Goal: Task Accomplishment & Management: Manage account settings

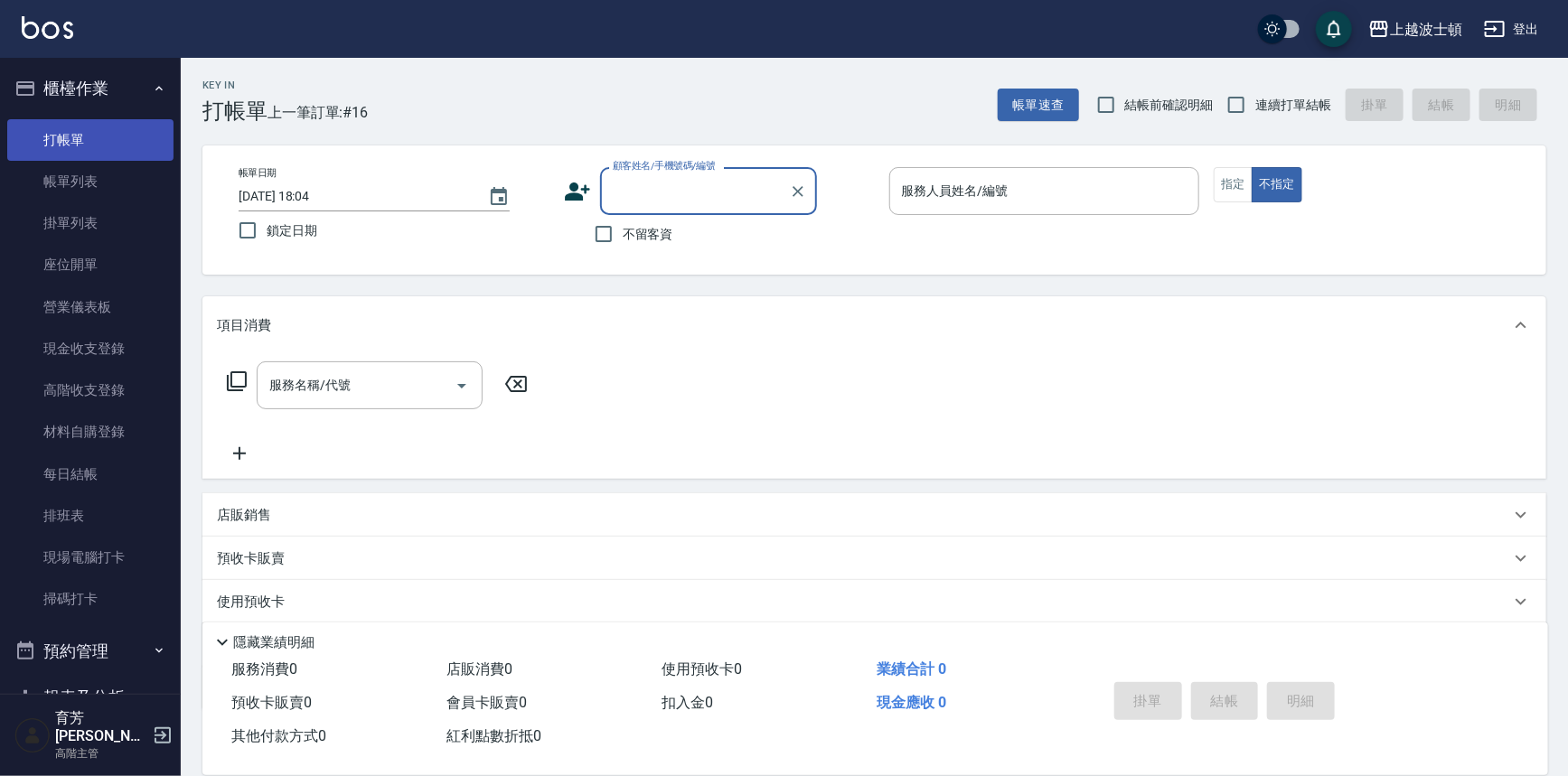
scroll to position [10, 0]
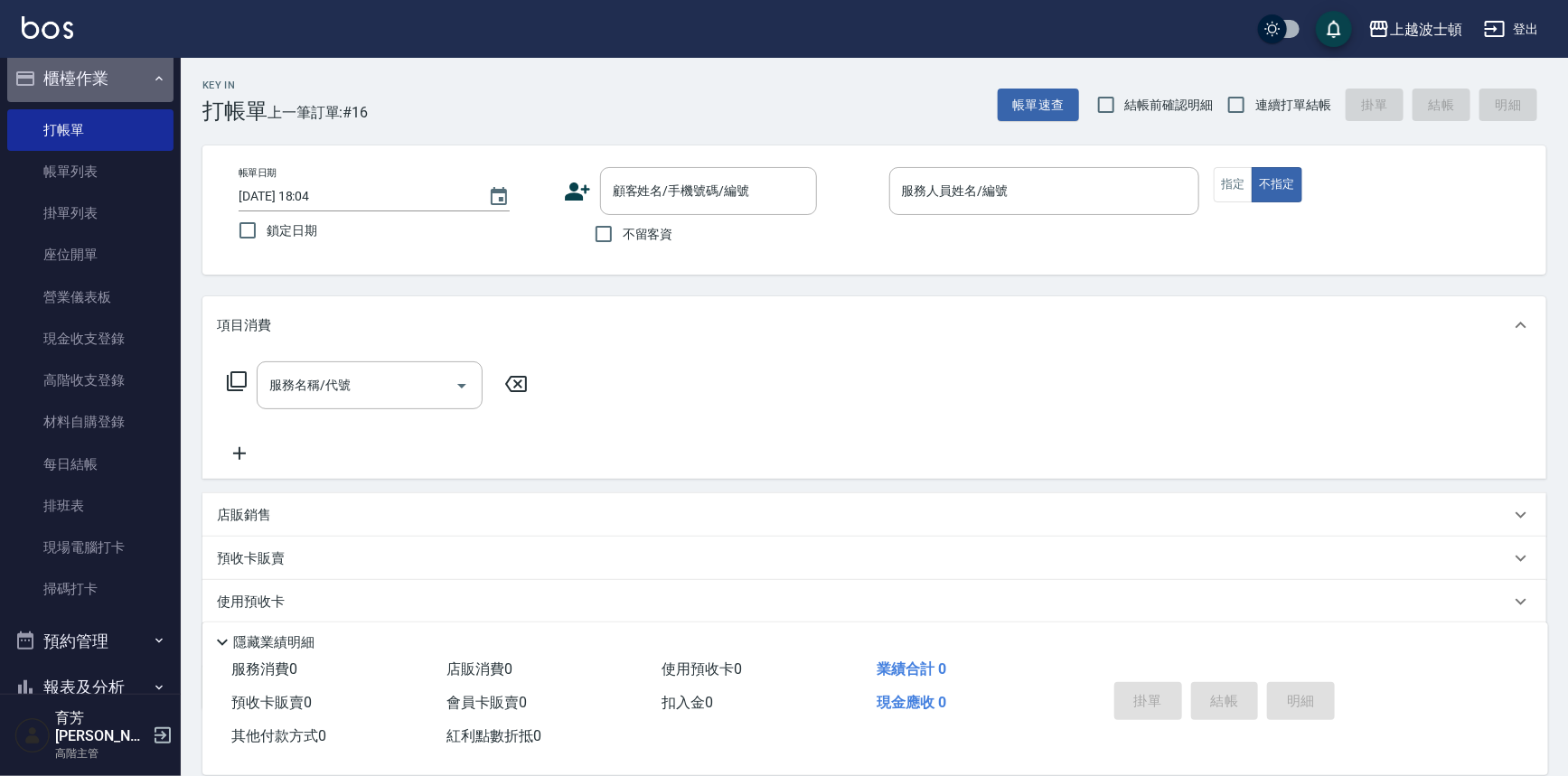
click at [105, 71] on button "櫃檯作業" at bounding box center [90, 78] width 166 height 47
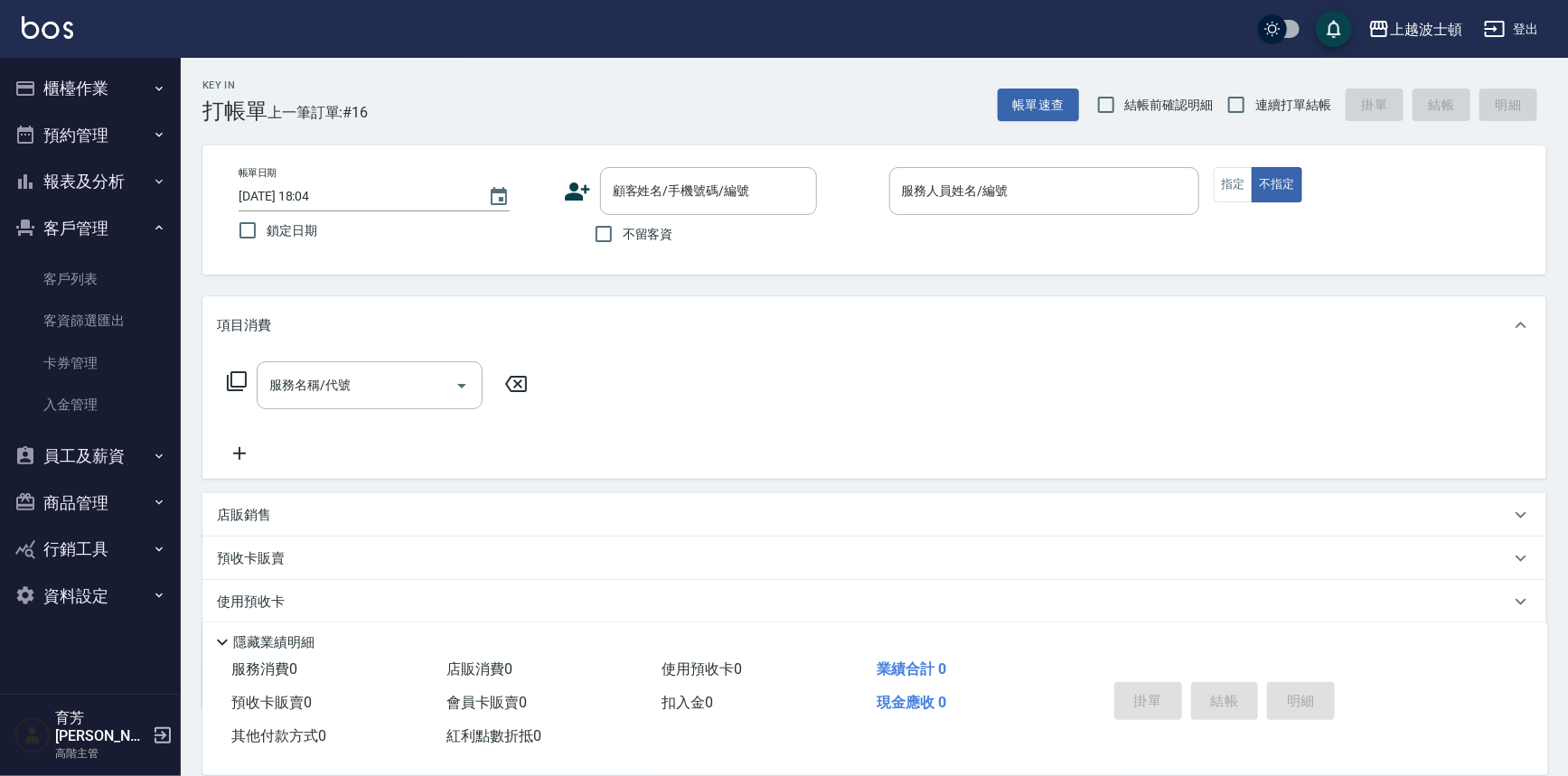
scroll to position [0, 0]
click at [72, 229] on button "客戶管理" at bounding box center [90, 229] width 166 height 47
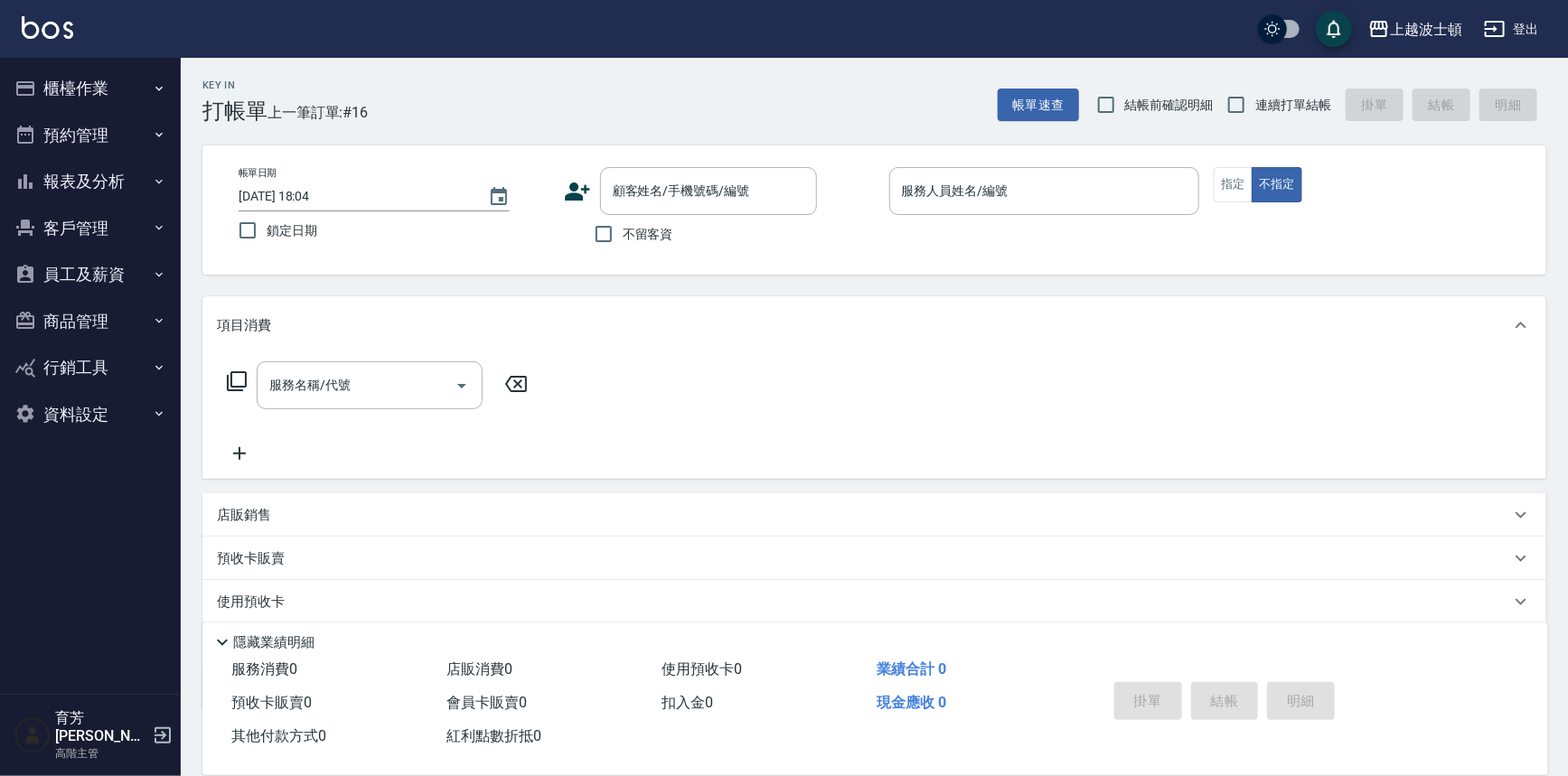
click at [84, 99] on button "櫃檯作業" at bounding box center [90, 88] width 166 height 47
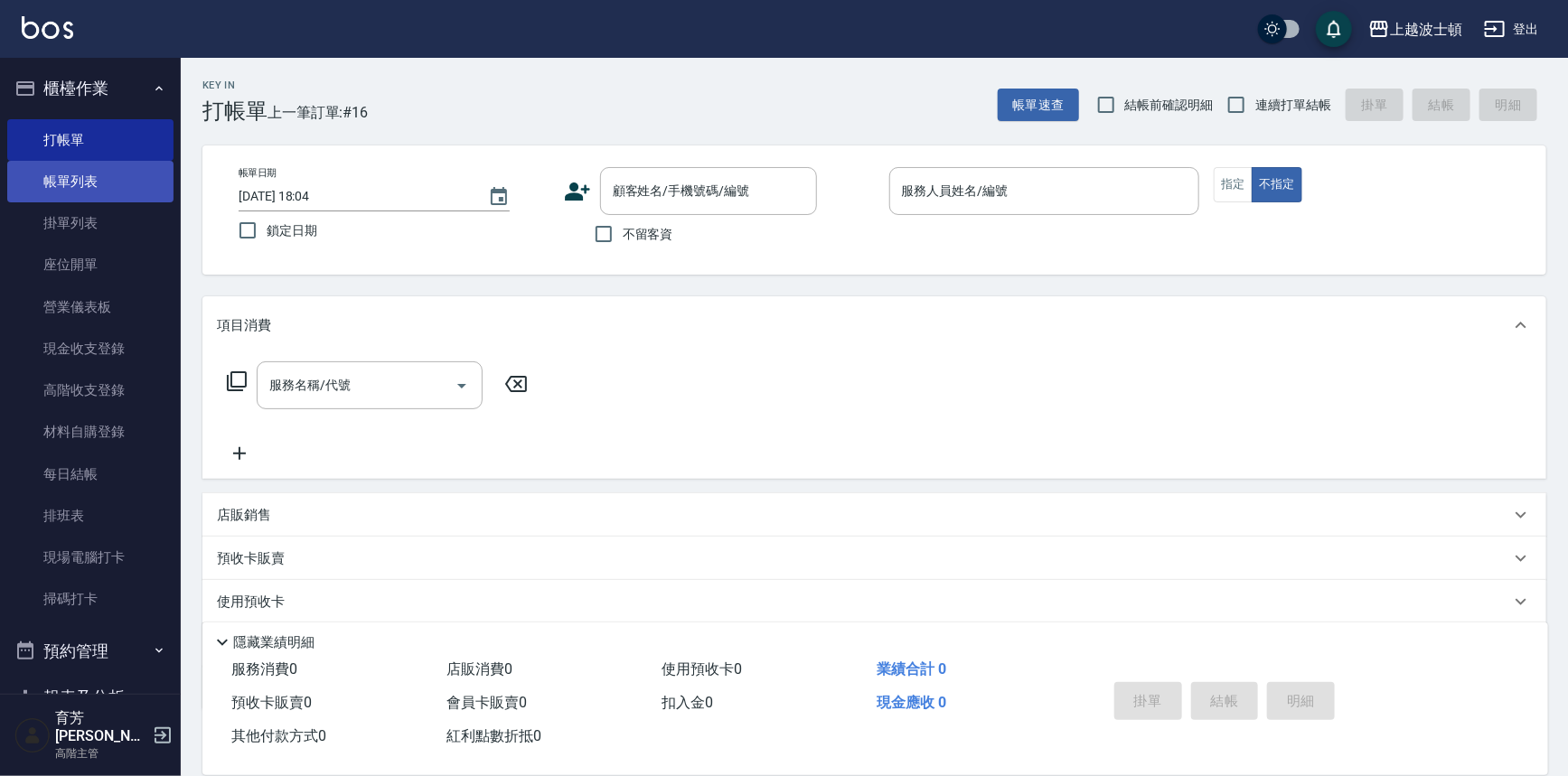
click at [70, 186] on link "帳單列表" at bounding box center [90, 181] width 166 height 41
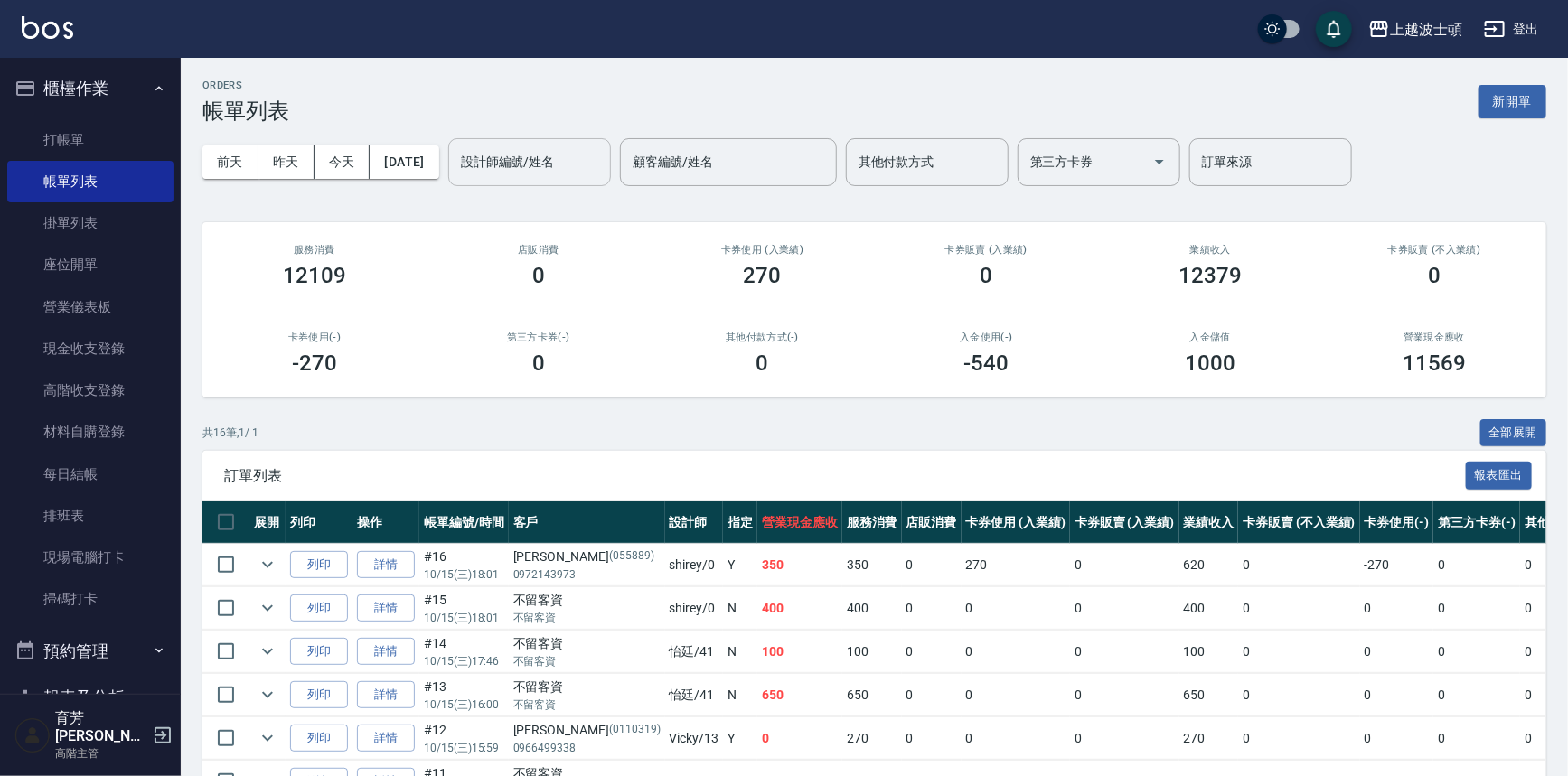
click at [597, 158] on input "設計師編號/姓名" at bounding box center [529, 161] width 146 height 32
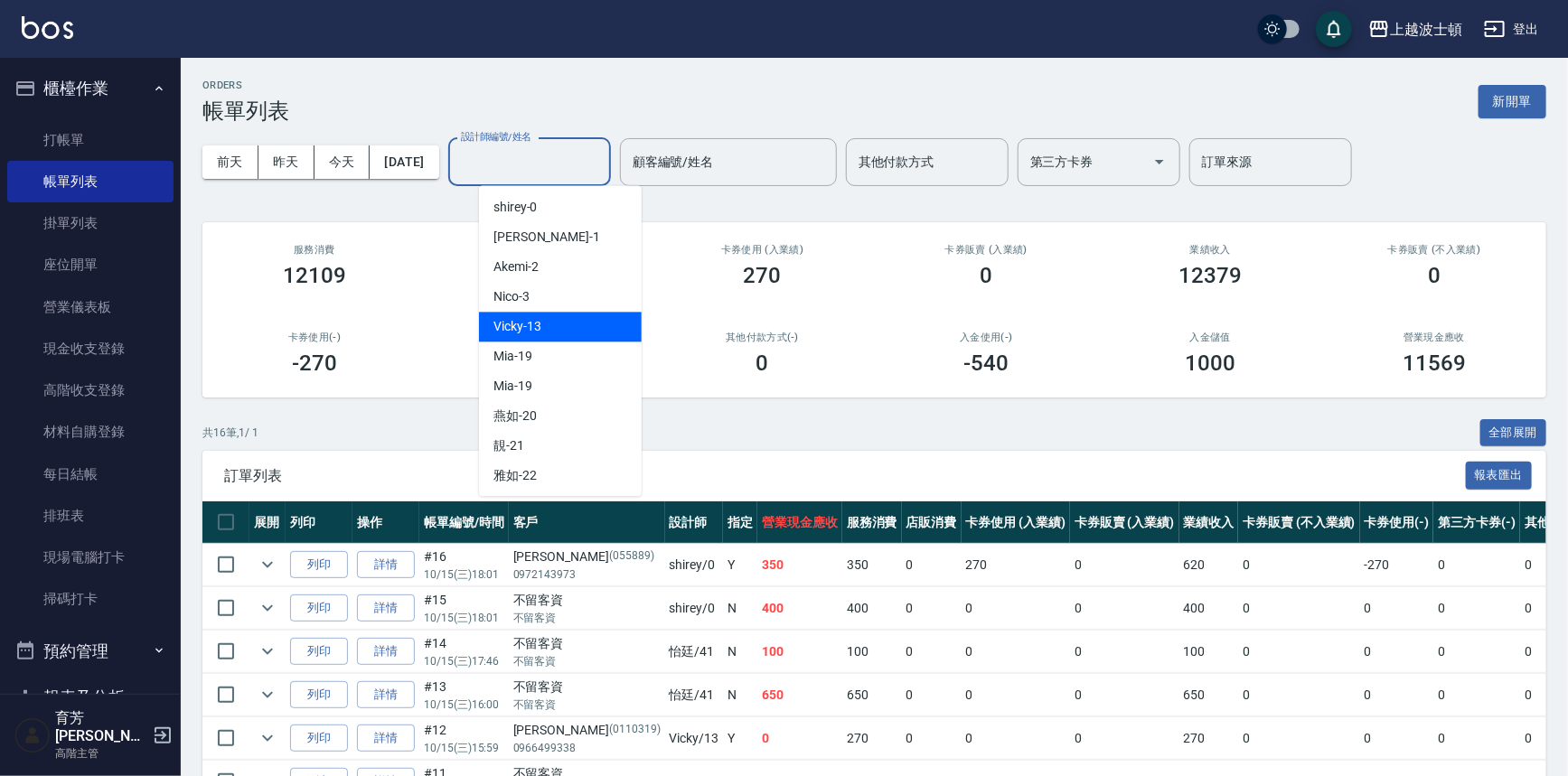
click at [539, 329] on span "Vicky -13" at bounding box center [518, 327] width 48 height 19
type input "Vicky-13"
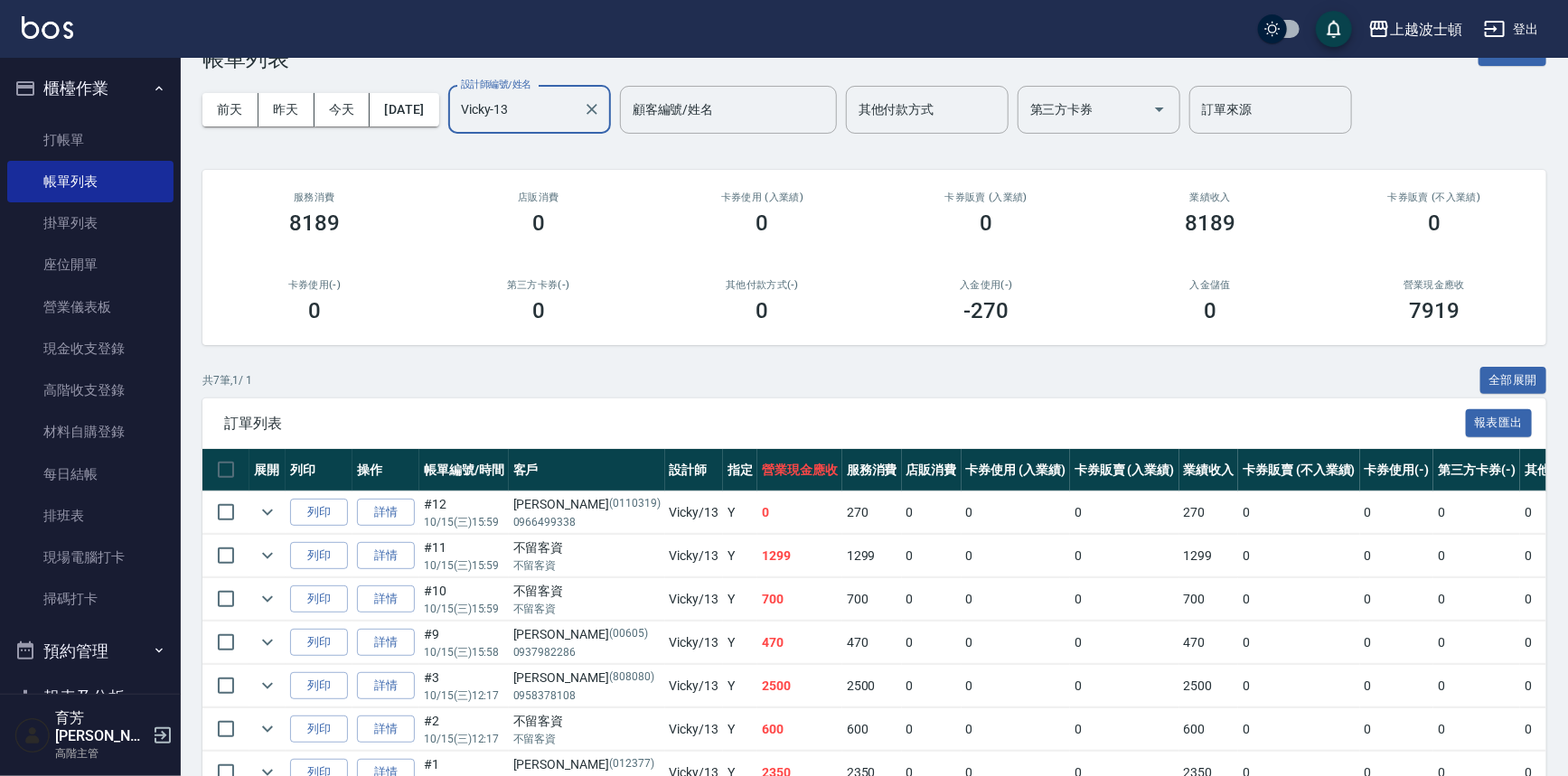
scroll to position [153, 0]
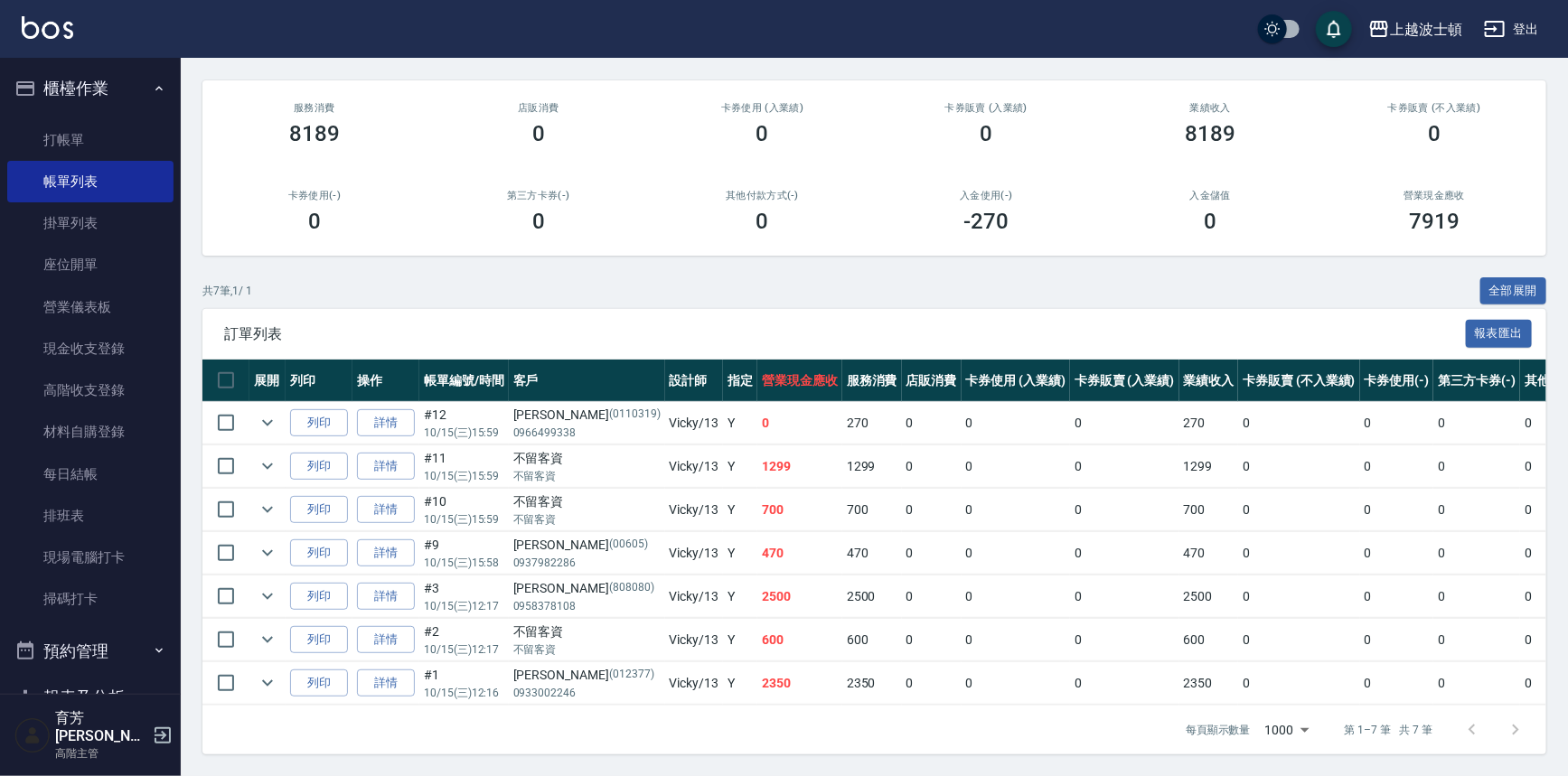
click at [49, 115] on ul "打帳單 帳單列表 掛單列表 座位開單 營業儀表板 現金收支登錄 高階收支登錄 材料自購登錄 每日結帳 排班表 現場電腦打卡 掃碼打卡" at bounding box center [90, 370] width 166 height 516
click at [54, 129] on link "打帳單" at bounding box center [90, 139] width 166 height 41
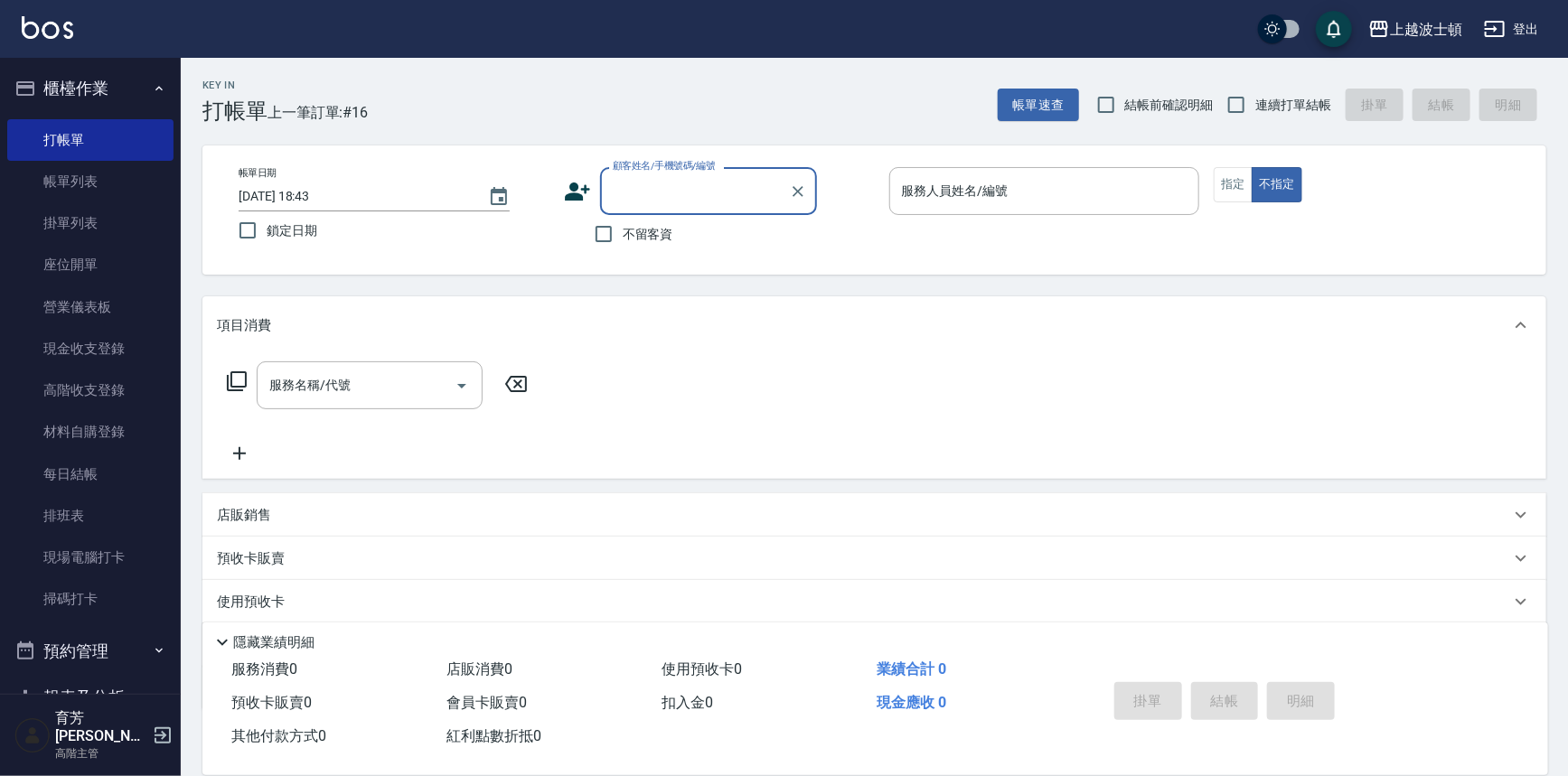
click at [665, 237] on span "不留客資" at bounding box center [648, 234] width 51 height 19
click at [623, 237] on input "不留客資" at bounding box center [604, 234] width 38 height 38
checkbox input "true"
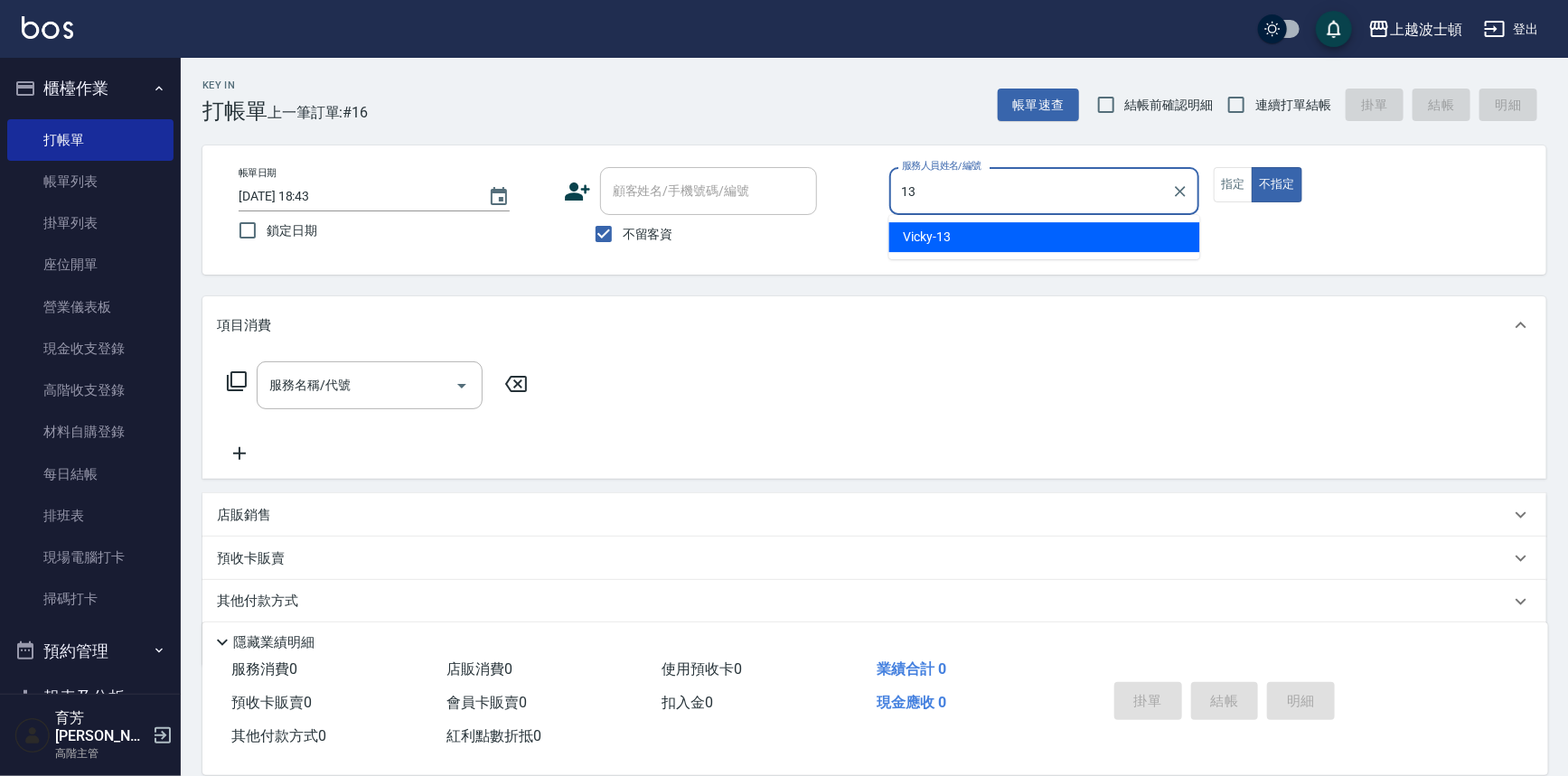
type input "Vicky-13"
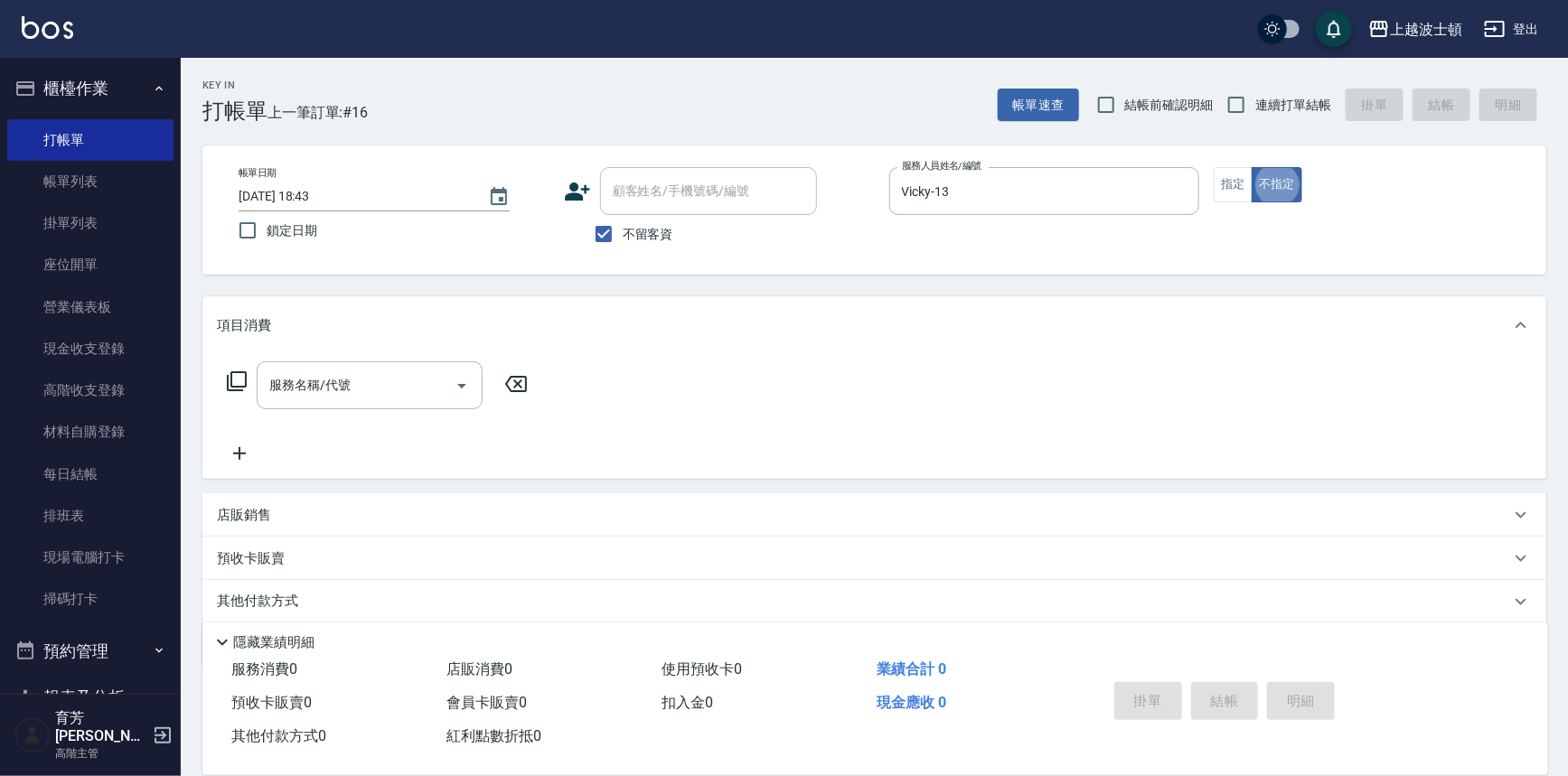
type button "false"
click at [387, 406] on div "服務名稱/代號" at bounding box center [369, 385] width 226 height 48
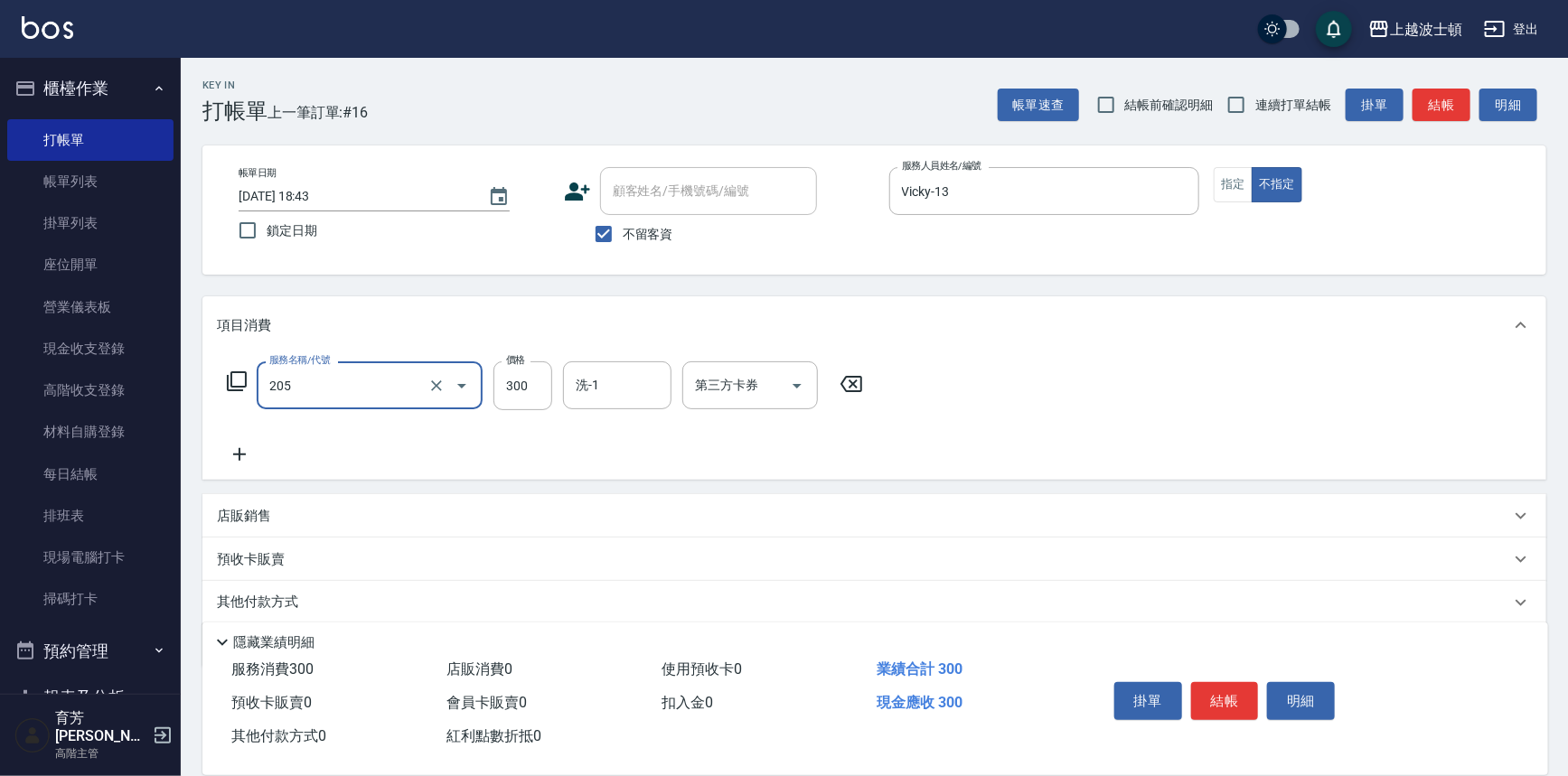
type input "洗髮(205)"
click at [238, 449] on icon at bounding box center [239, 454] width 12 height 12
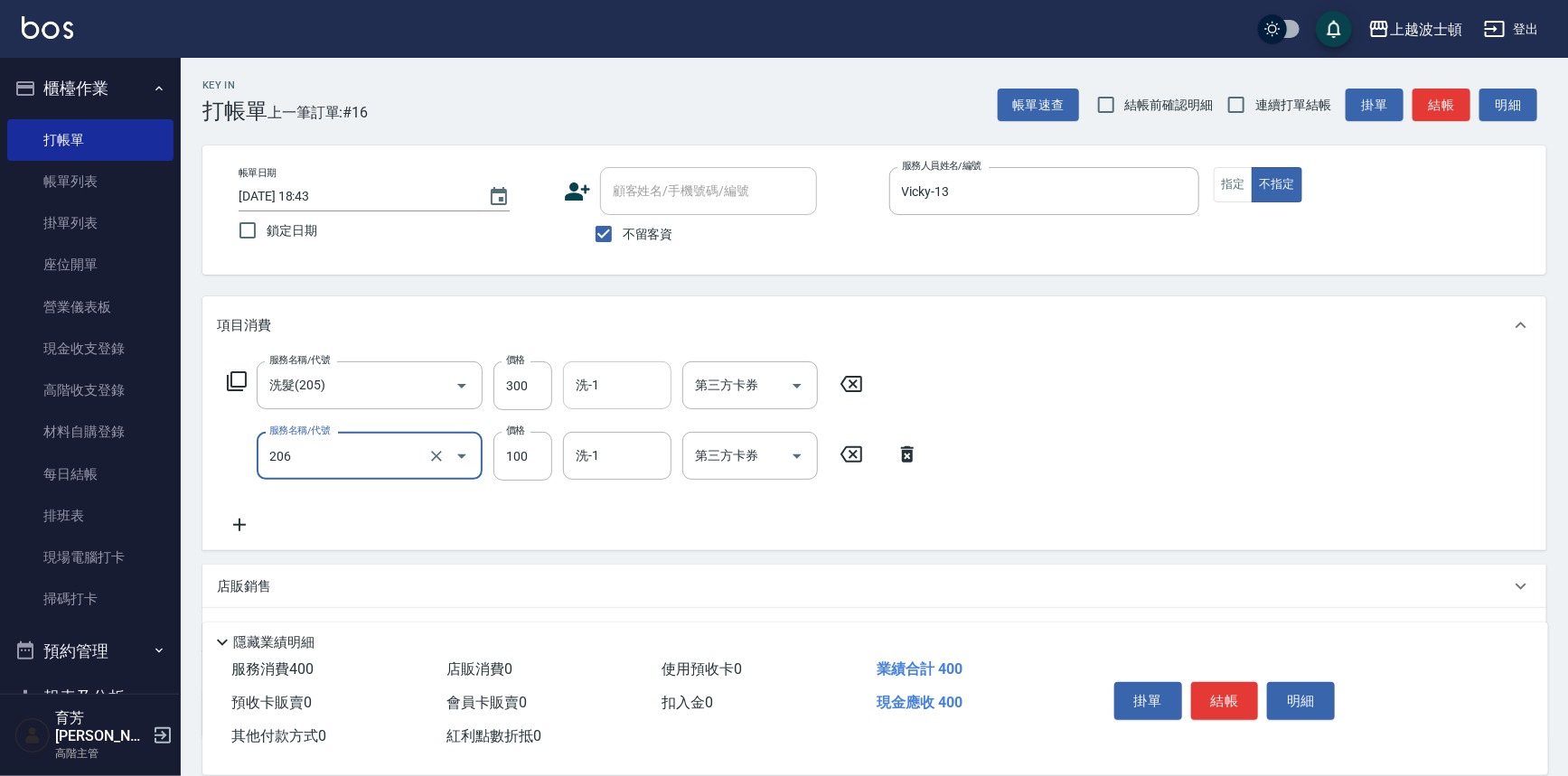
type input "洗髮加錢升等(206)"
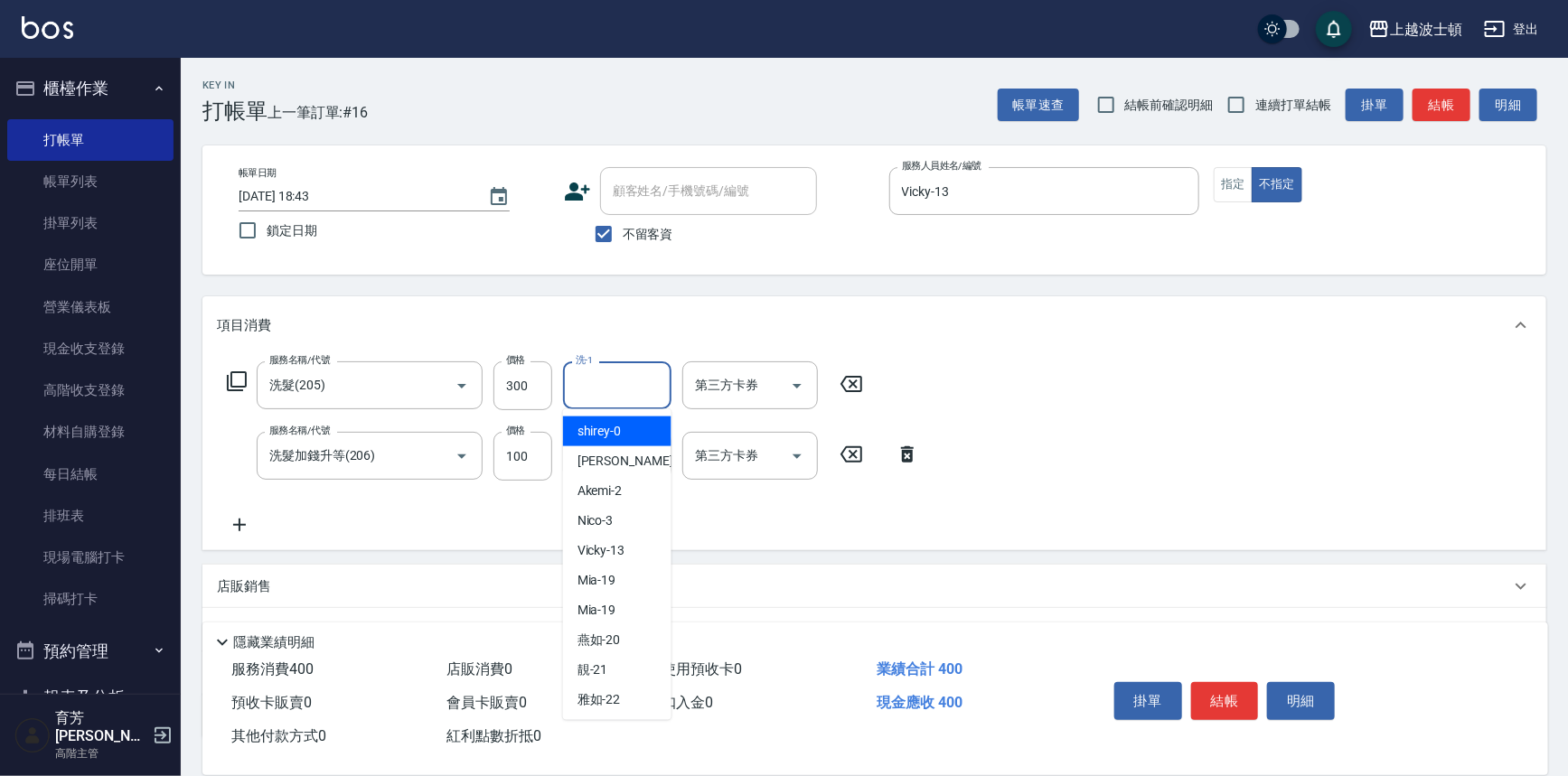
click at [622, 374] on input "洗-1" at bounding box center [618, 385] width 92 height 32
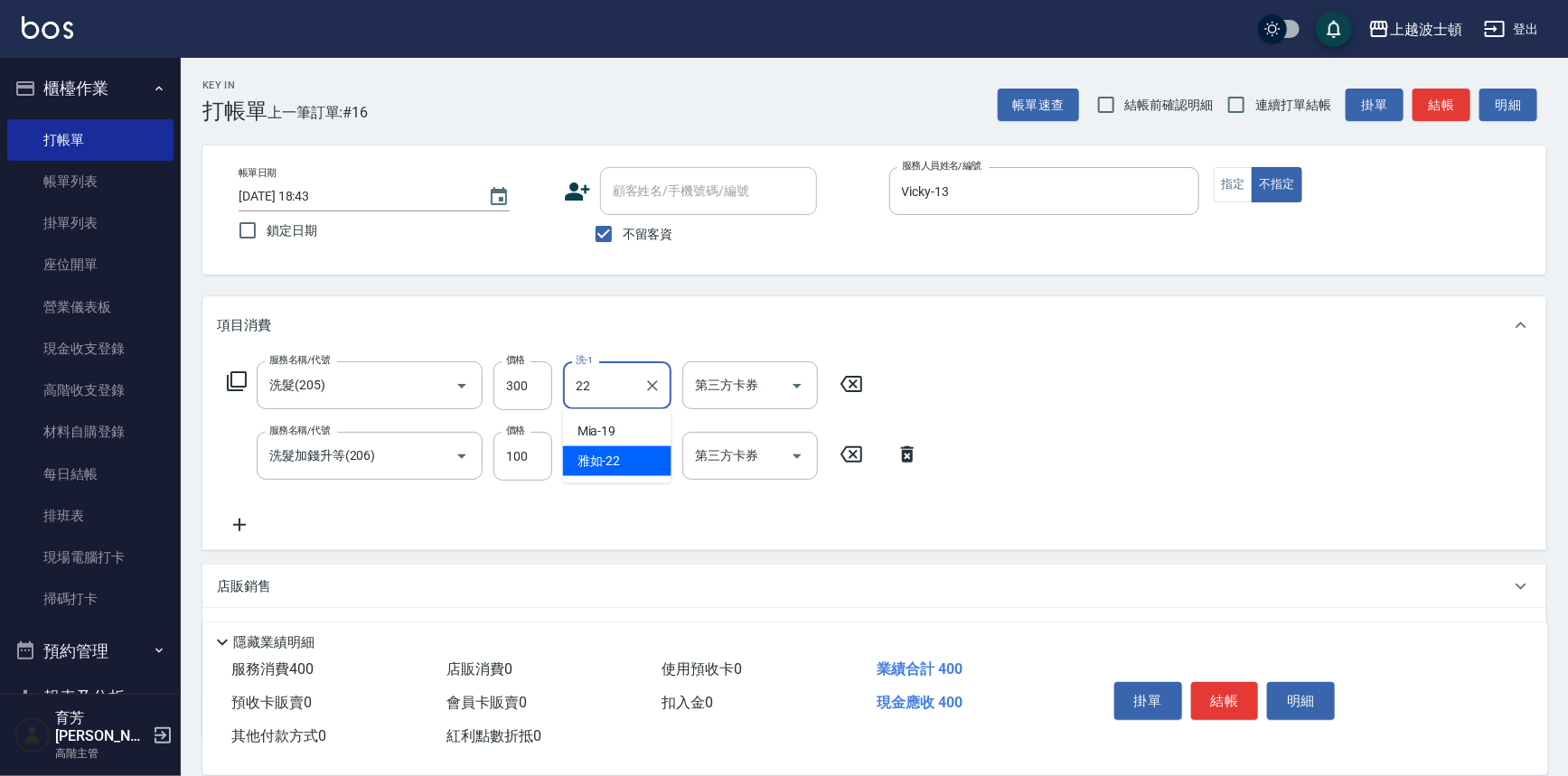
type input "雅如-22"
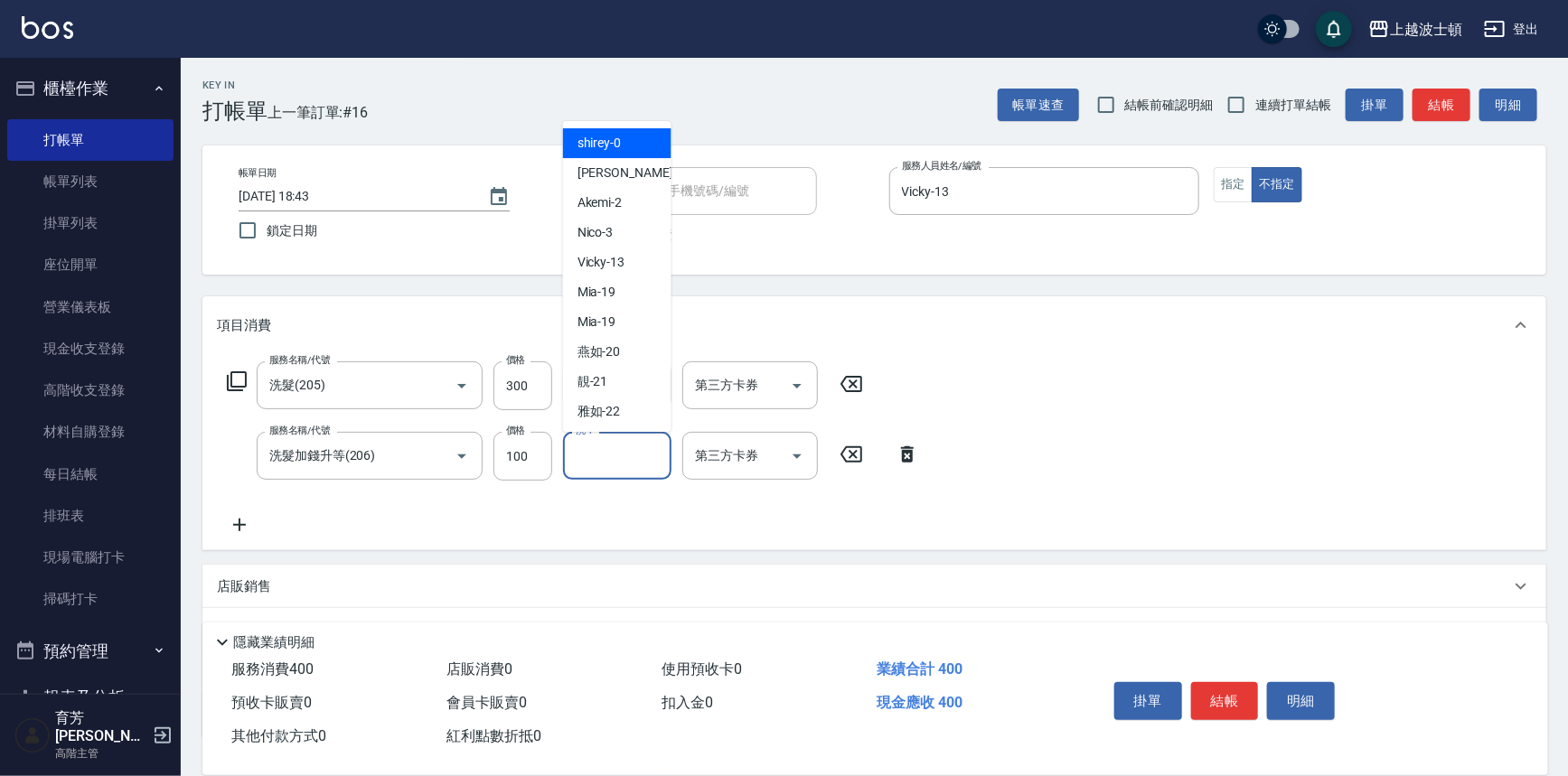
click at [620, 460] on input "洗-1" at bounding box center [618, 455] width 92 height 32
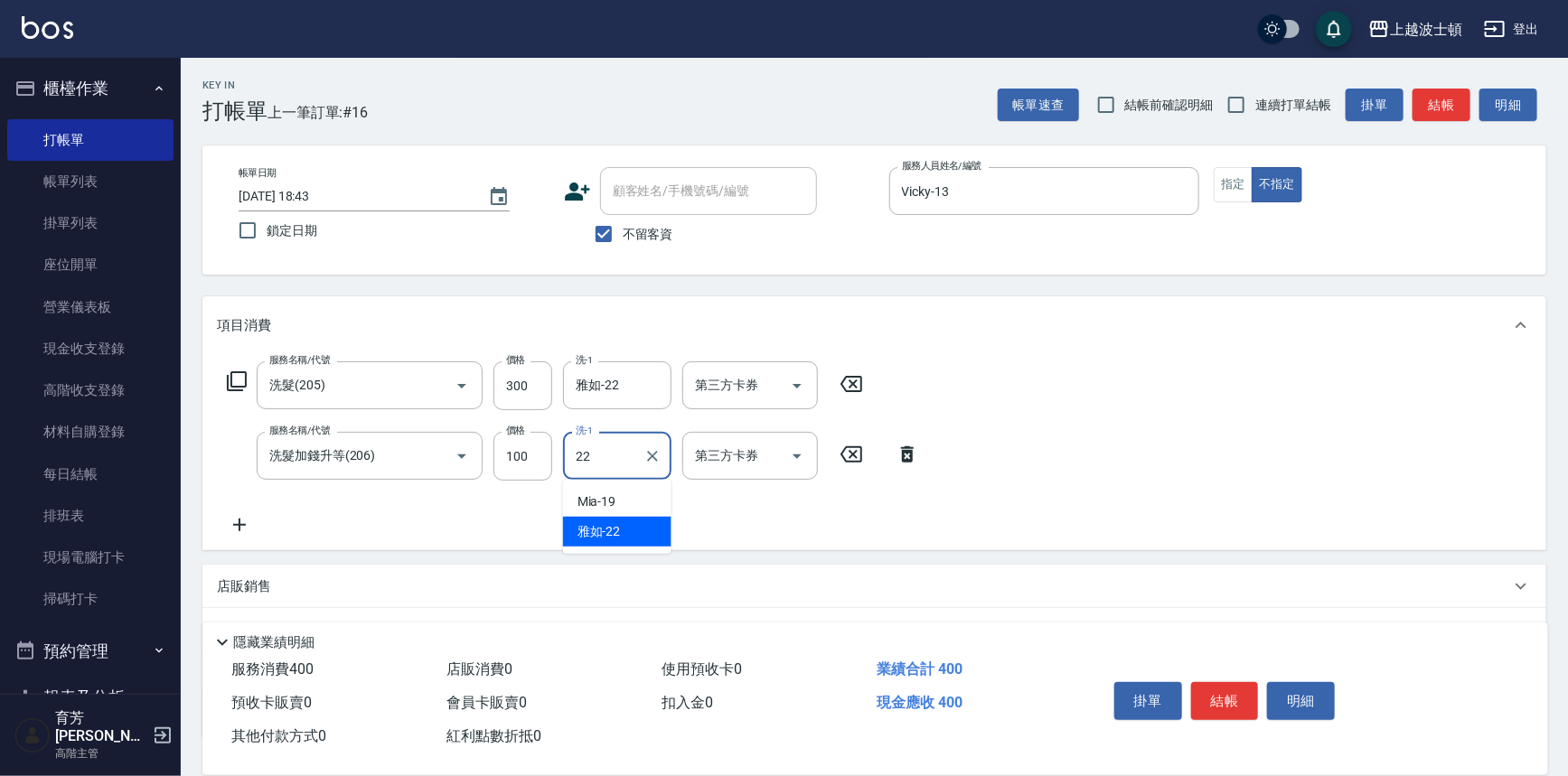
type input "雅如-22"
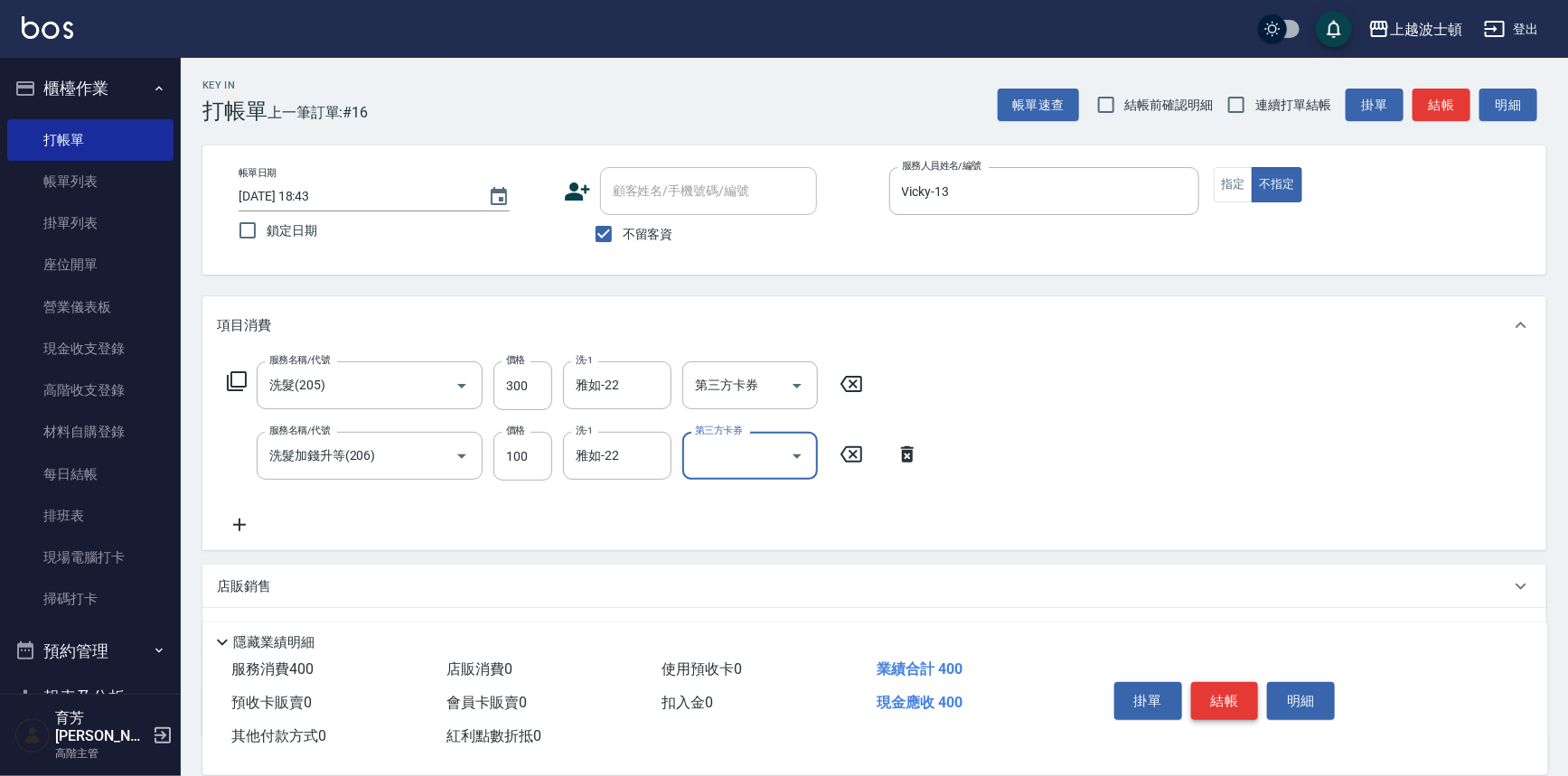
click at [1226, 712] on button "結帳" at bounding box center [1225, 701] width 68 height 38
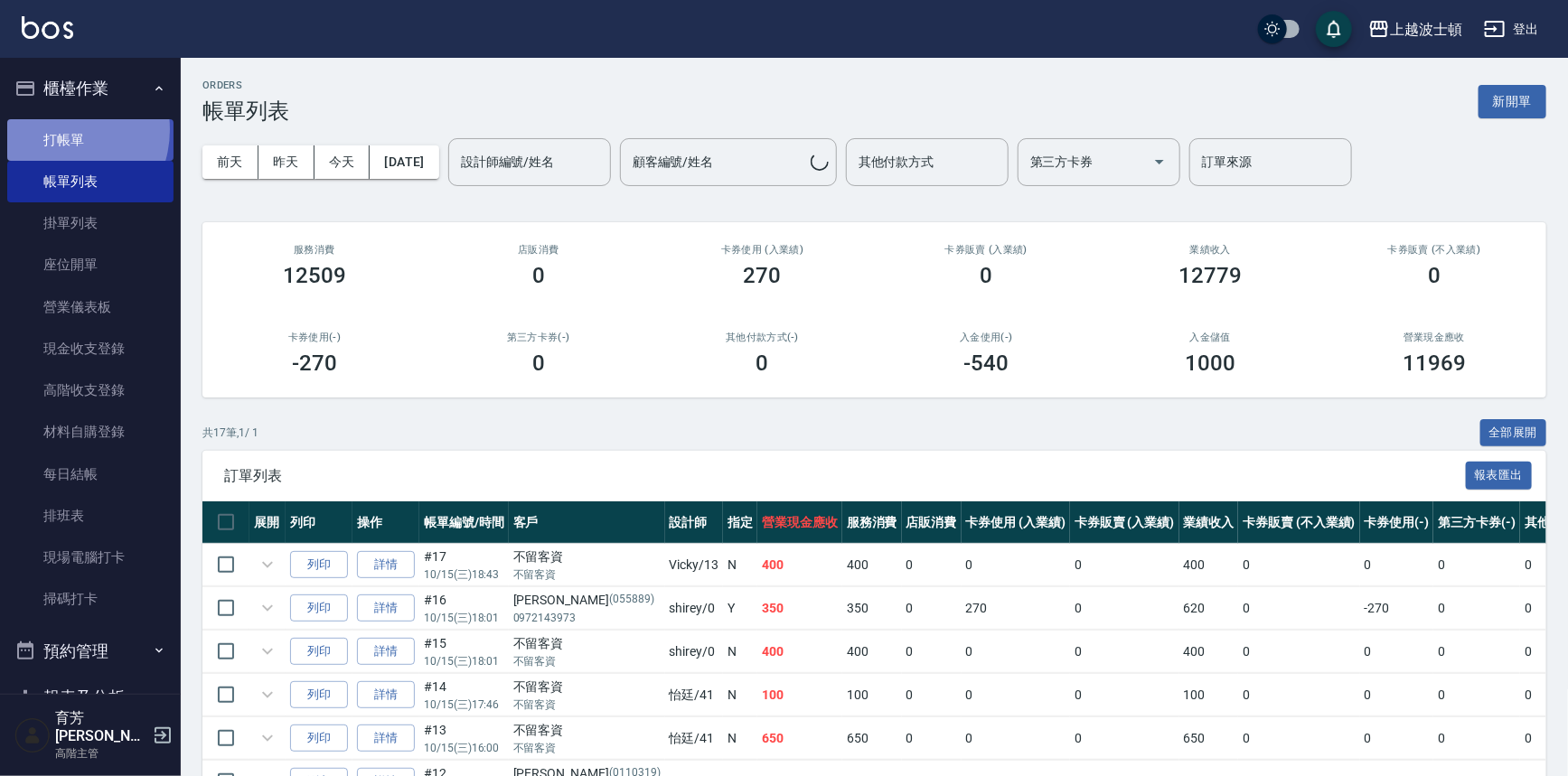
click at [59, 130] on link "打帳單" at bounding box center [90, 139] width 166 height 41
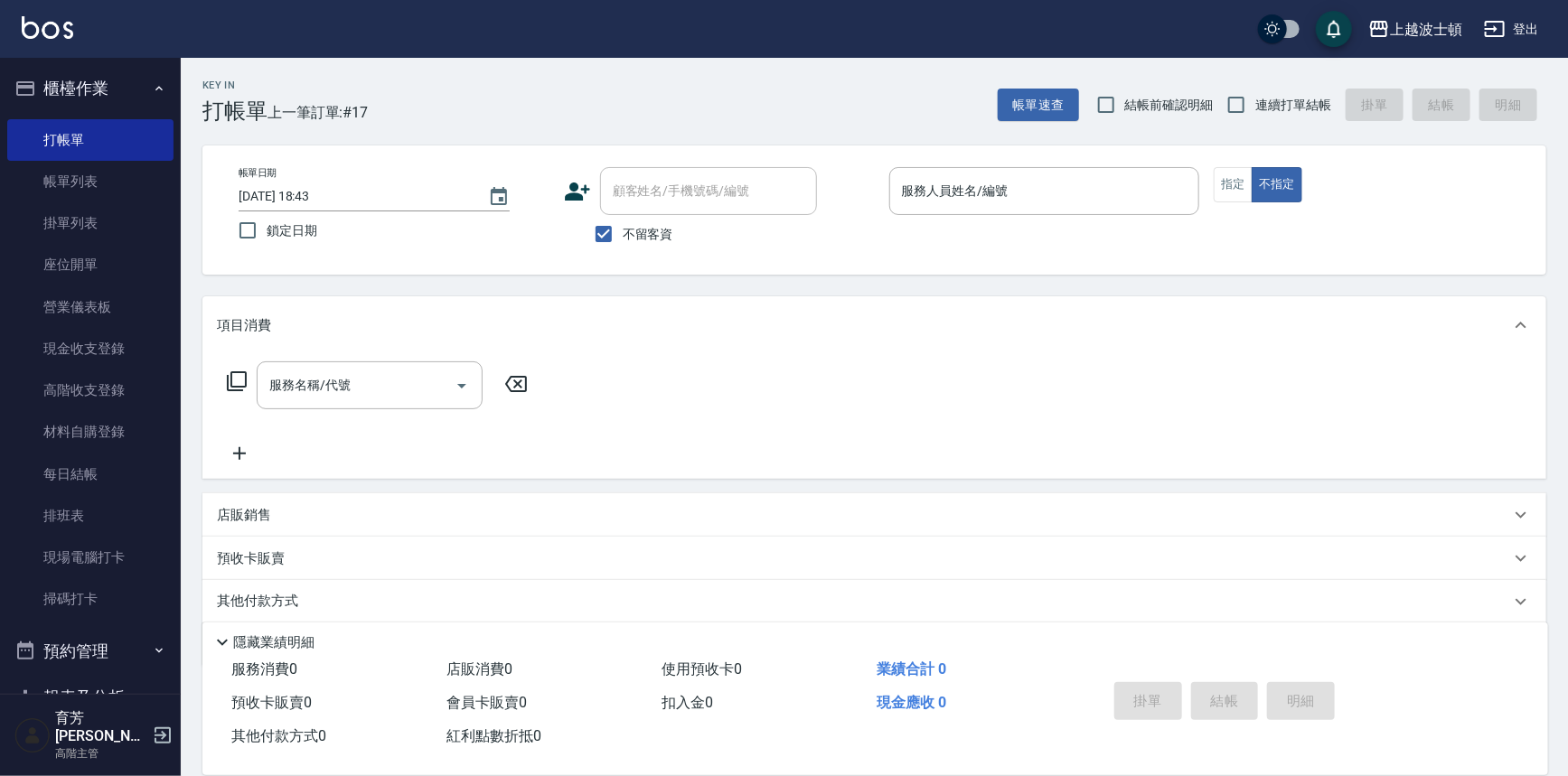
click at [635, 235] on span "不留客資" at bounding box center [648, 234] width 51 height 19
click at [623, 235] on input "不留客資" at bounding box center [604, 234] width 38 height 38
checkbox input "false"
click at [660, 201] on input "顧客姓名/手機號碼/編號" at bounding box center [695, 191] width 174 height 32
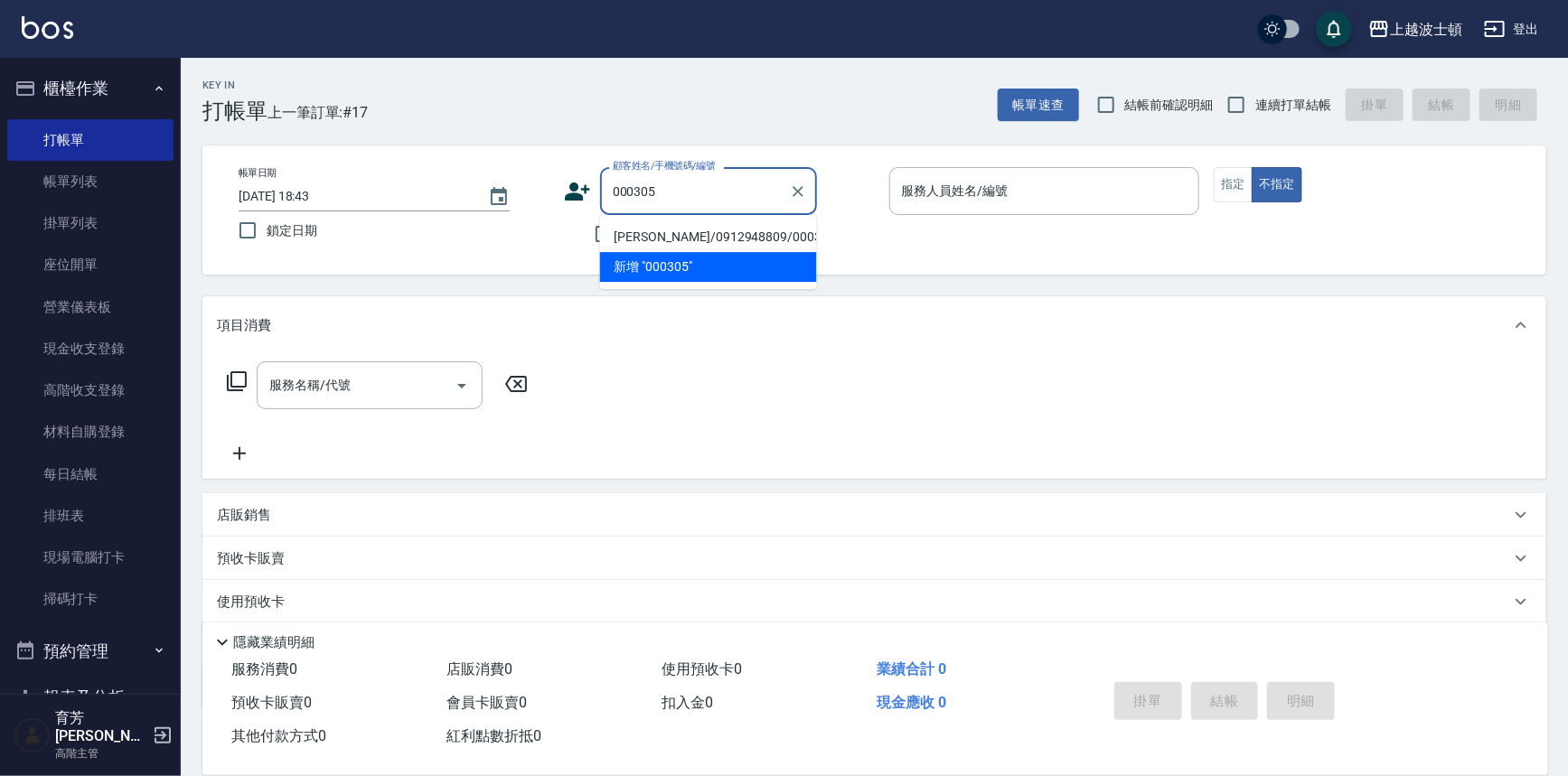
click at [678, 236] on li "陳玉琪/0912948809/000305" at bounding box center [709, 236] width 217 height 30
type input "陳玉琪/0912948809/000305"
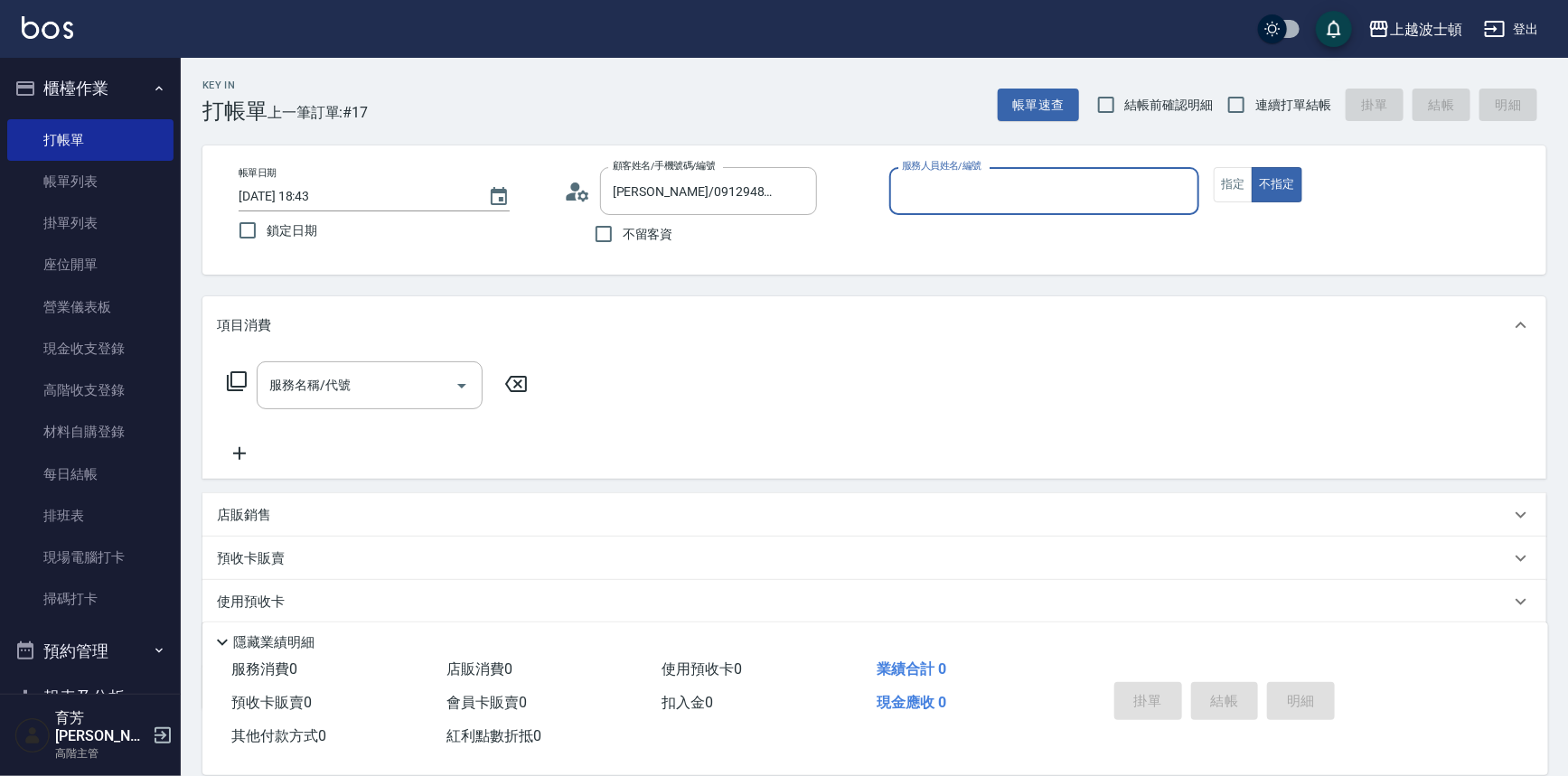
type input "Vicky-13"
click at [1237, 190] on button "指定" at bounding box center [1234, 184] width 38 height 36
click at [347, 377] on input "服務名稱/代號" at bounding box center [356, 385] width 183 height 32
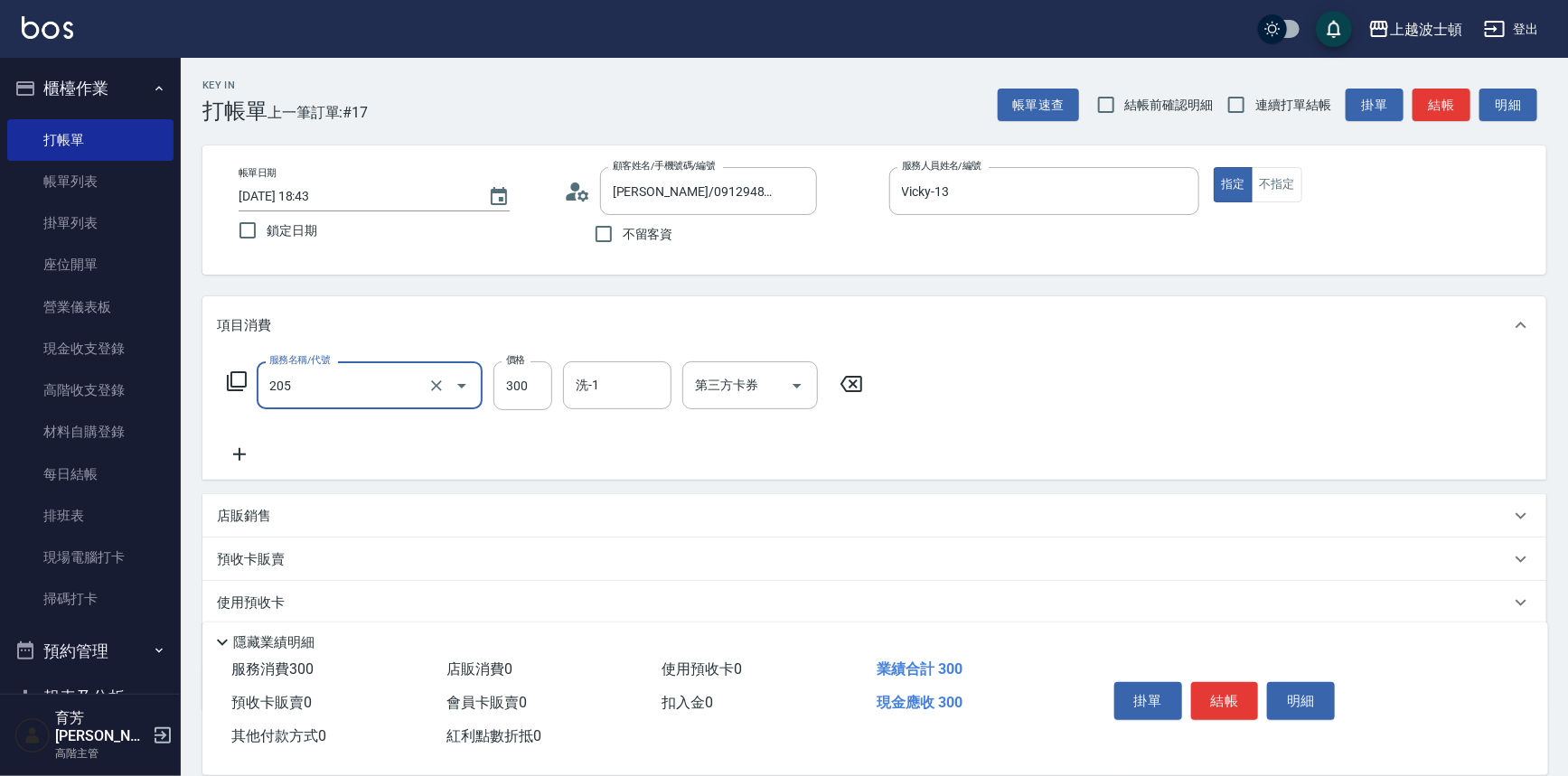
type input "洗髮(205)"
click at [233, 457] on icon at bounding box center [239, 454] width 45 height 22
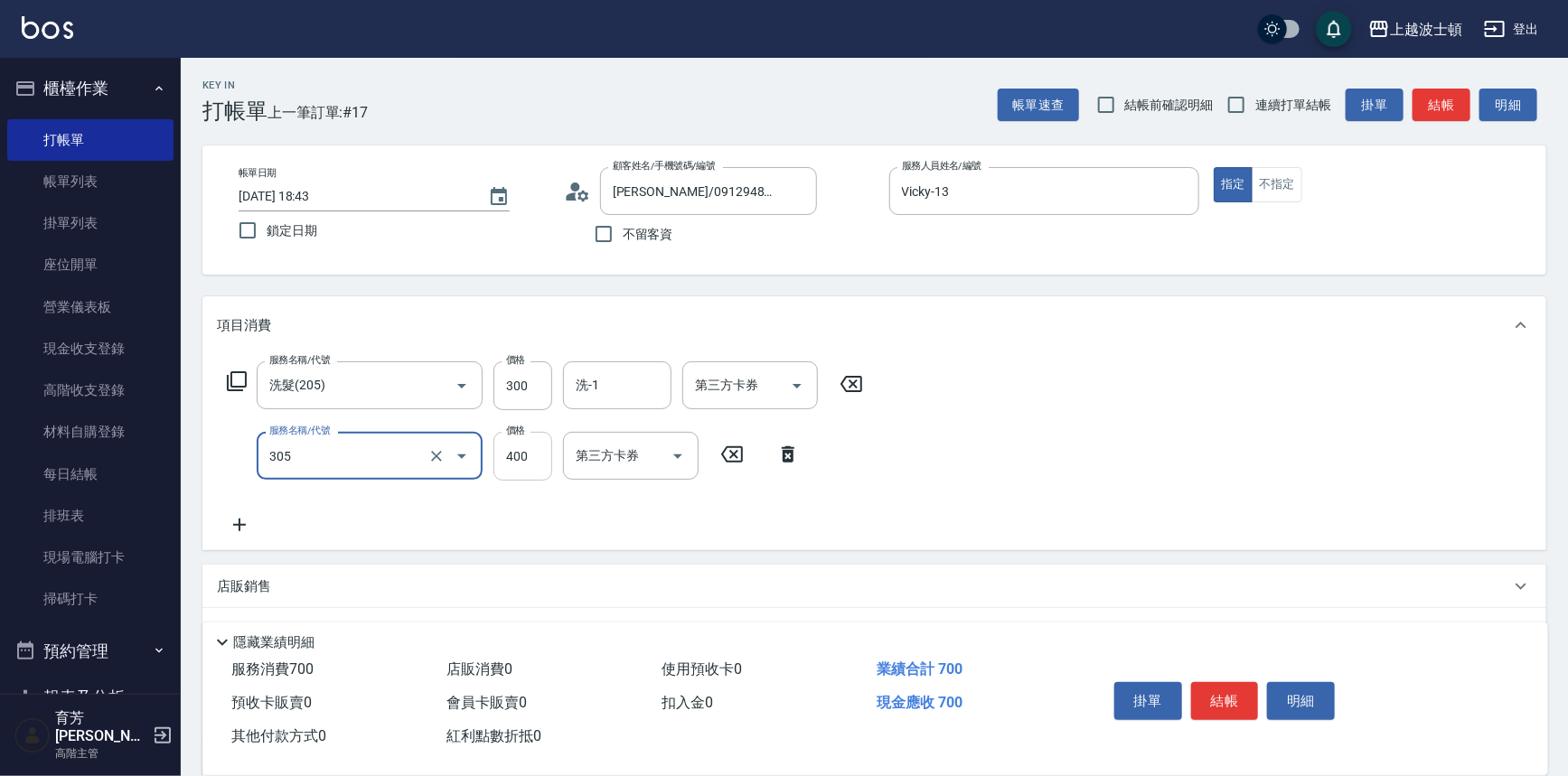
type input "剪髮(305)"
click at [513, 459] on input "400" at bounding box center [523, 456] width 59 height 49
type input "350"
click at [241, 521] on icon at bounding box center [239, 524] width 45 height 22
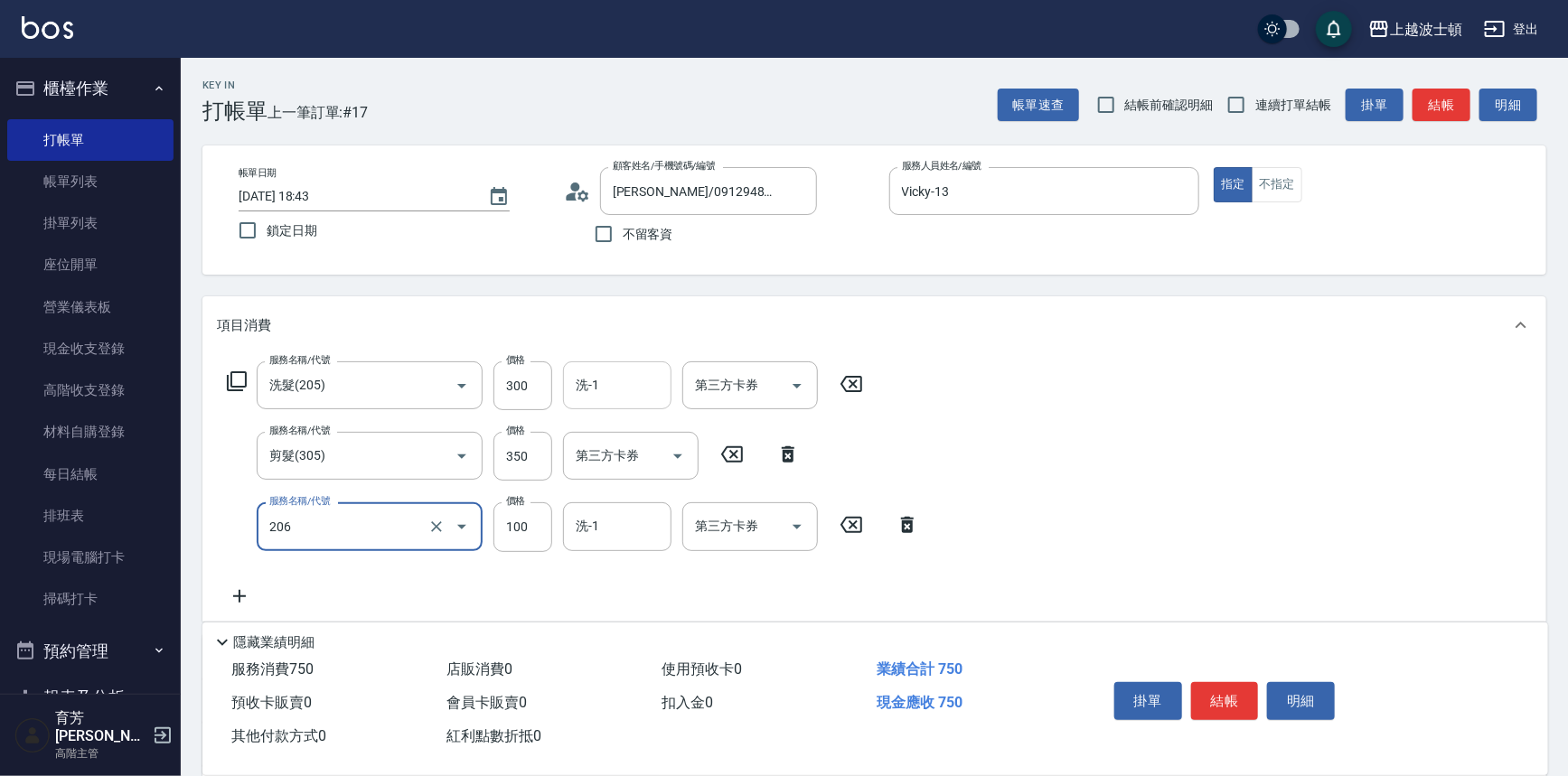
type input "洗髮加錢升等(206)"
click at [619, 391] on input "洗-1" at bounding box center [618, 385] width 92 height 32
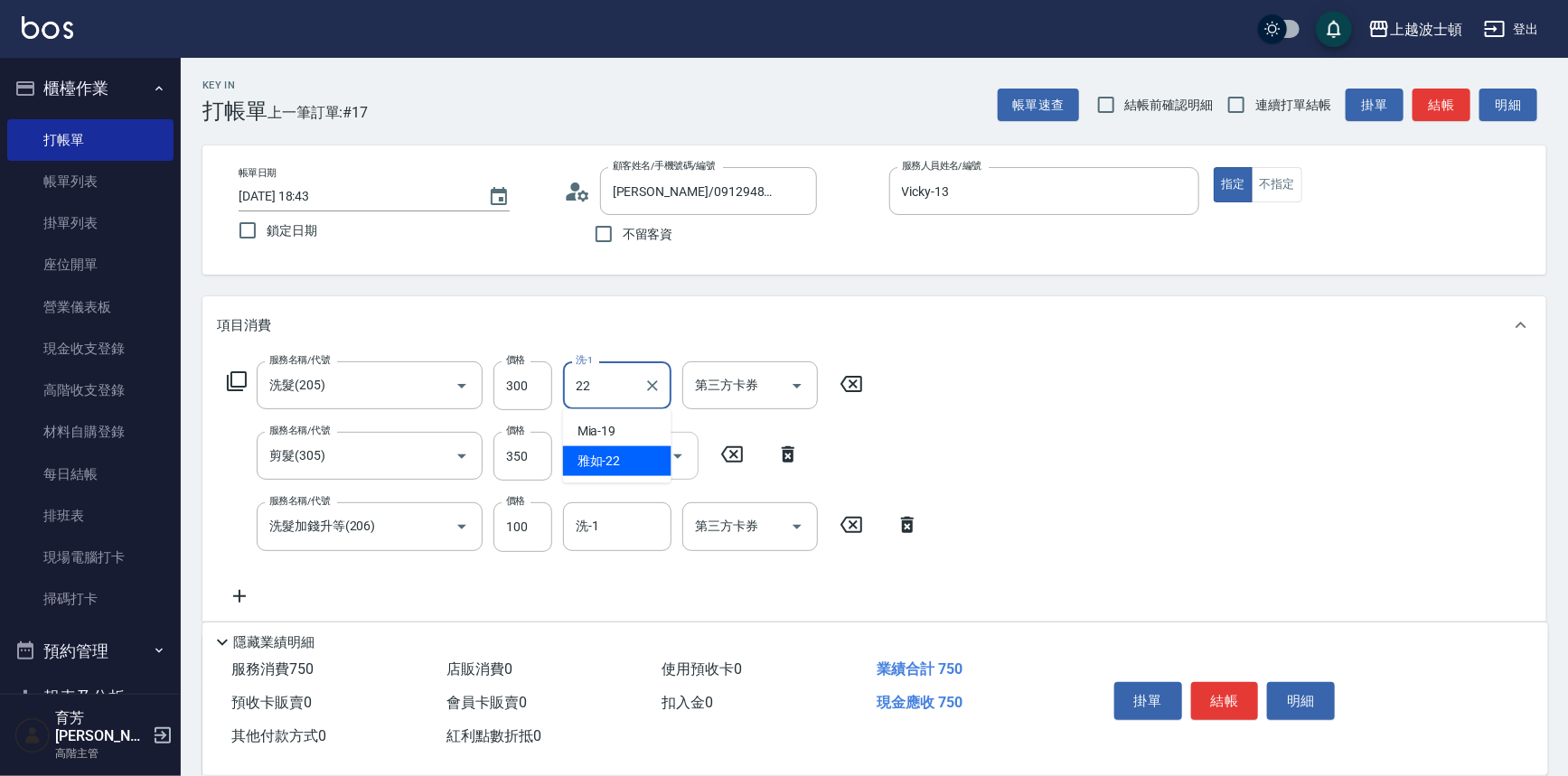
type input "雅如-22"
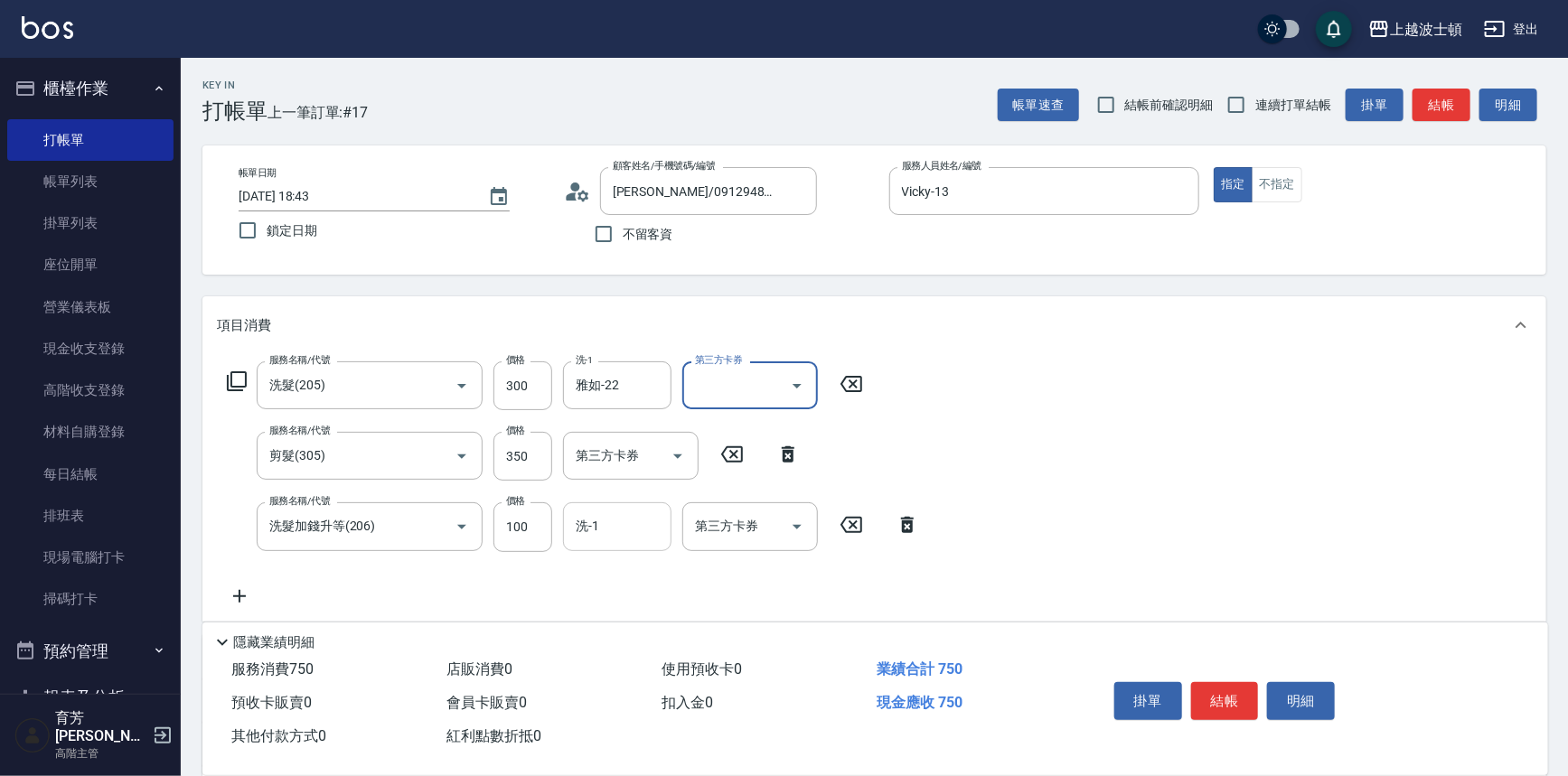
click at [613, 508] on div "洗-1" at bounding box center [617, 526] width 109 height 48
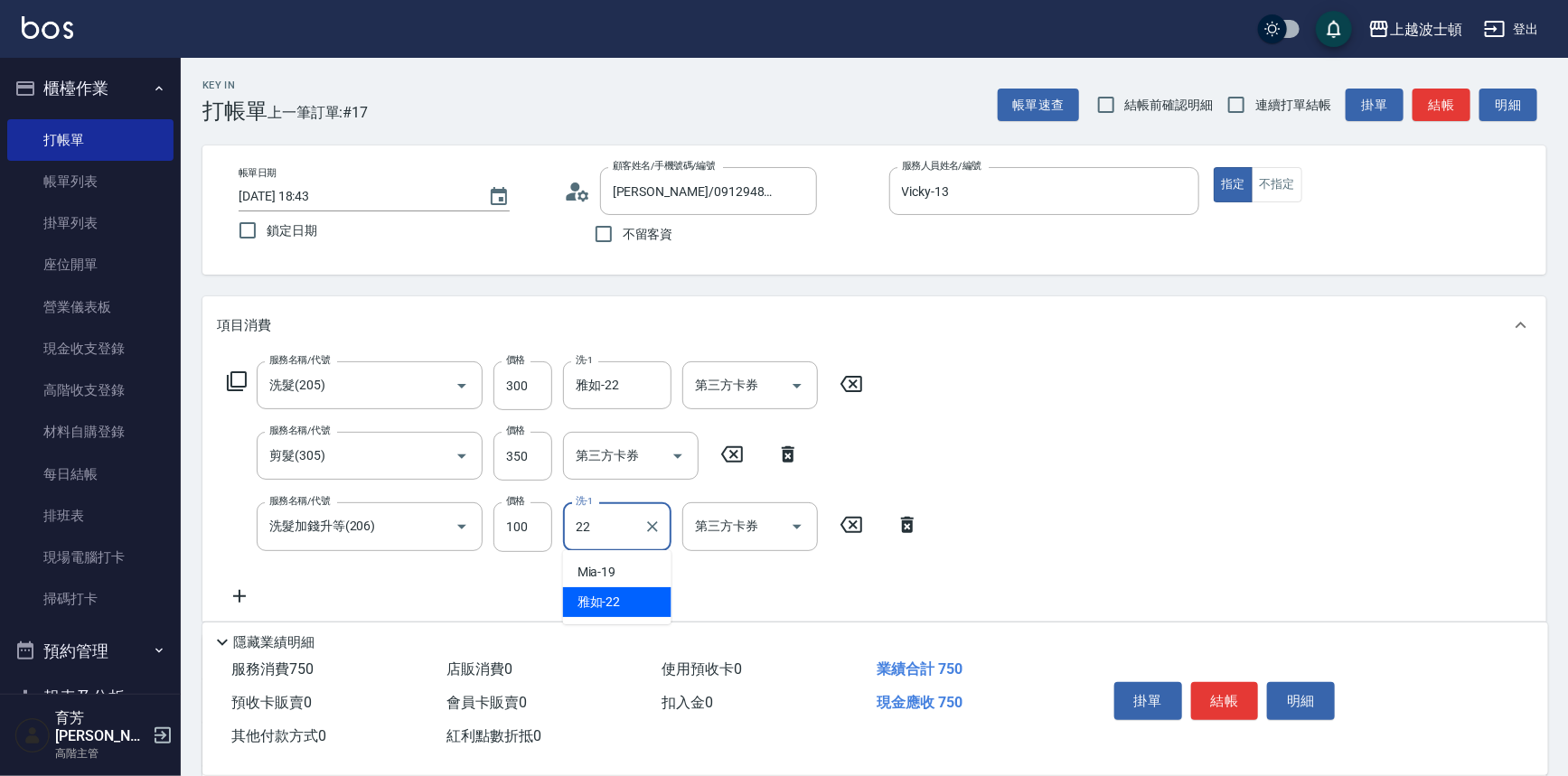
type input "雅如-22"
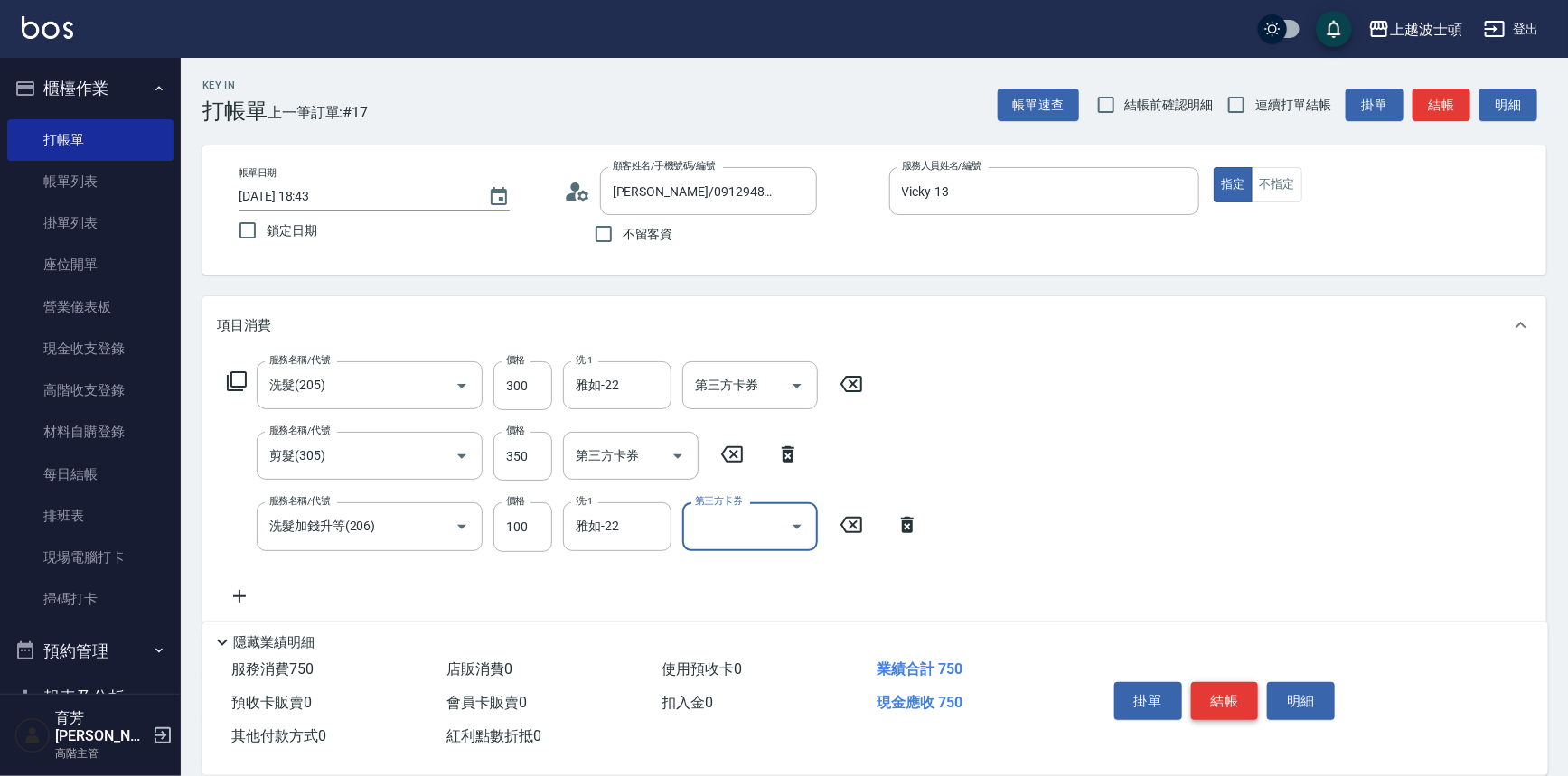
click at [1250, 705] on button "結帳" at bounding box center [1225, 701] width 68 height 38
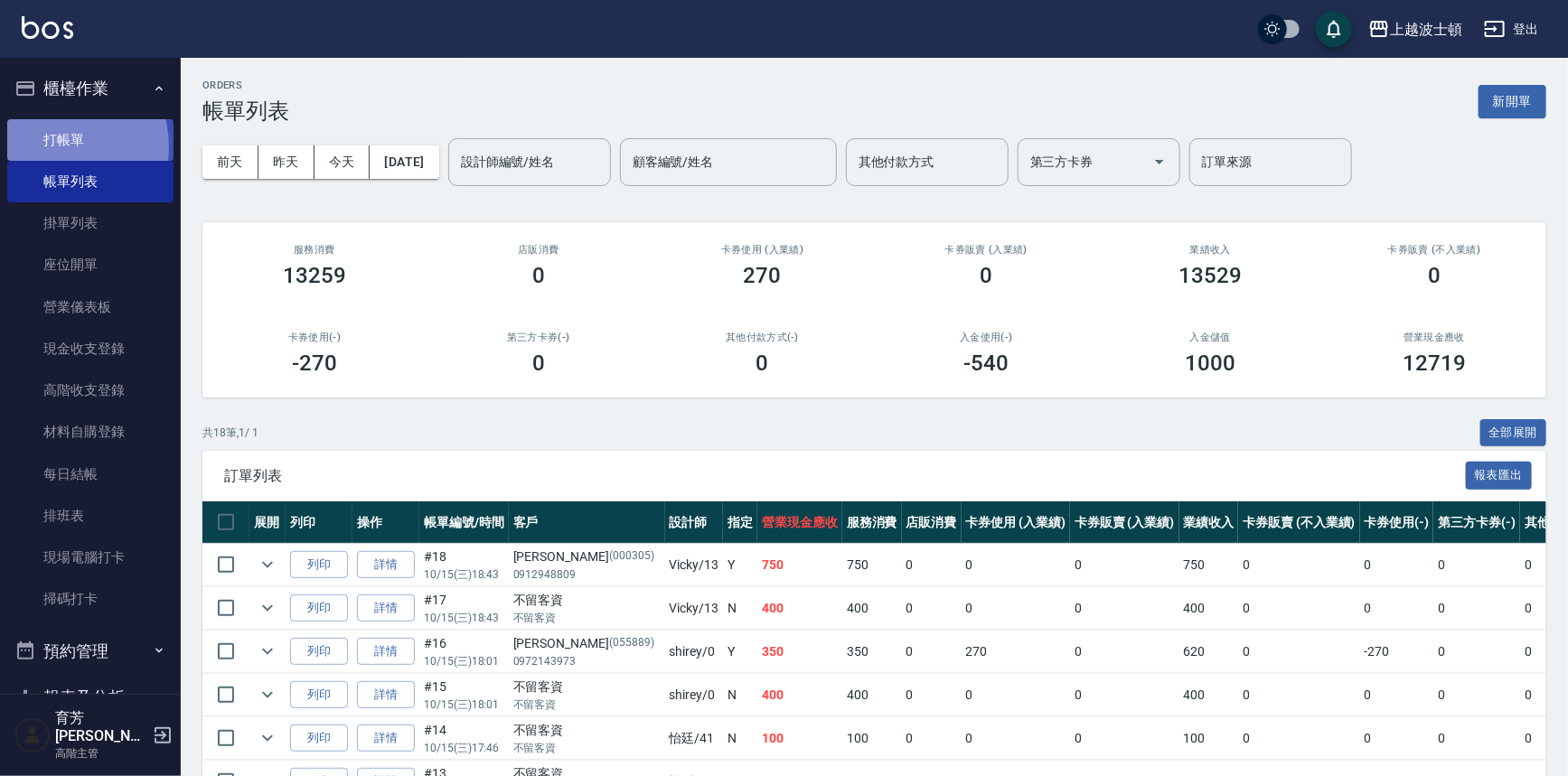
click at [51, 146] on link "打帳單" at bounding box center [90, 139] width 166 height 41
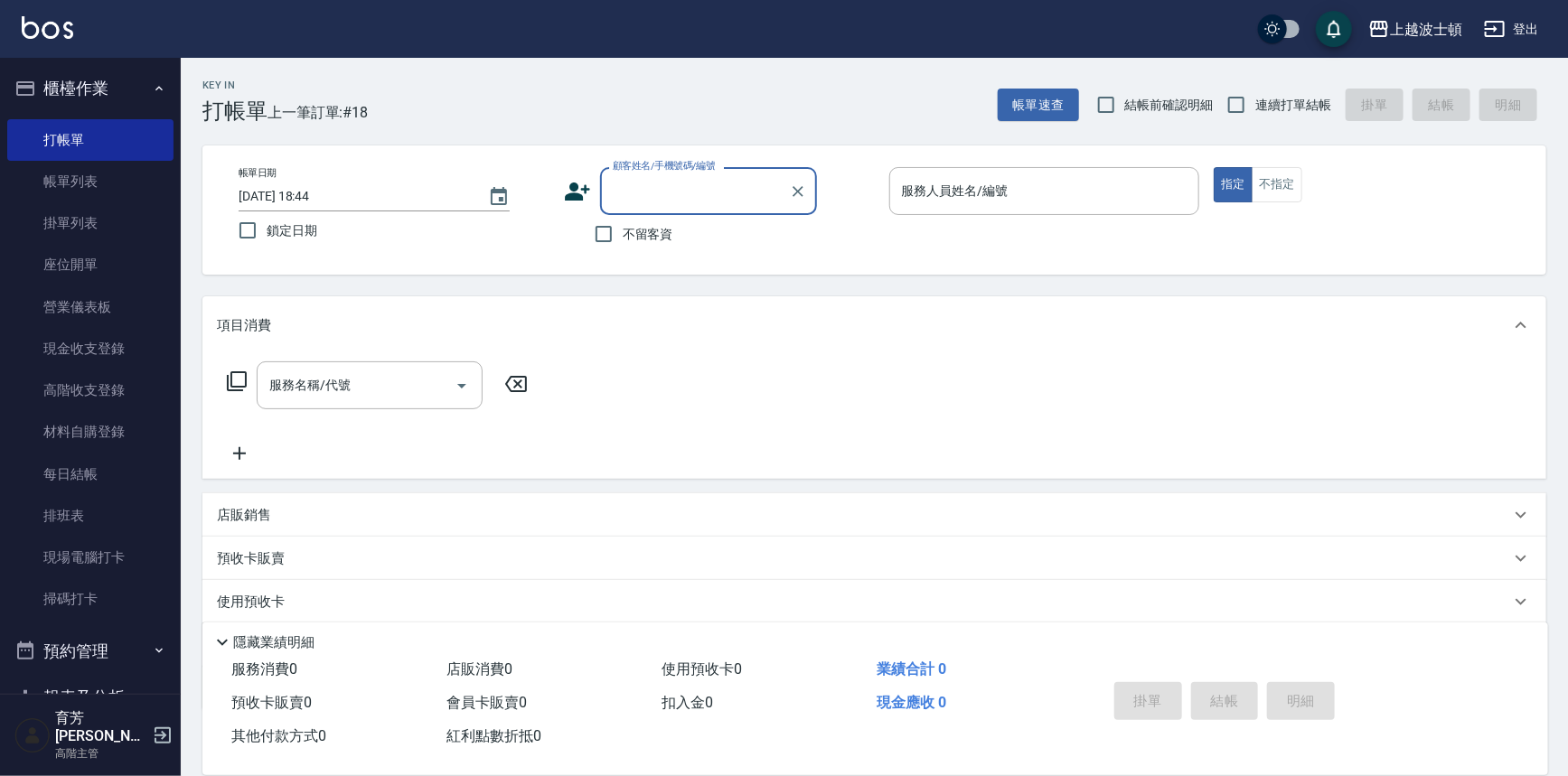
click at [647, 231] on span "不留客資" at bounding box center [648, 234] width 51 height 19
click at [623, 231] on input "不留客資" at bounding box center [604, 234] width 38 height 38
checkbox input "true"
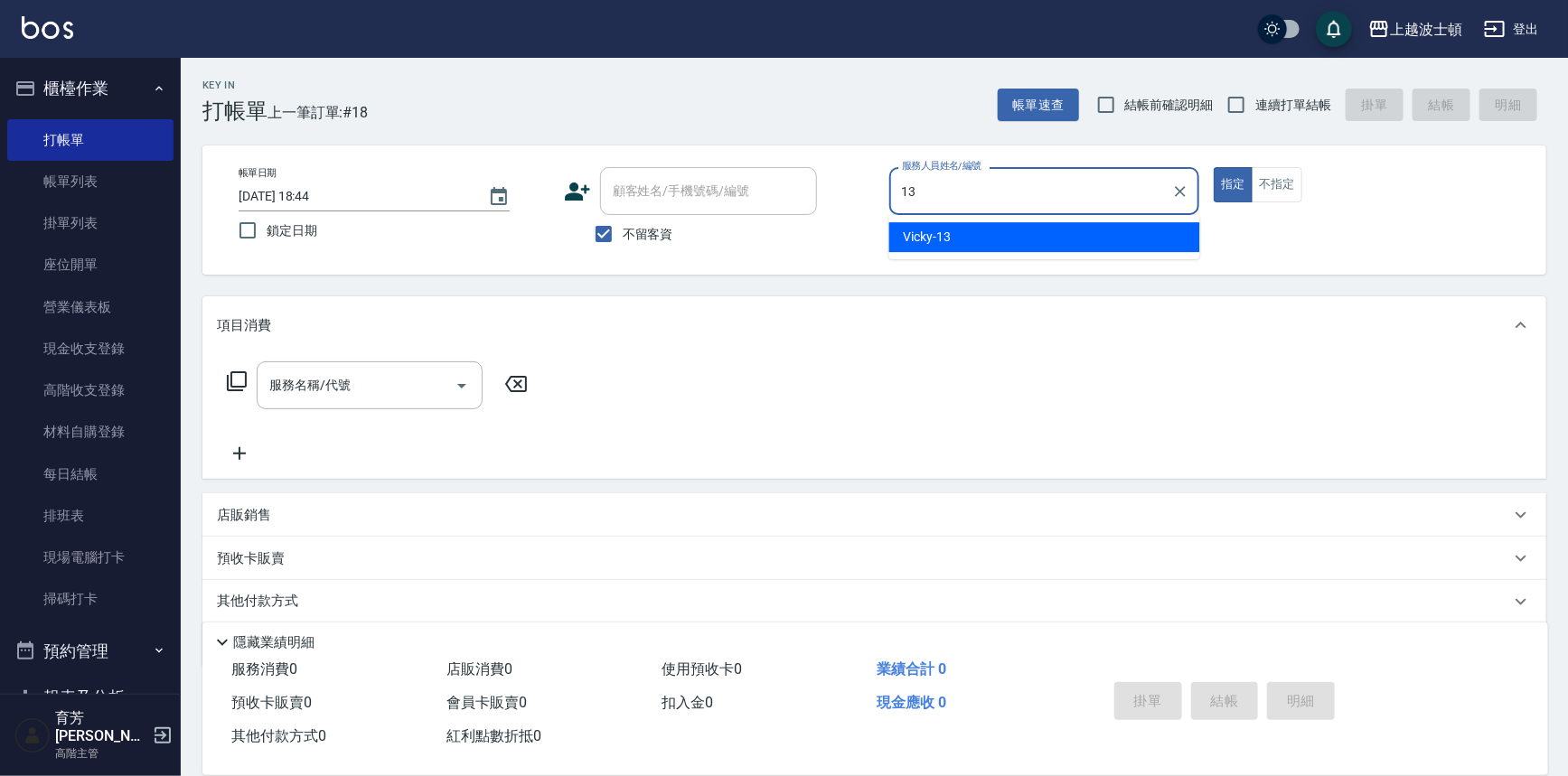
type input "Vicky-13"
type button "true"
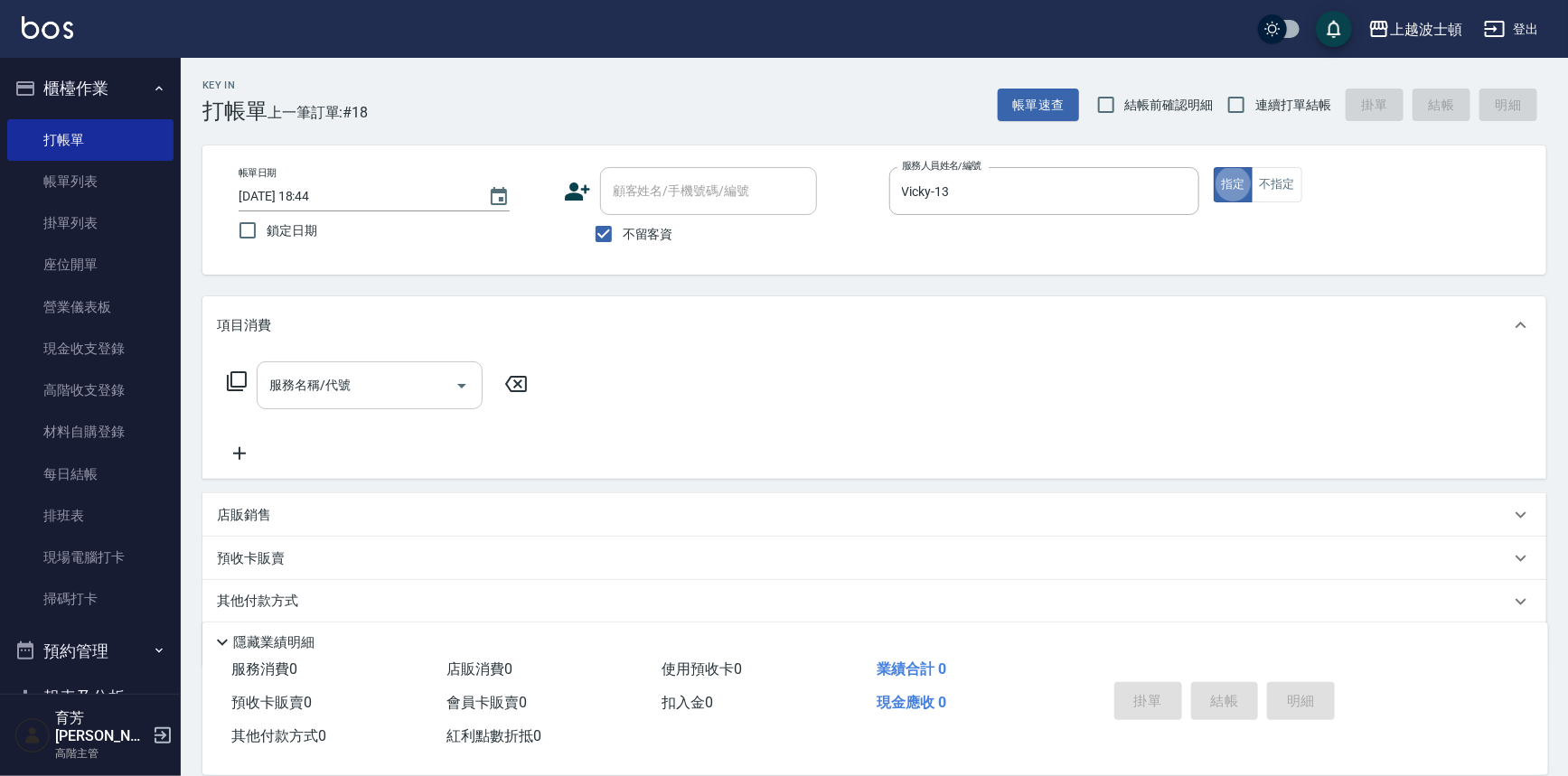
click at [325, 404] on div "服務名稱/代號" at bounding box center [369, 385] width 226 height 48
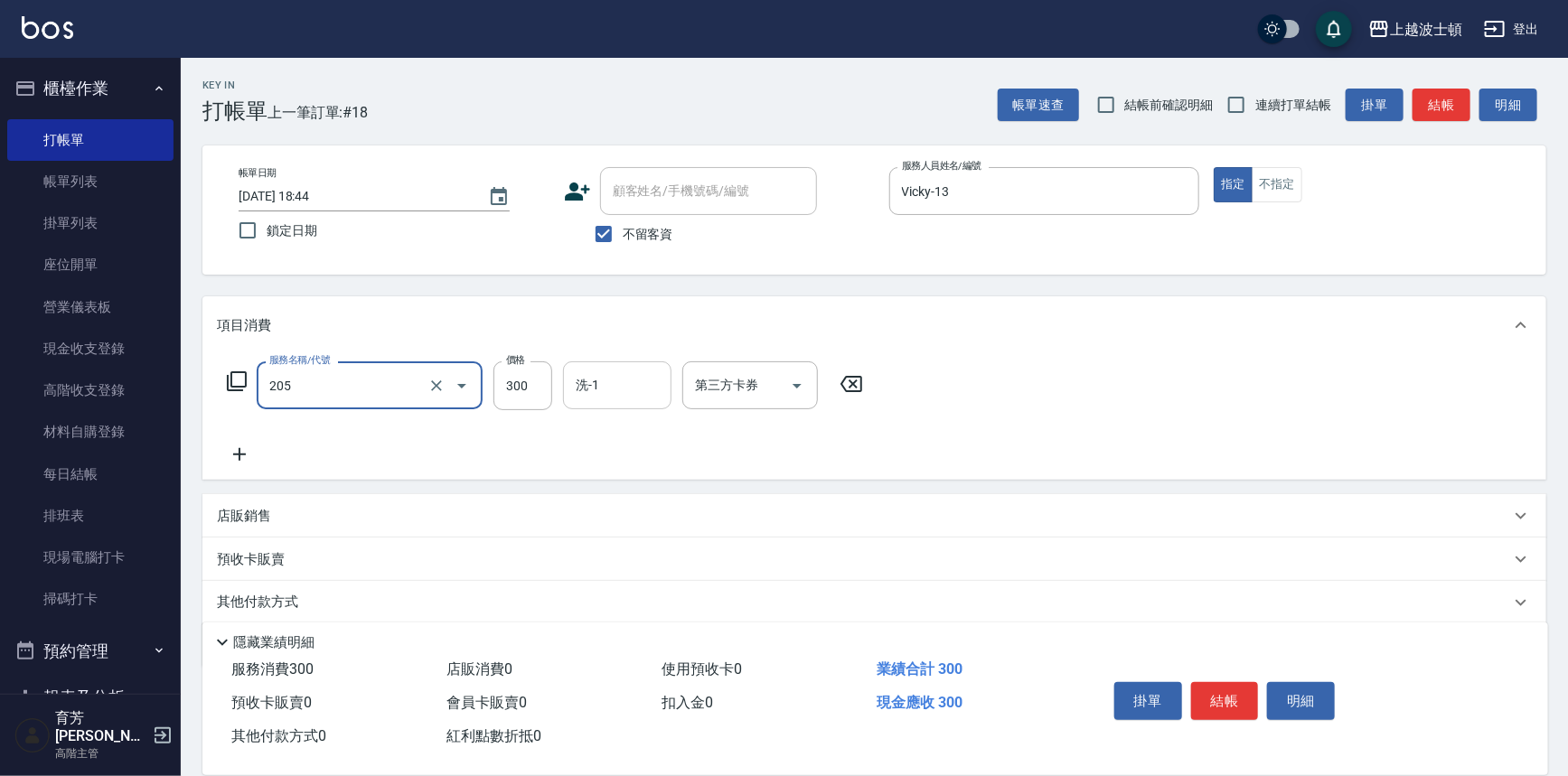
type input "洗髮(205)"
click at [596, 382] on input "洗-1" at bounding box center [618, 385] width 92 height 32
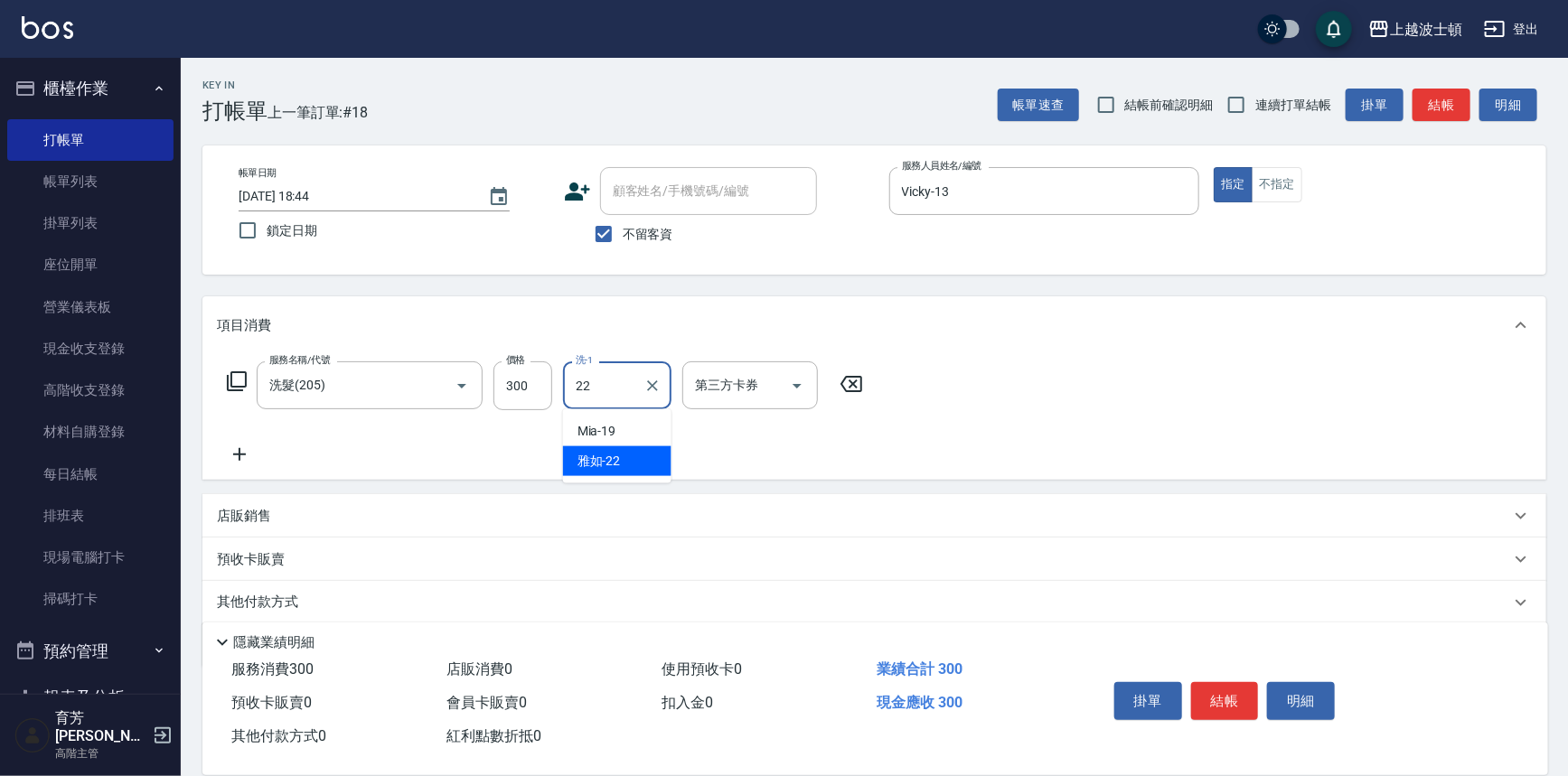
type input "雅如-22"
click at [237, 454] on icon at bounding box center [239, 454] width 12 height 12
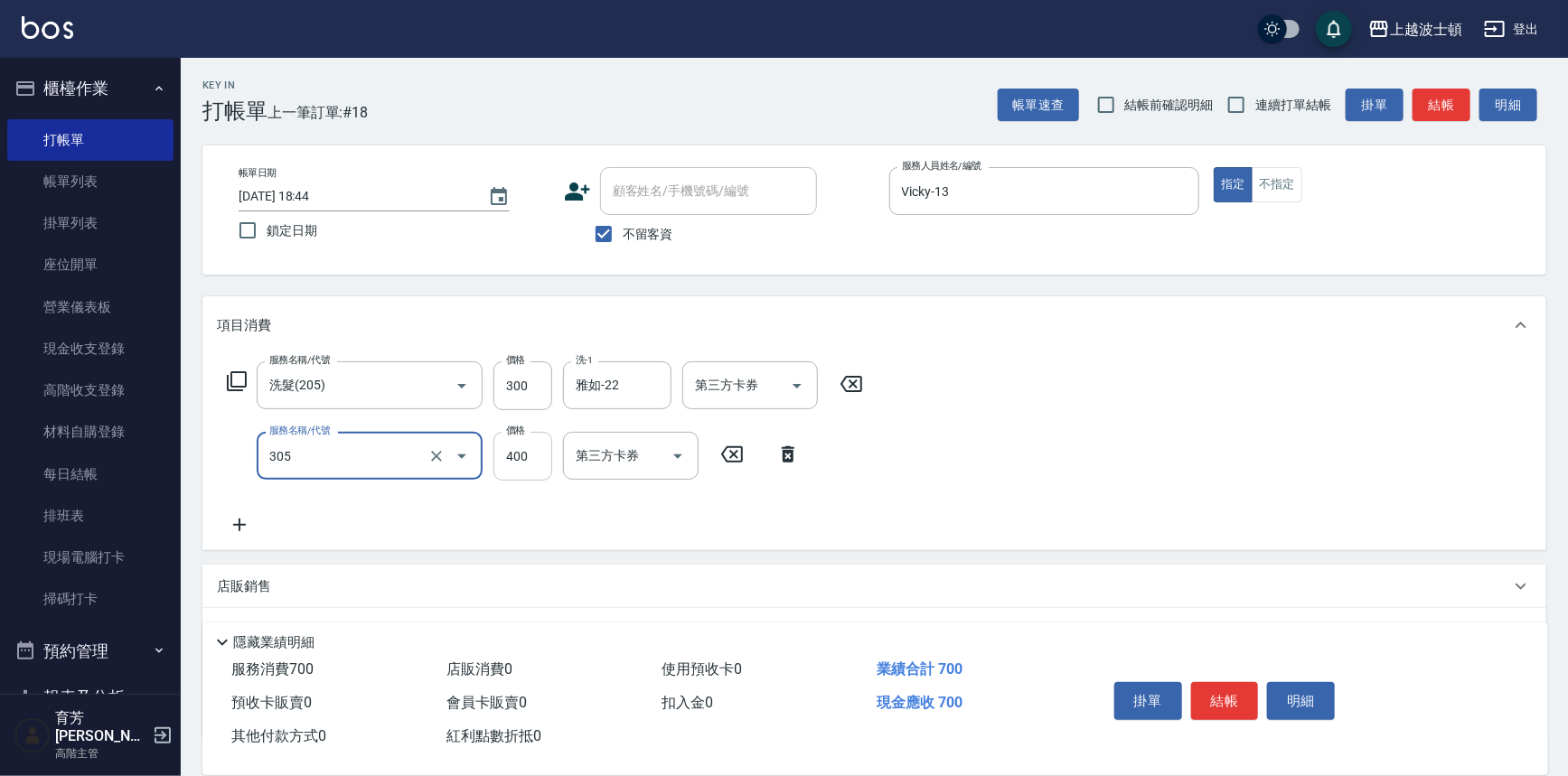
type input "剪髮(305)"
click at [511, 461] on input "400" at bounding box center [523, 456] width 59 height 49
type input "350"
click at [1228, 694] on button "結帳" at bounding box center [1225, 701] width 68 height 38
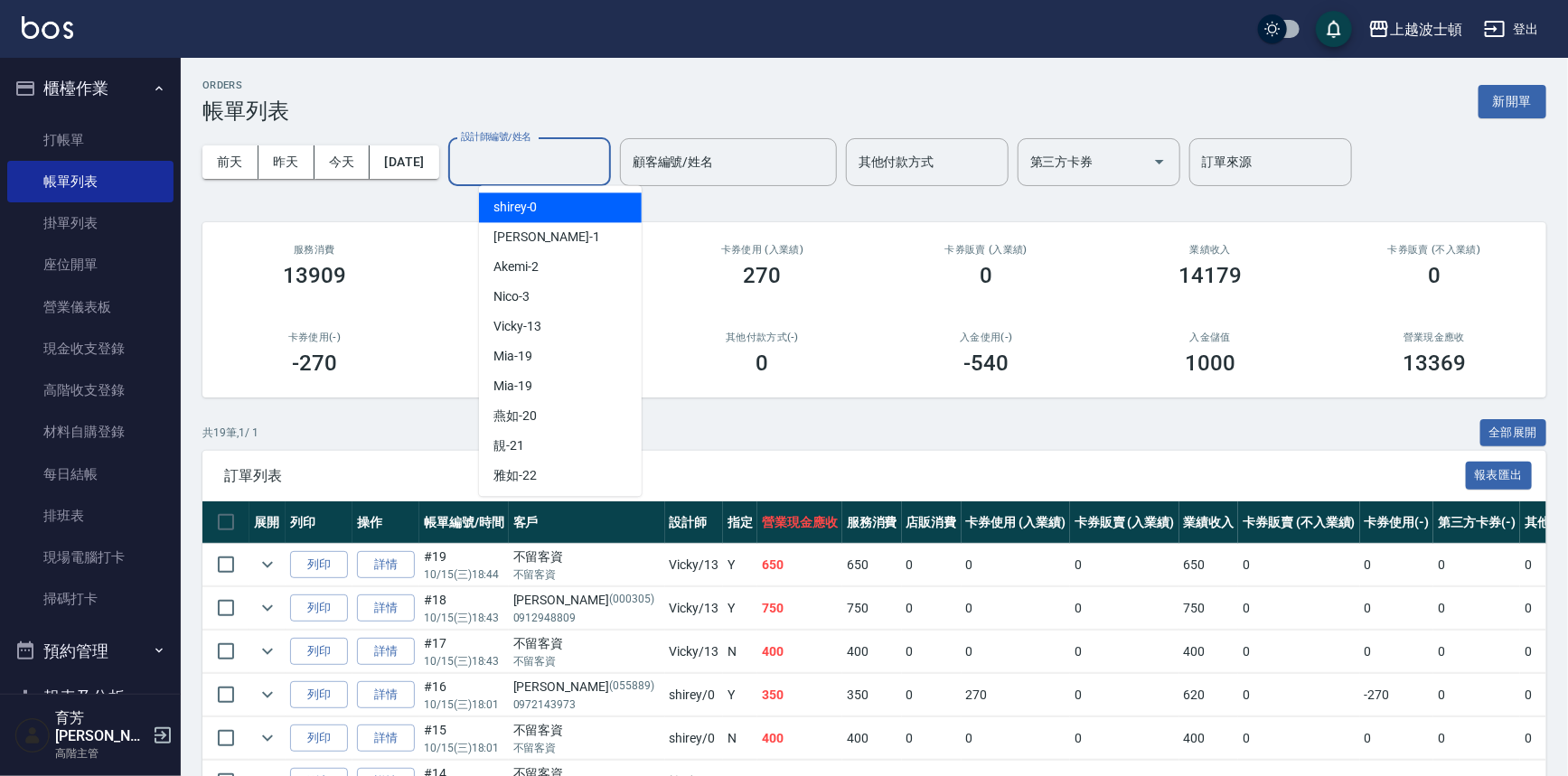
click at [542, 168] on input "設計師編號/姓名" at bounding box center [529, 161] width 146 height 32
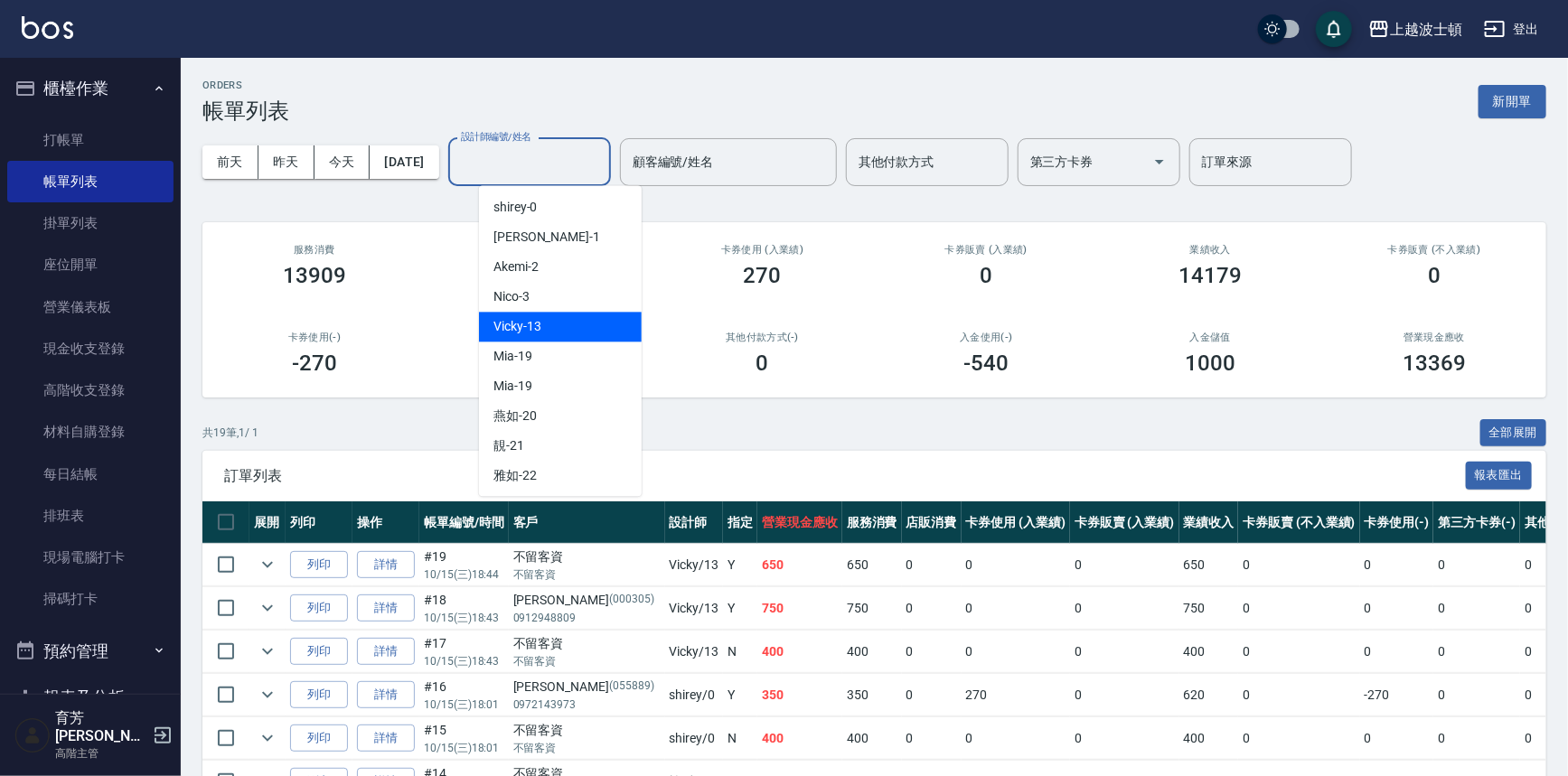
click at [551, 323] on div "Vicky -13" at bounding box center [560, 327] width 162 height 30
type input "Vicky-13"
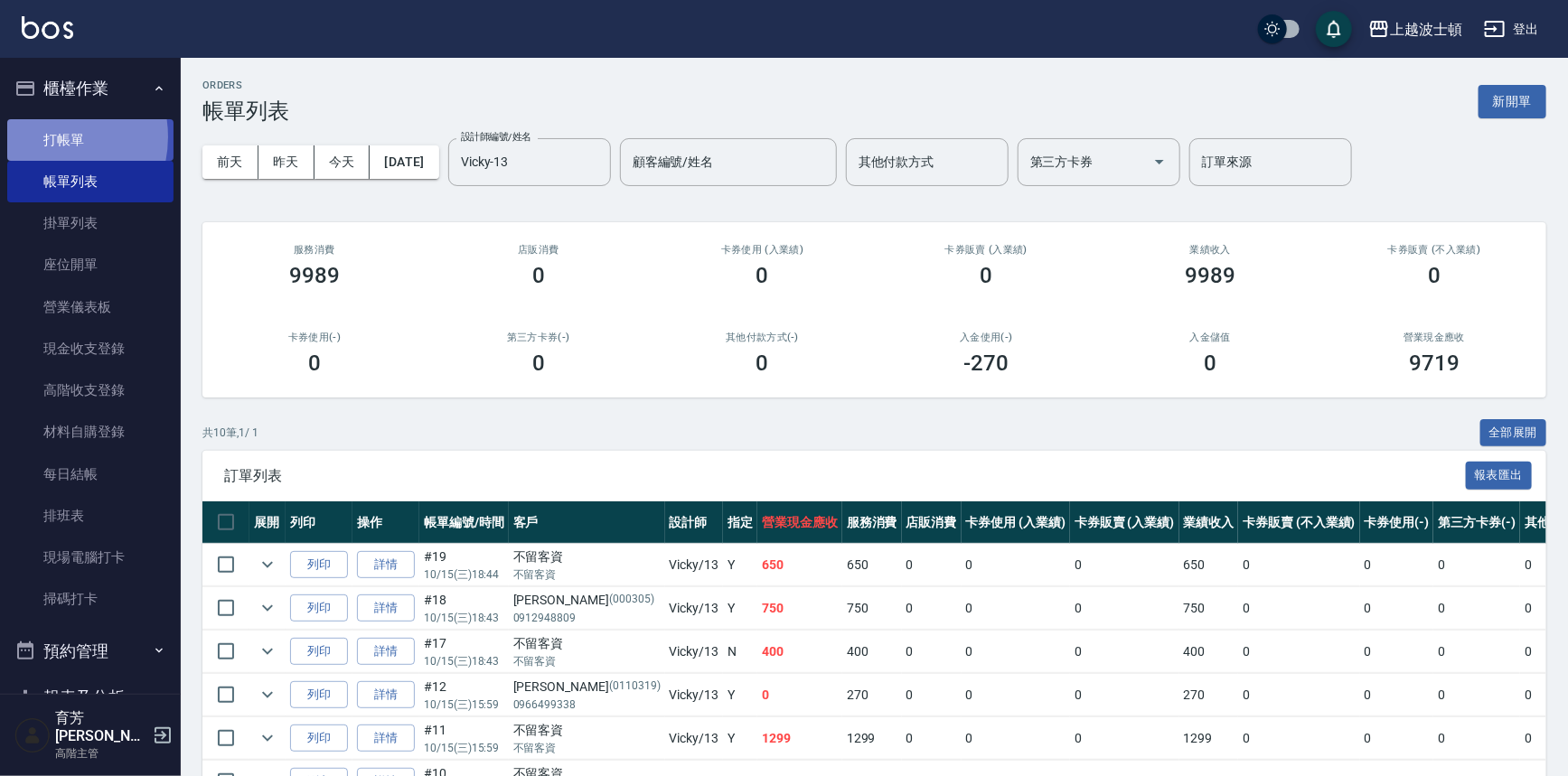
click at [42, 136] on link "打帳單" at bounding box center [90, 139] width 166 height 41
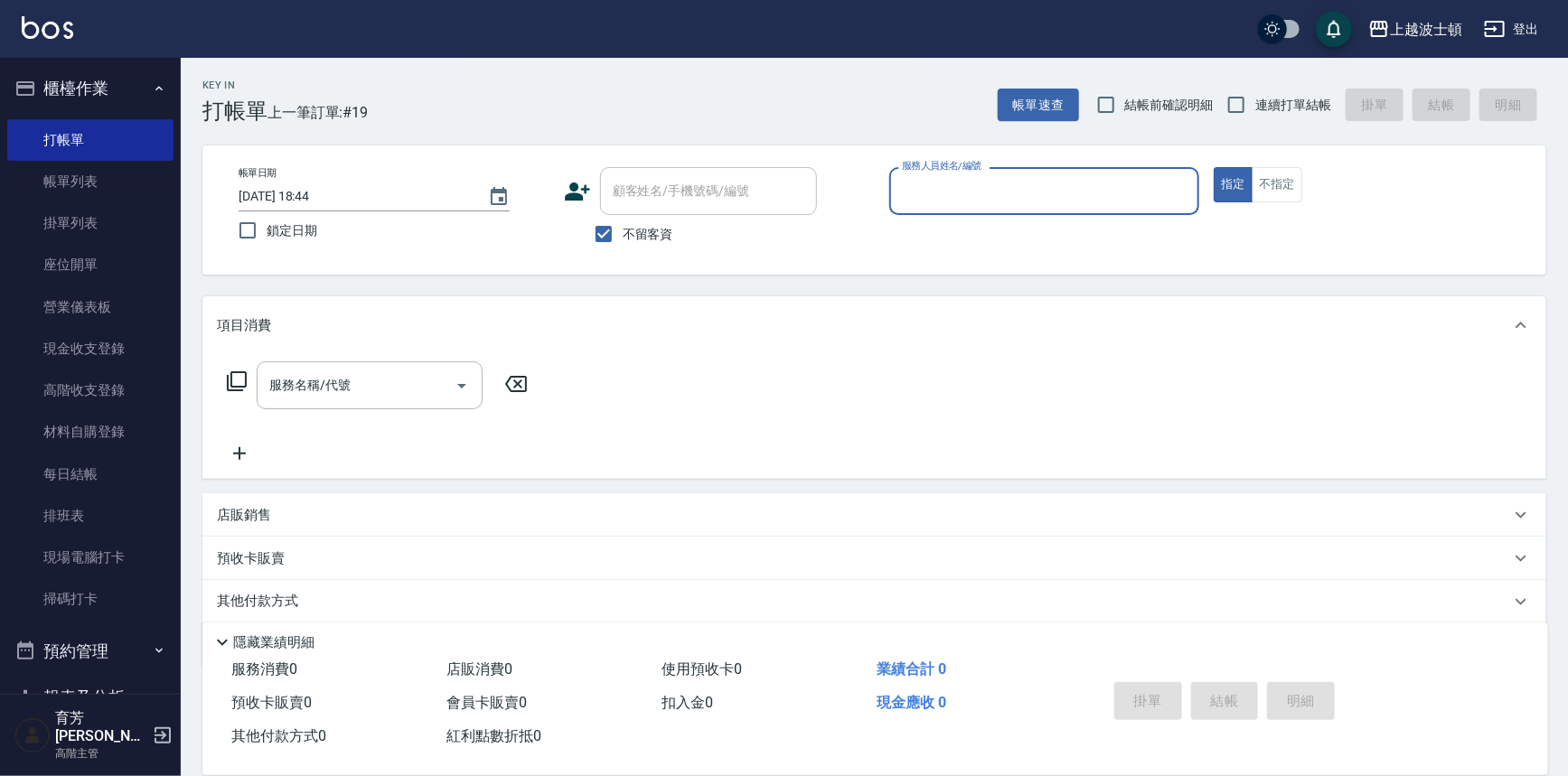
click at [1214, 167] on button "指定" at bounding box center [1234, 184] width 38 height 36
type button "true"
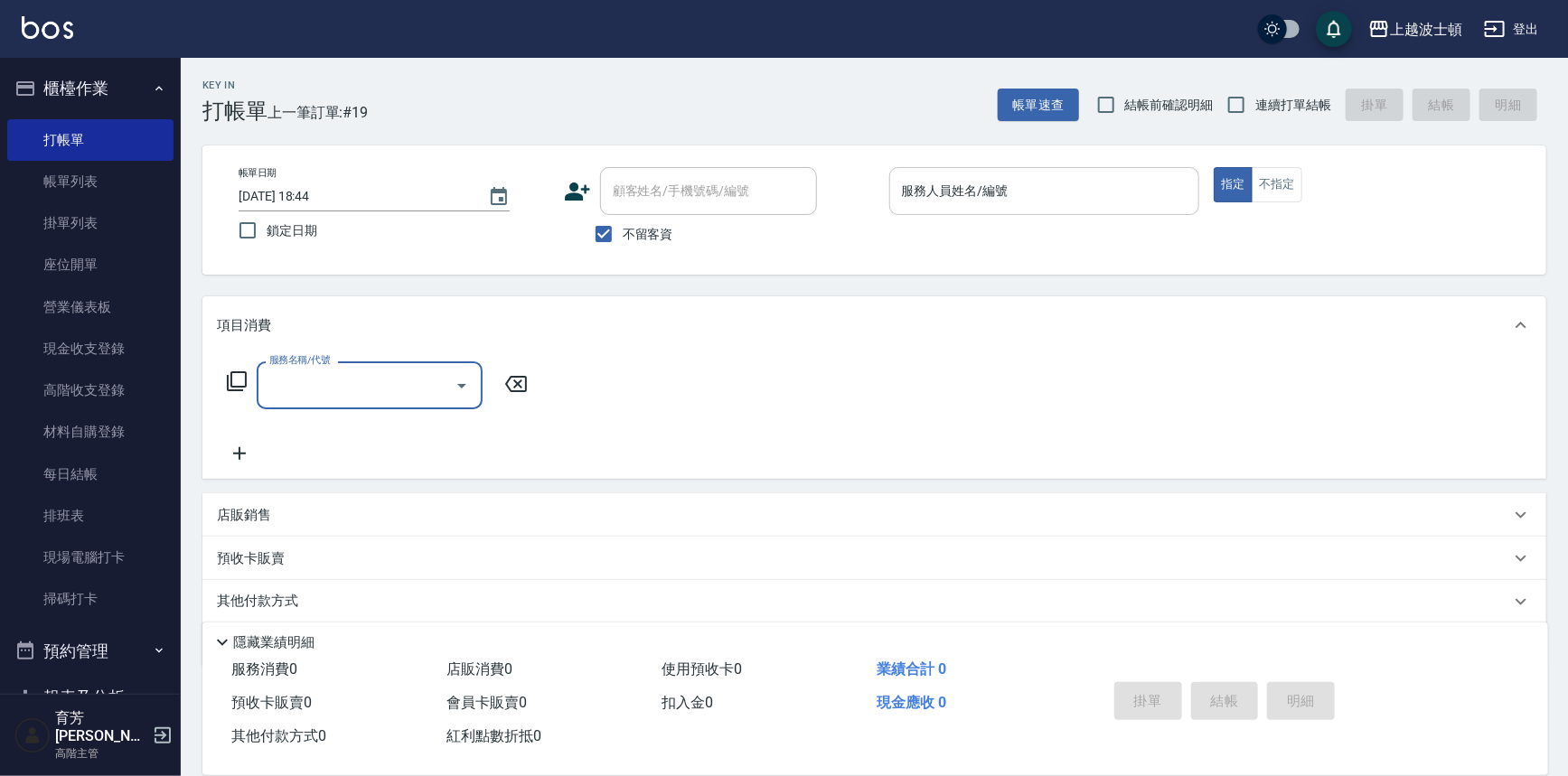
click at [952, 190] on input "服務人員姓名/編號" at bounding box center [1044, 191] width 295 height 32
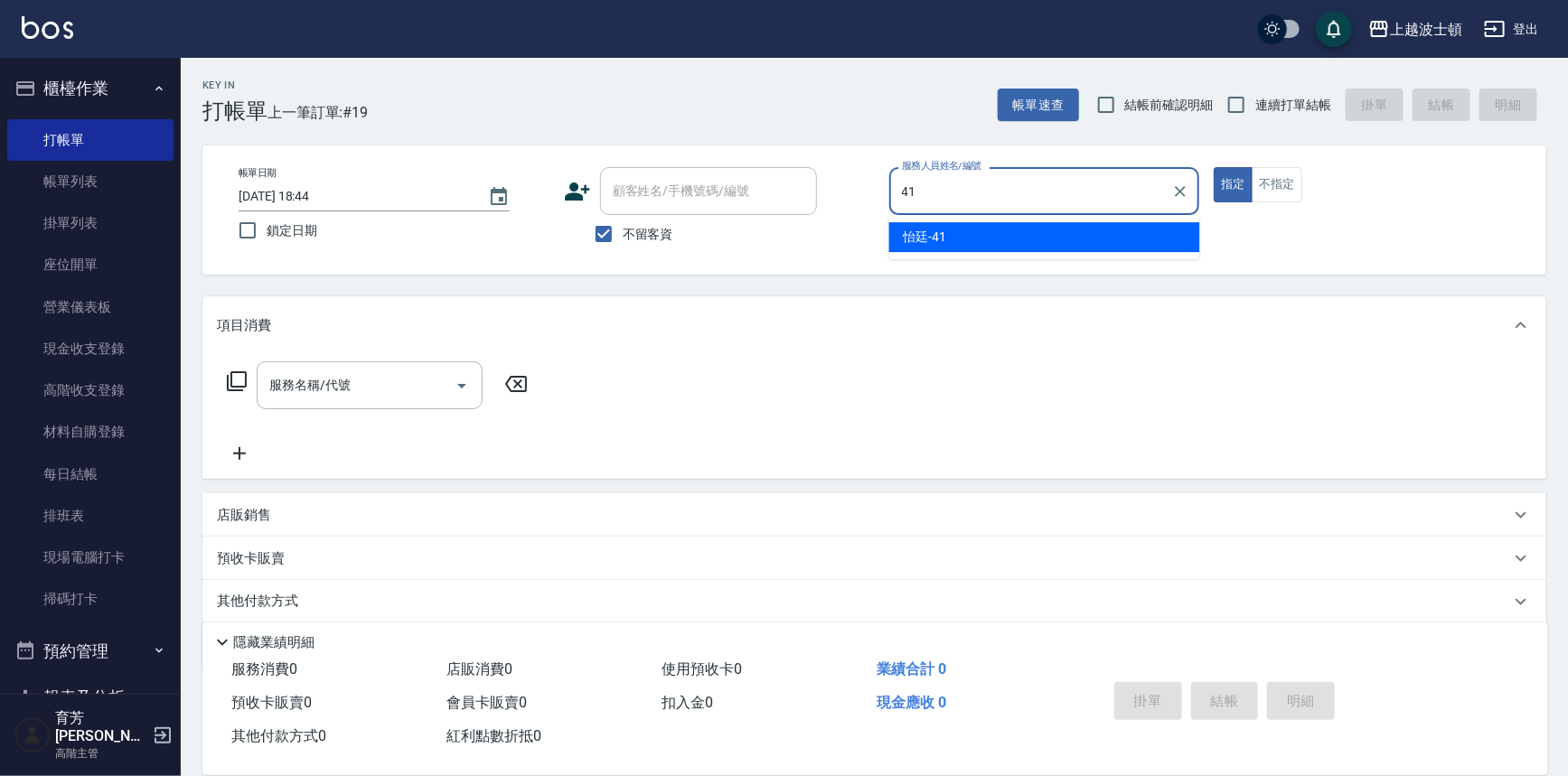
type input "怡廷-41"
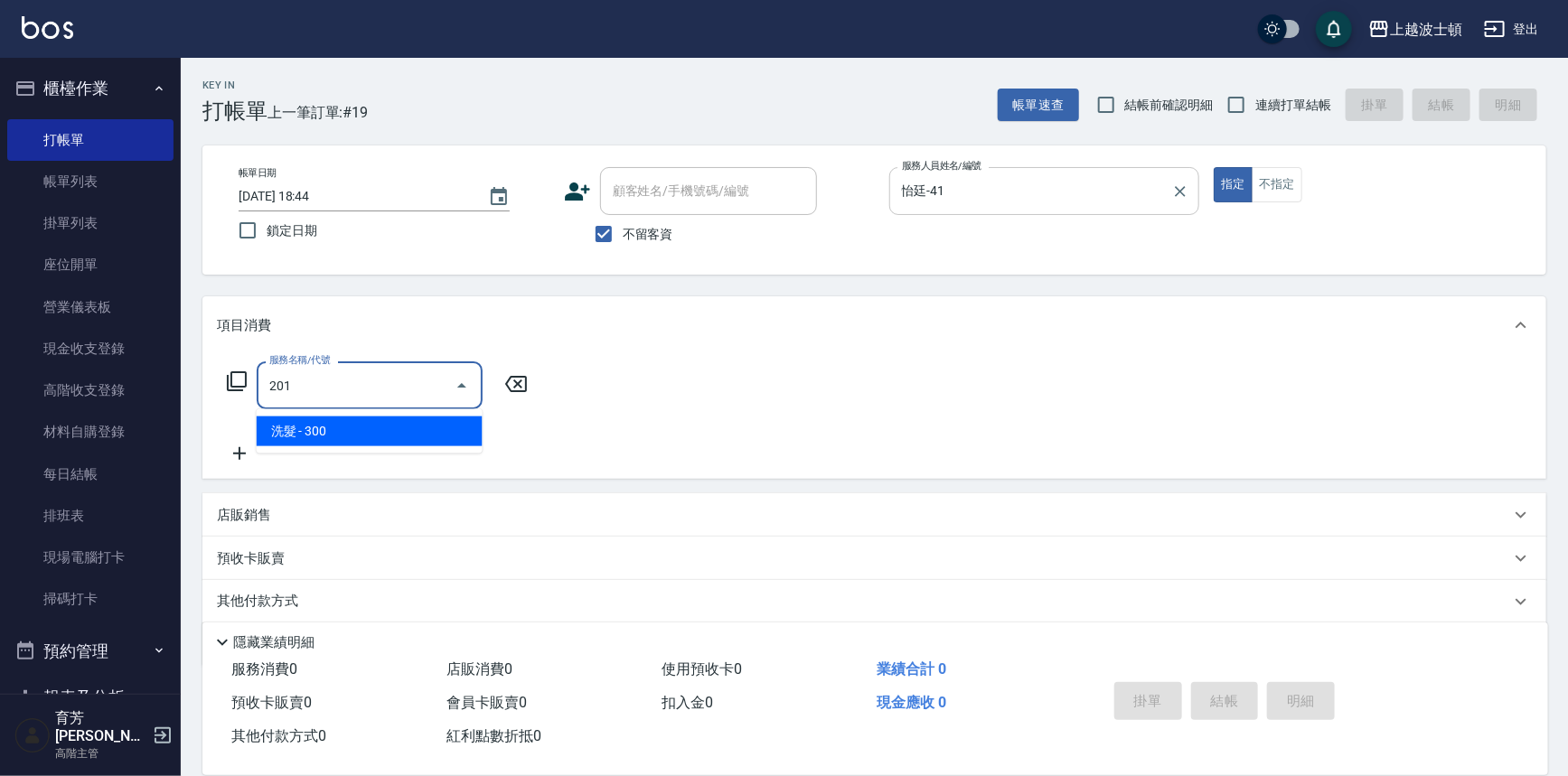
type input "洗髮(201)"
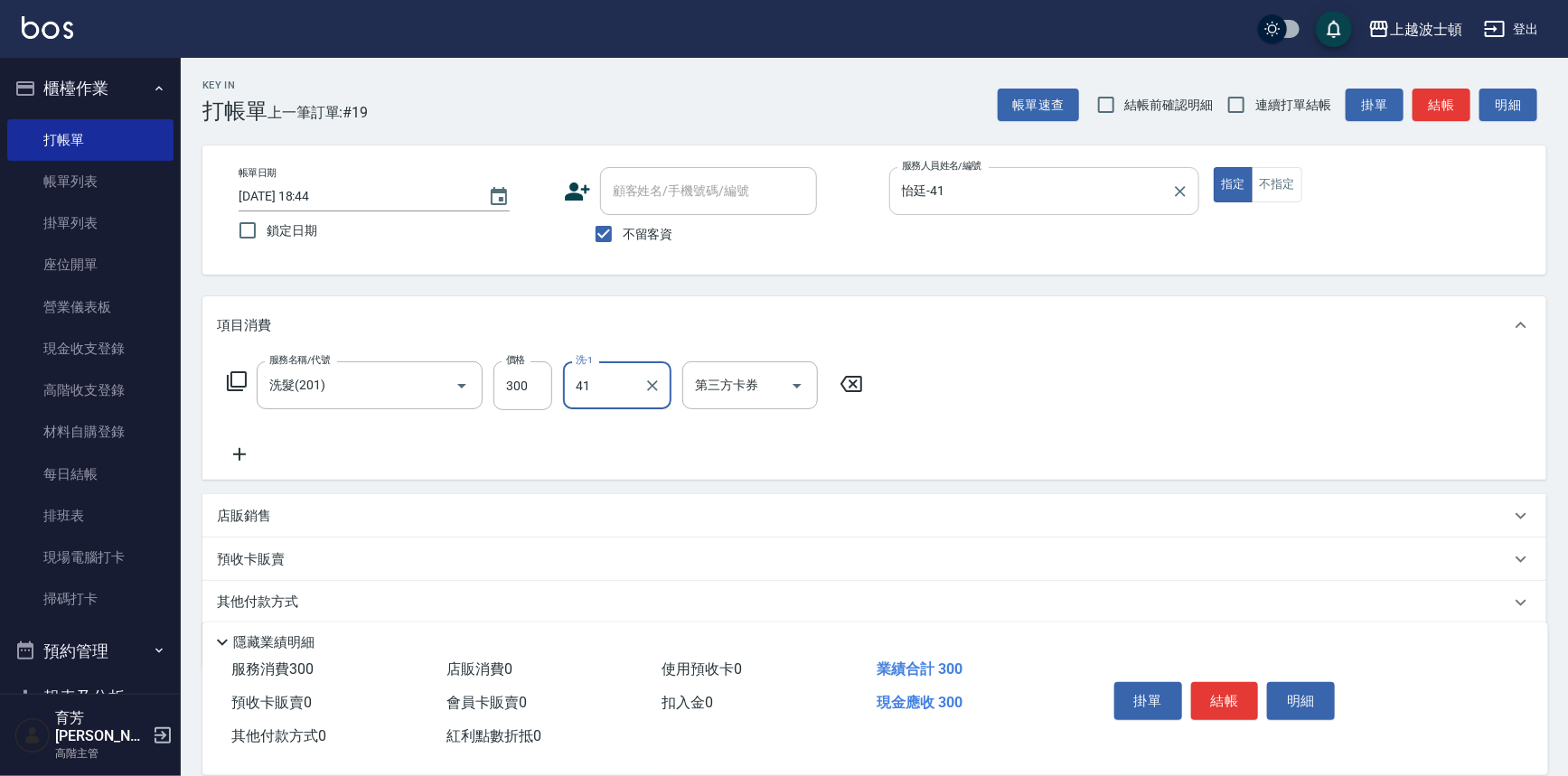
type input "怡廷-41"
click at [1240, 707] on button "結帳" at bounding box center [1225, 701] width 68 height 38
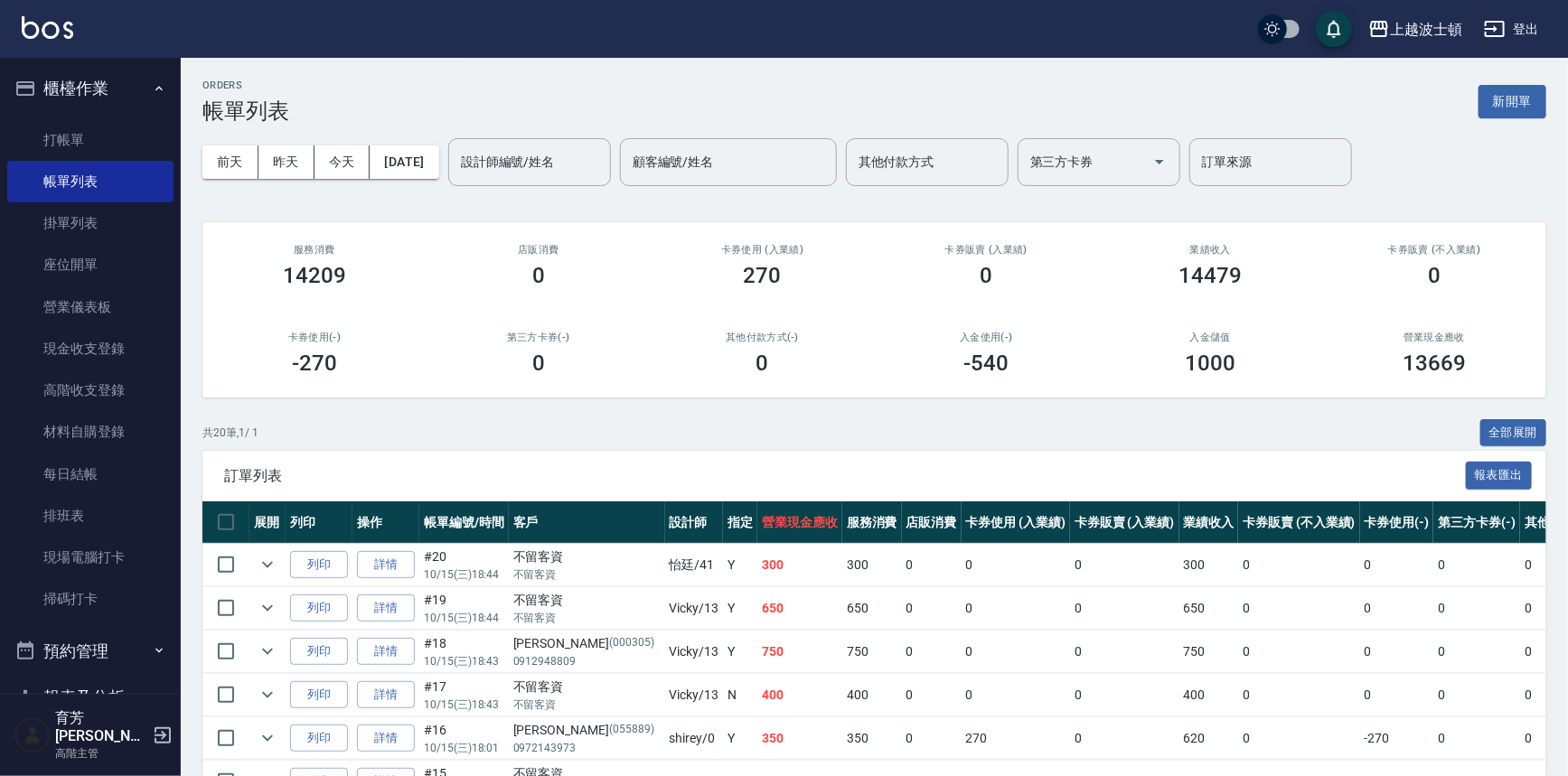
click at [61, 79] on button "櫃檯作業" at bounding box center [90, 88] width 166 height 47
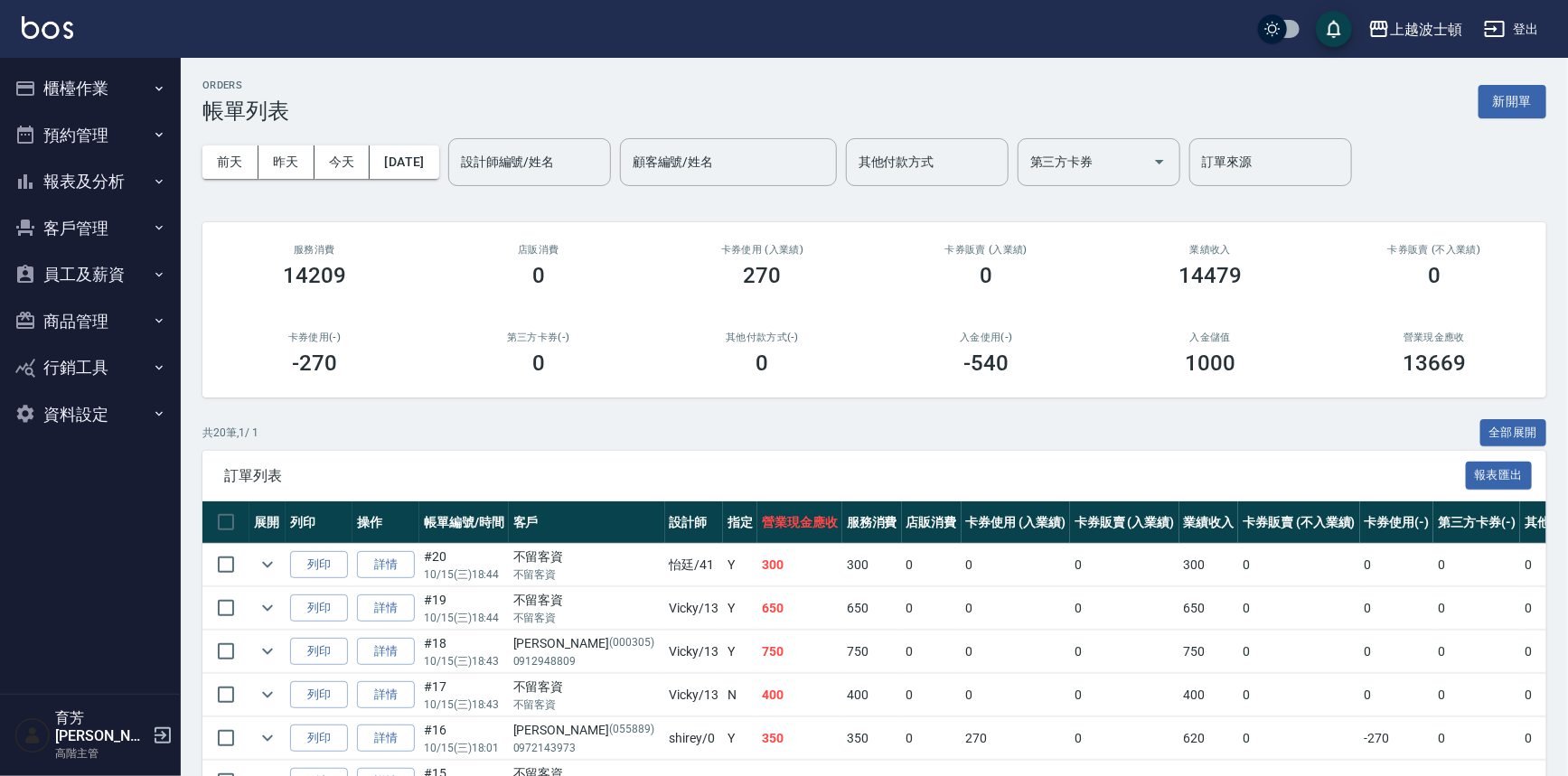
click at [81, 197] on button "報表及分析" at bounding box center [90, 182] width 166 height 47
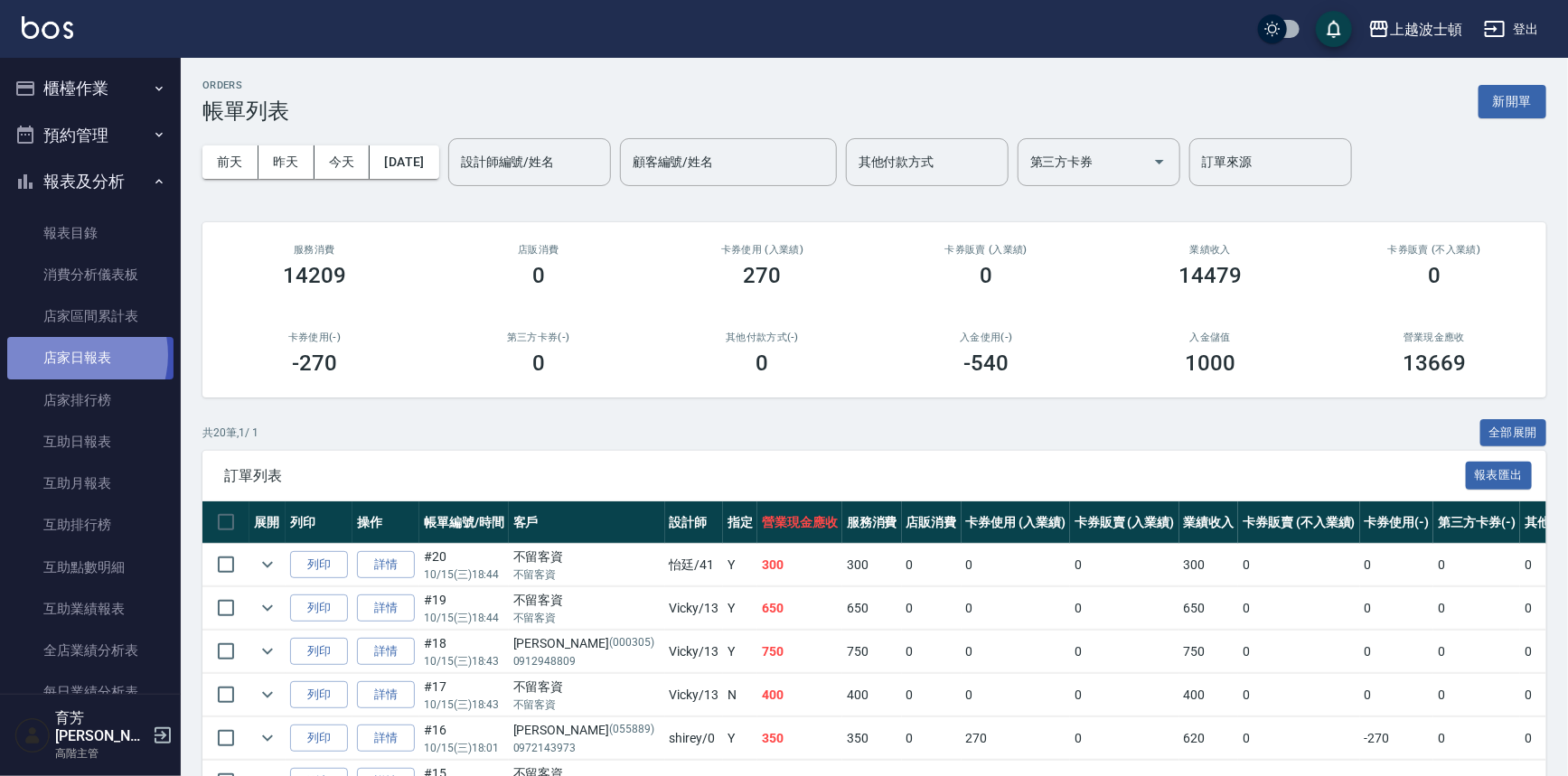
click at [64, 355] on link "店家日報表" at bounding box center [90, 357] width 166 height 41
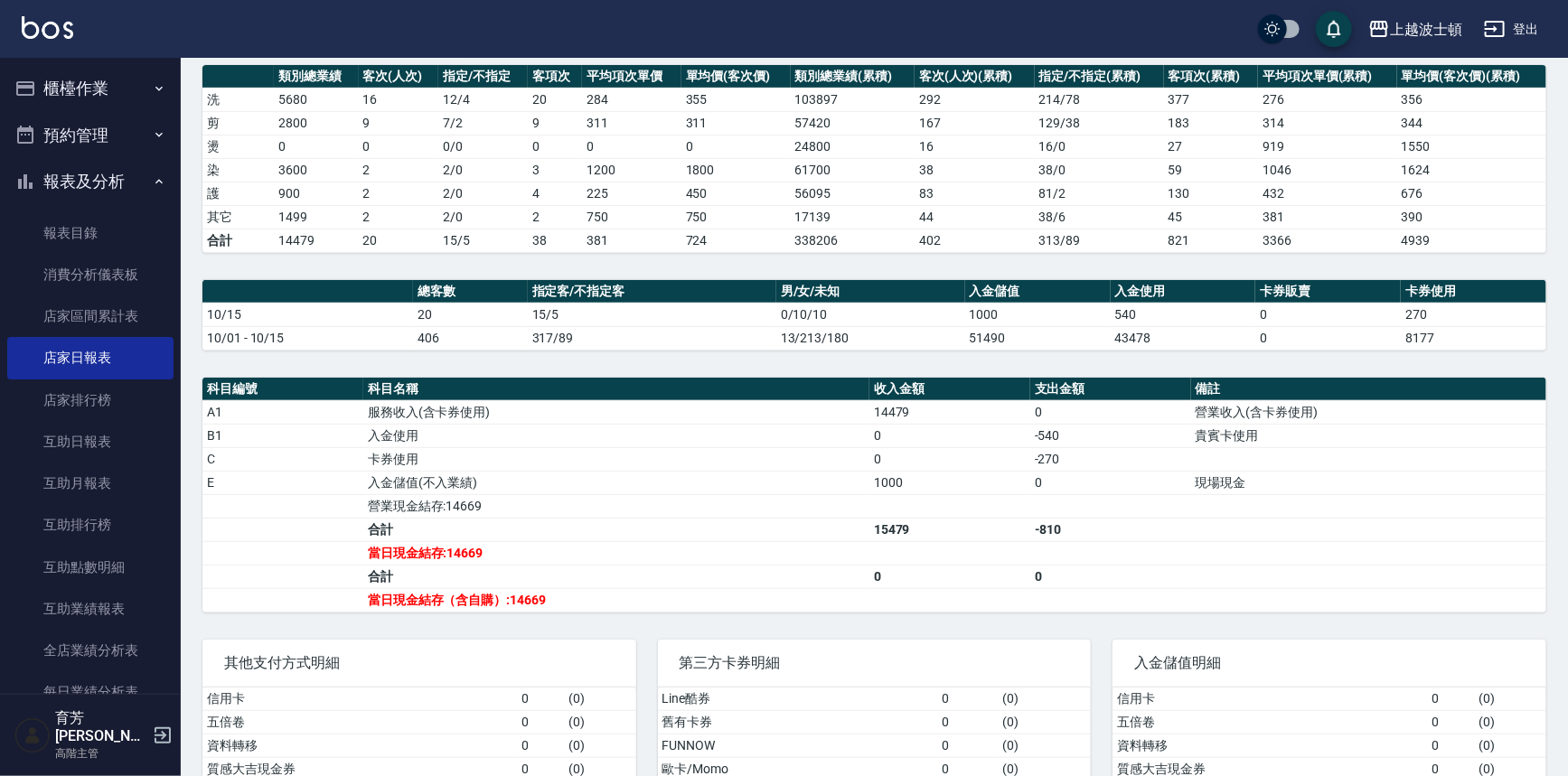
scroll to position [320, 0]
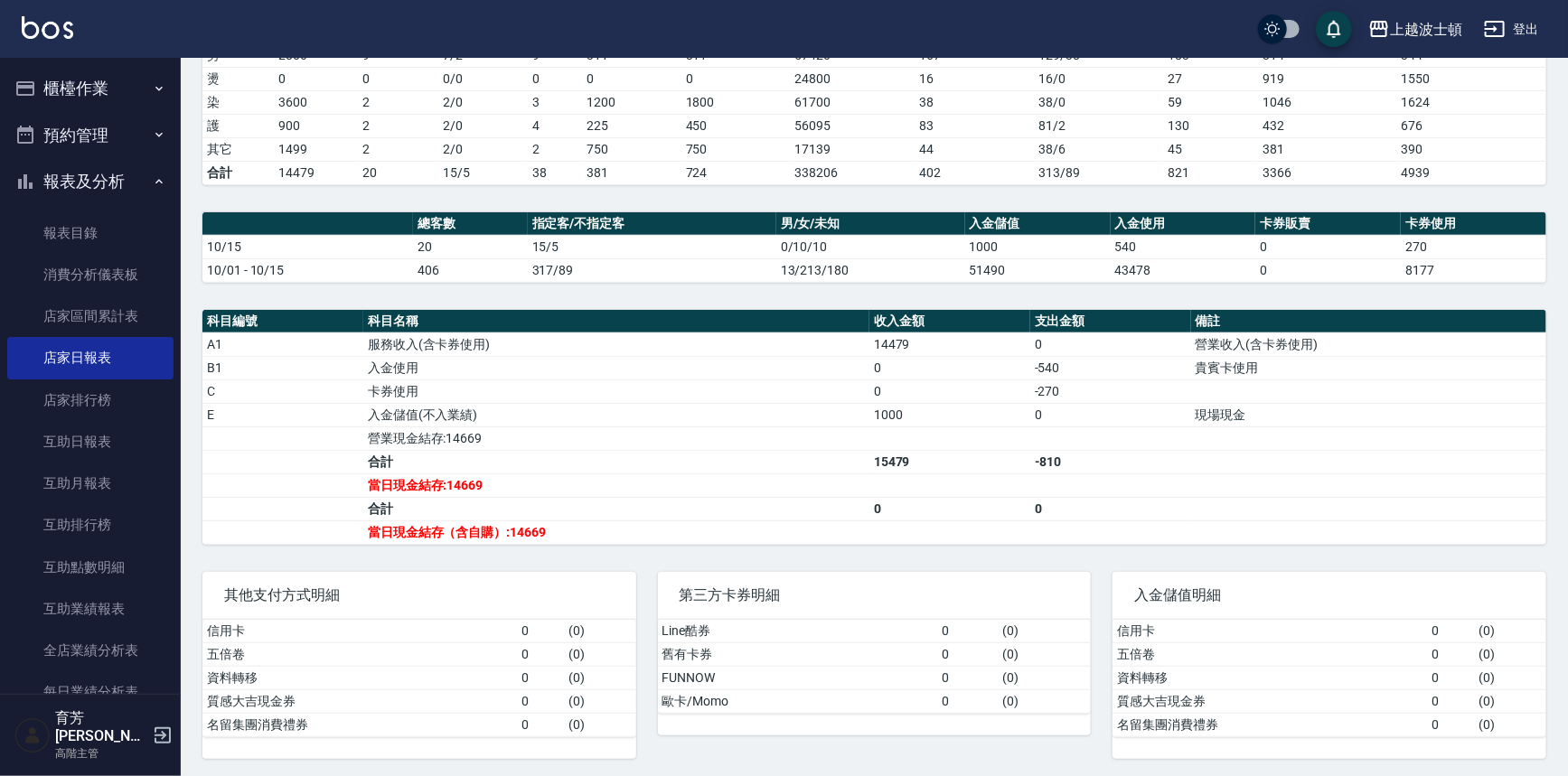
click at [92, 177] on button "報表及分析" at bounding box center [90, 182] width 166 height 47
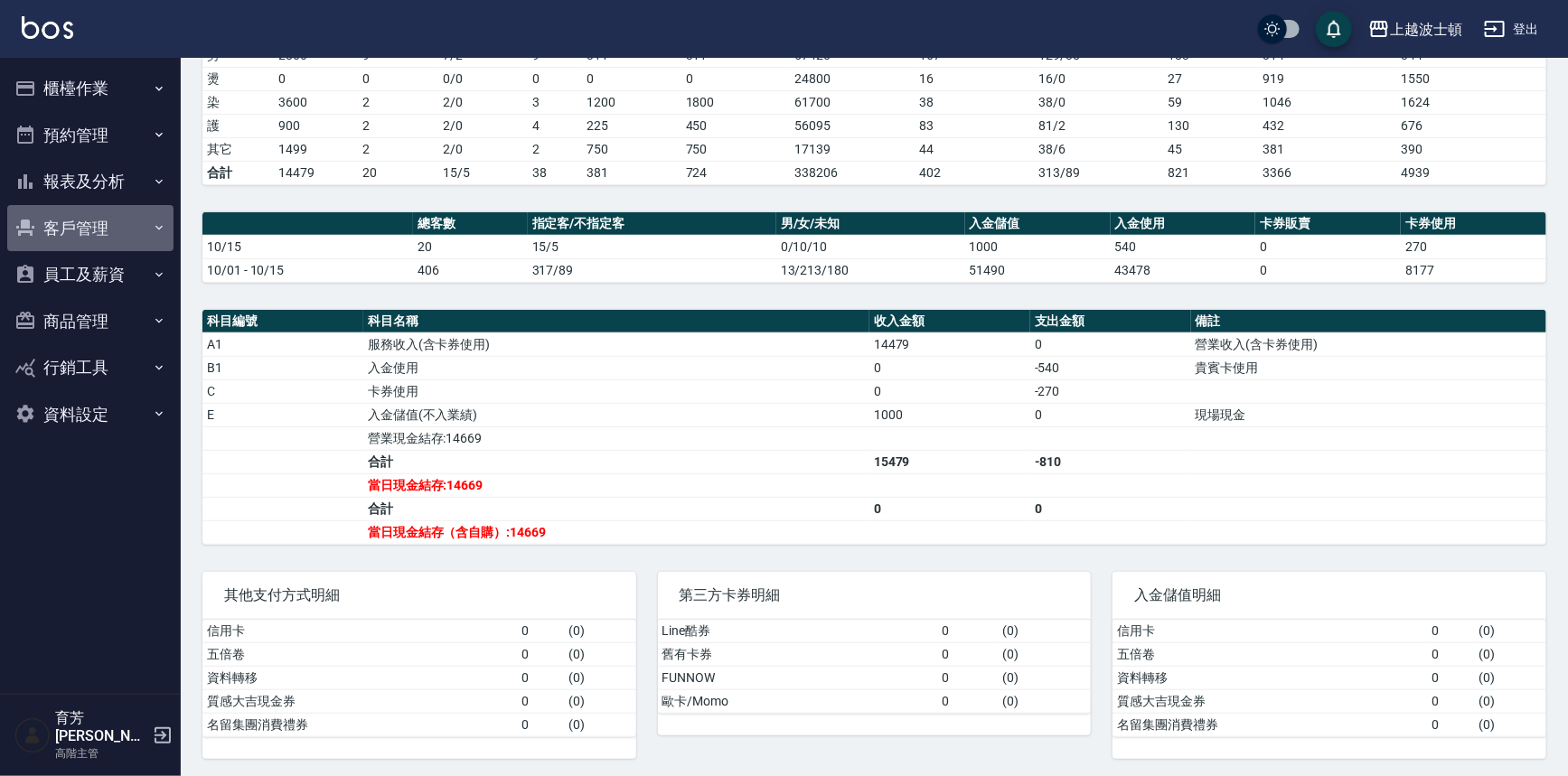
click at [70, 250] on button "客戶管理" at bounding box center [90, 229] width 166 height 47
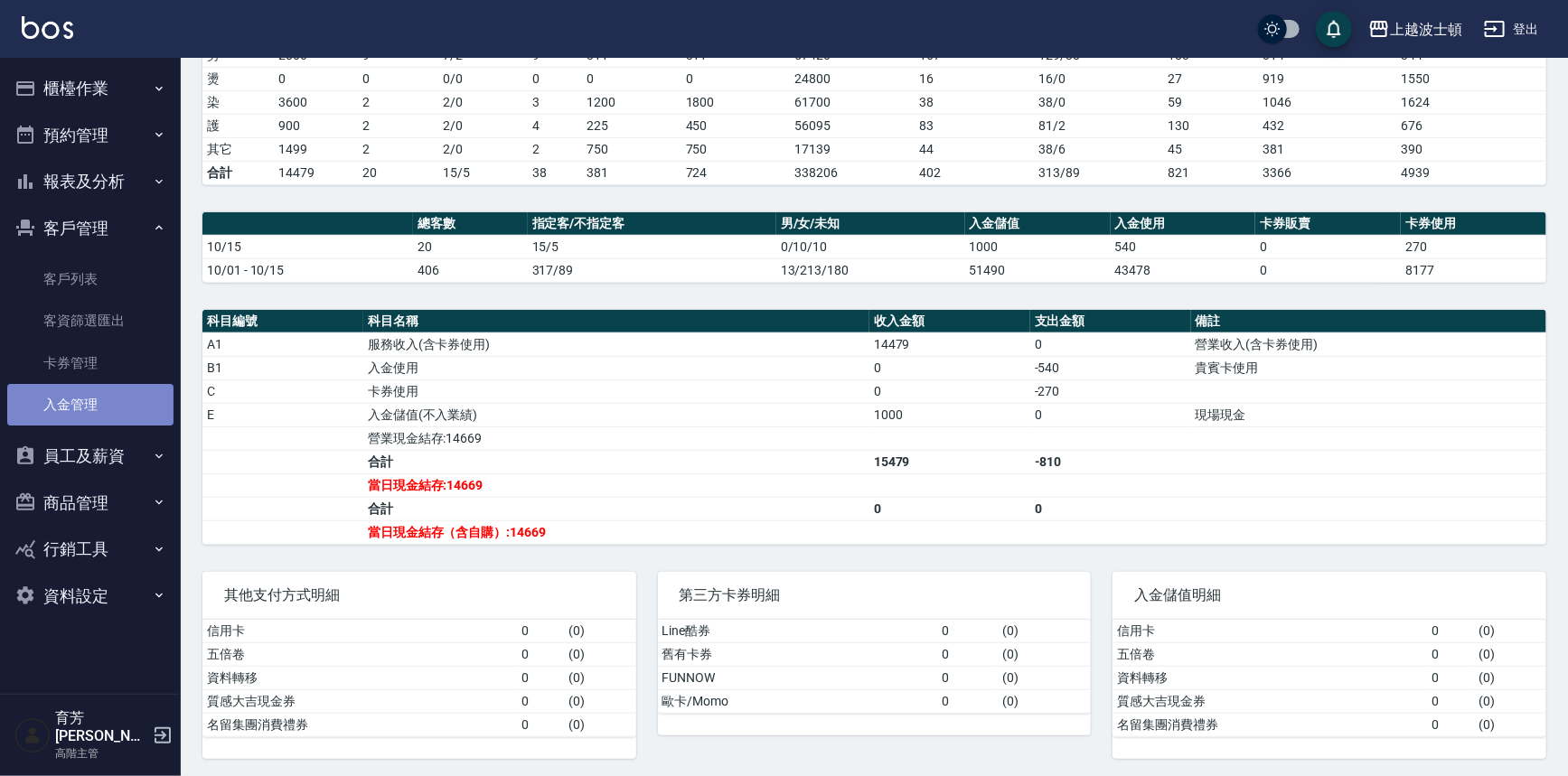
click at [69, 391] on link "入金管理" at bounding box center [90, 404] width 166 height 41
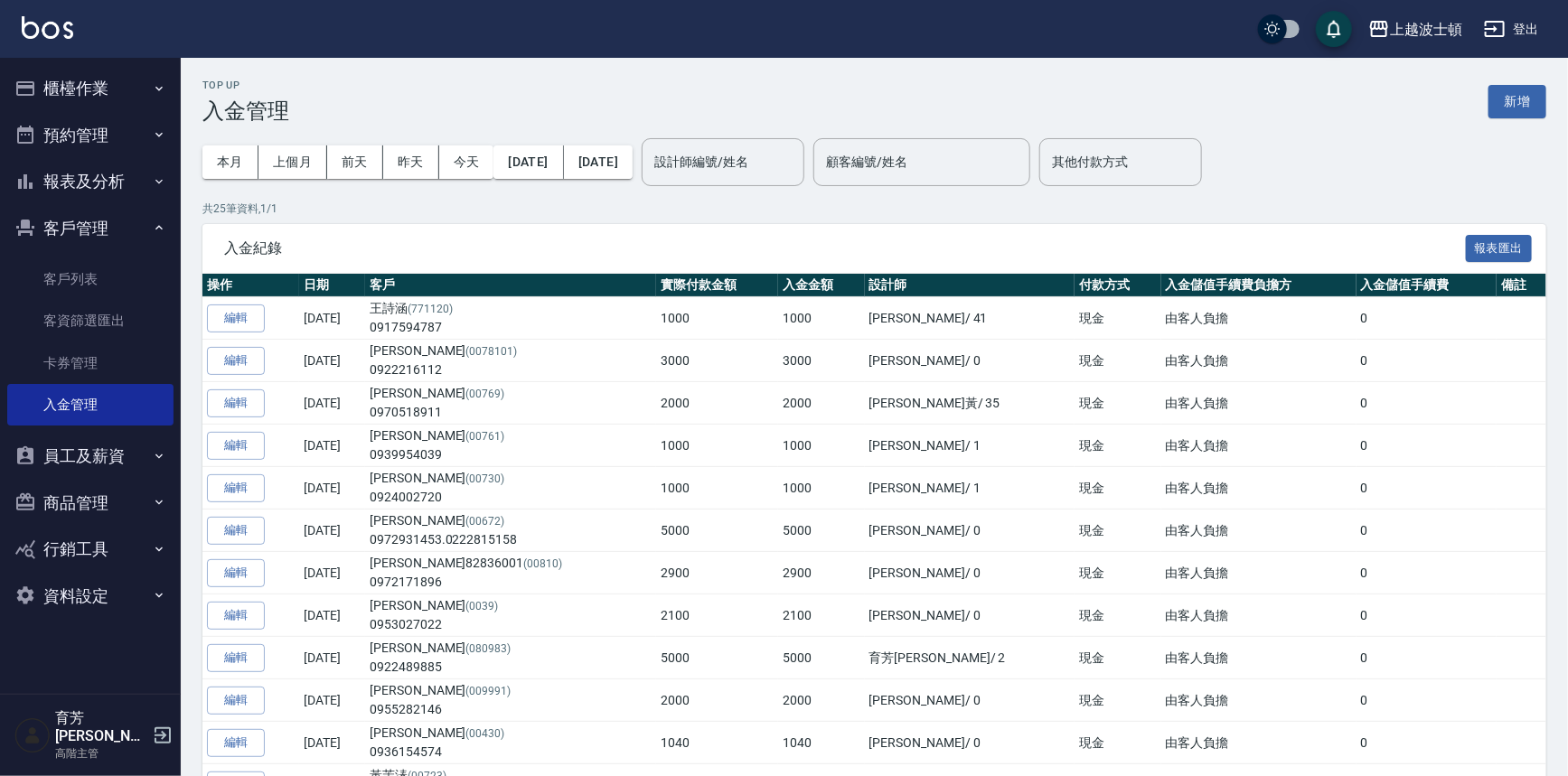
click at [77, 62] on ul "櫃檯作業 打帳單 帳單列表 掛單列表 座位開單 營業儀表板 現金收支登錄 高階收支登錄 材料自購登錄 每日結帳 排班表 現場電腦打卡 掃碼打卡 預約管理 預約…" at bounding box center [90, 342] width 166 height 569
click at [75, 88] on button "櫃檯作業" at bounding box center [90, 88] width 166 height 47
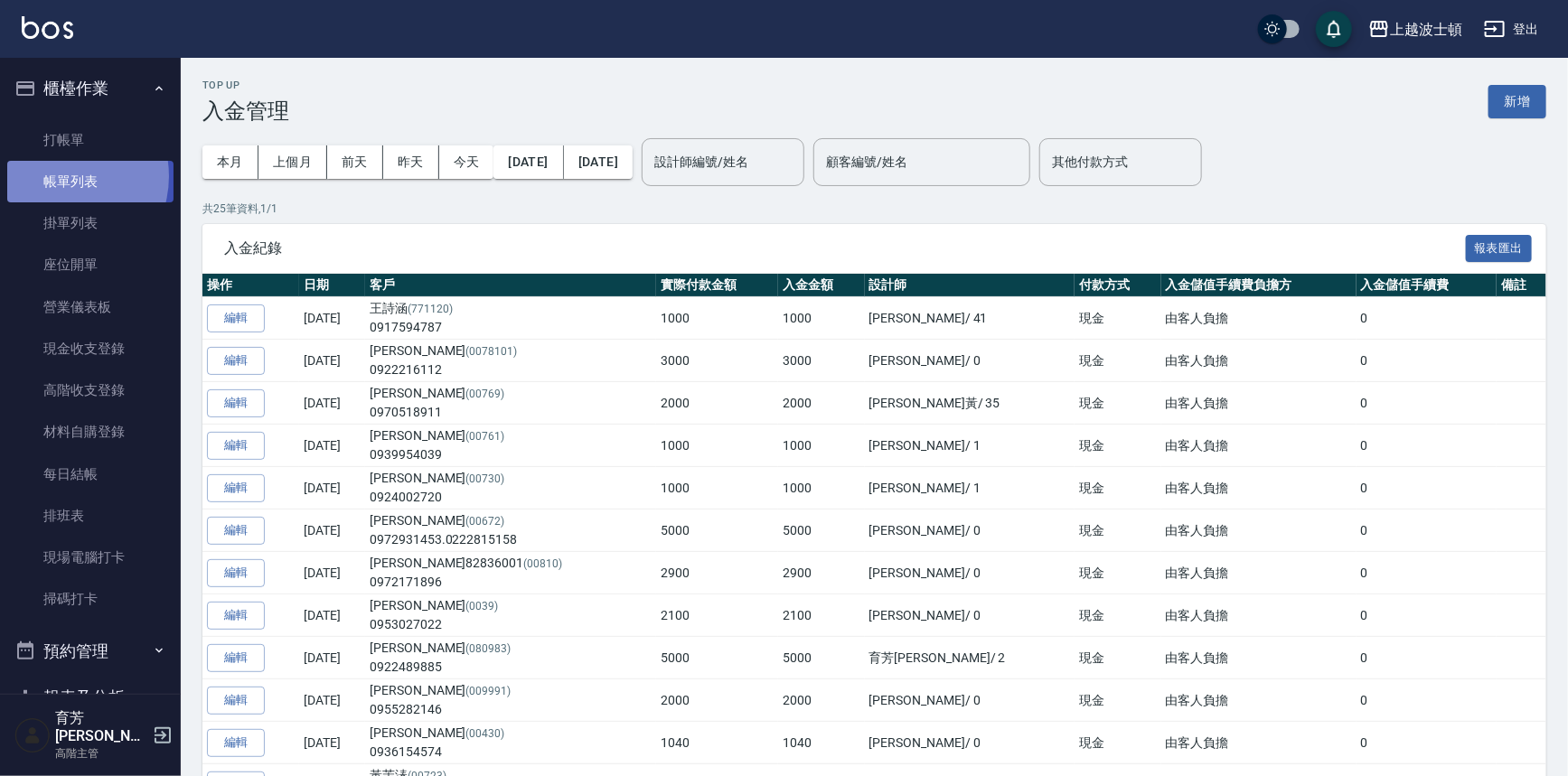
click at [58, 177] on link "帳單列表" at bounding box center [90, 181] width 166 height 41
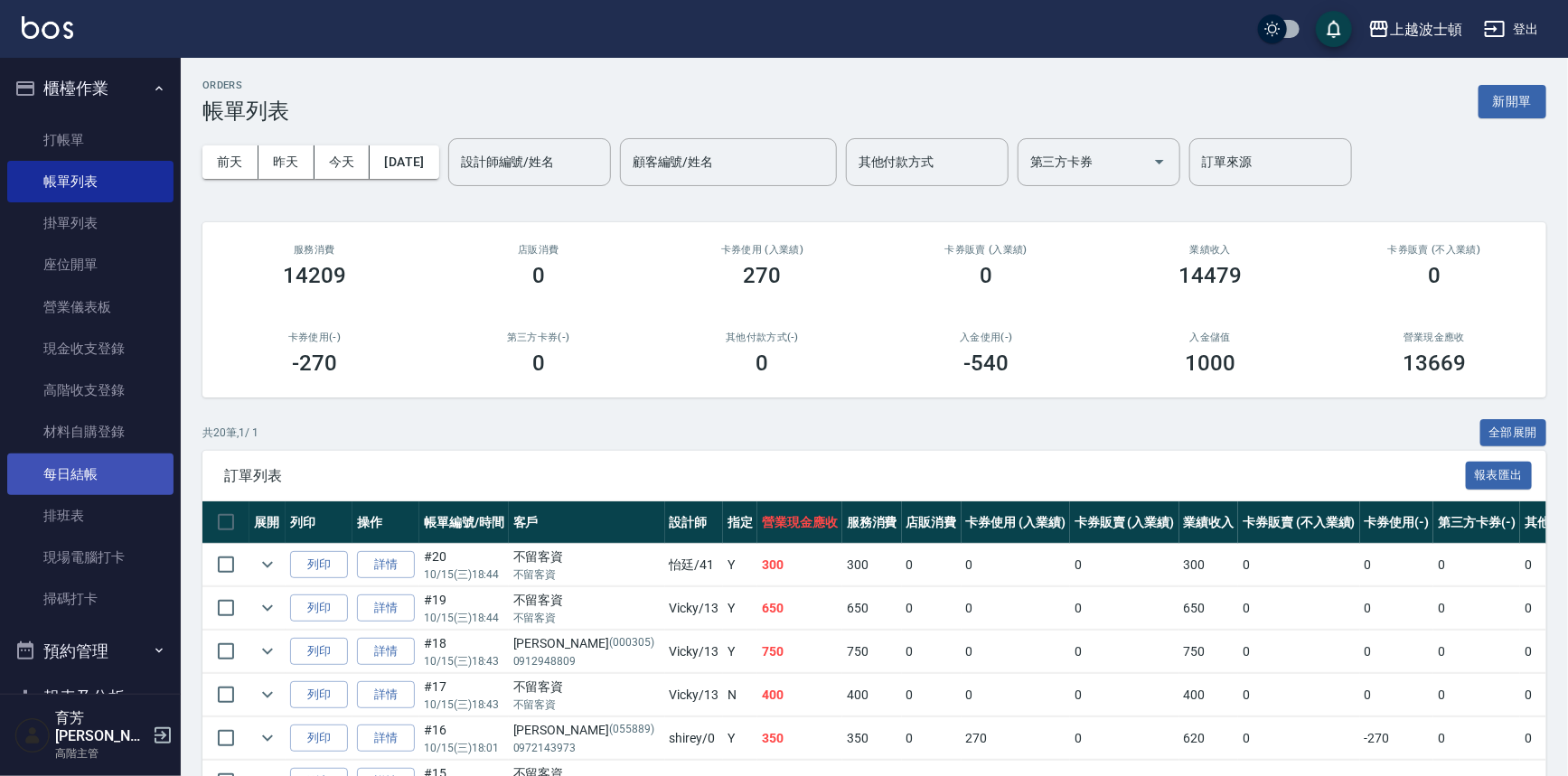
click at [77, 470] on link "每日結帳" at bounding box center [90, 473] width 166 height 41
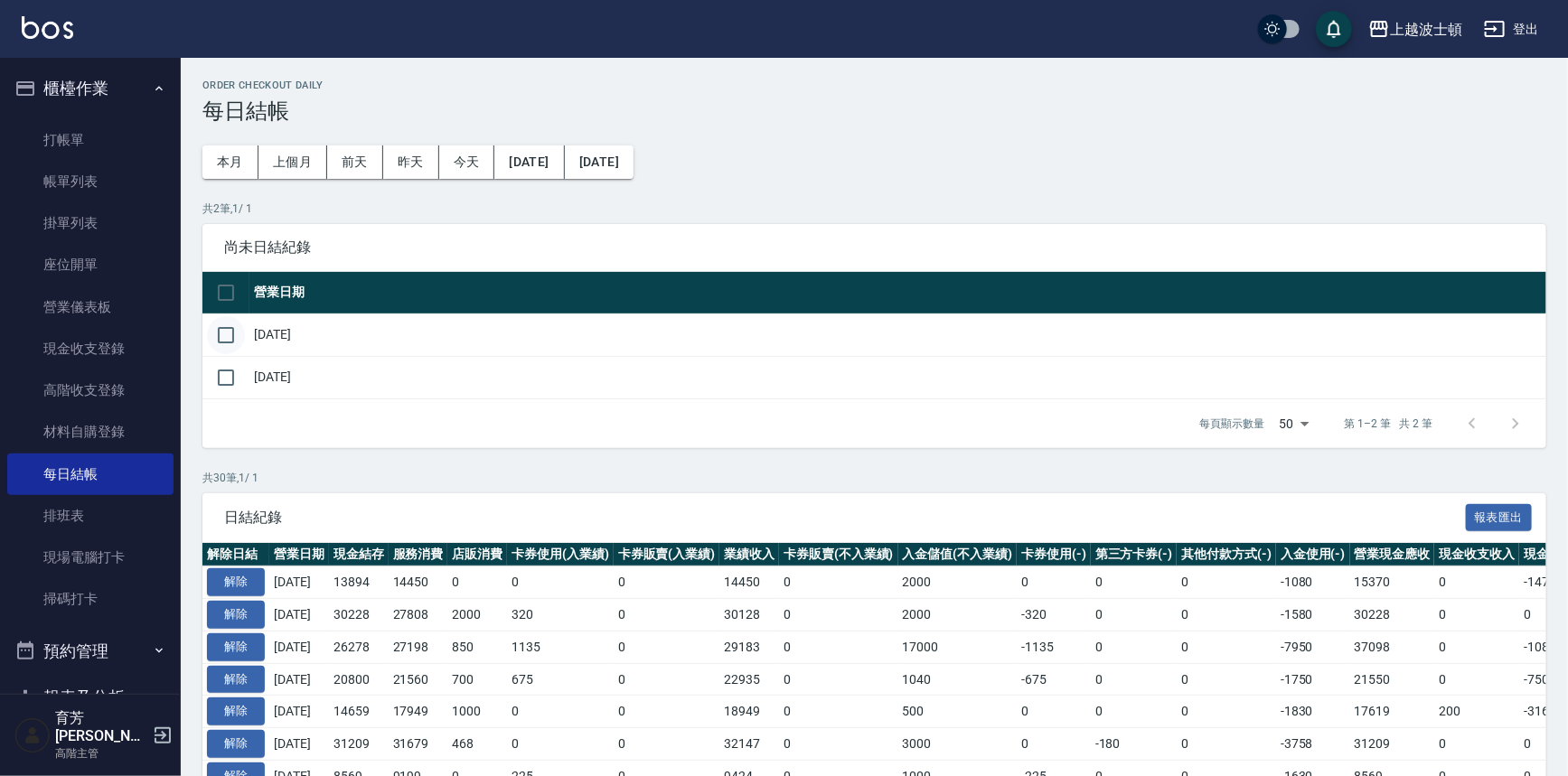
click at [225, 344] on input "checkbox" at bounding box center [226, 335] width 38 height 38
checkbox input "true"
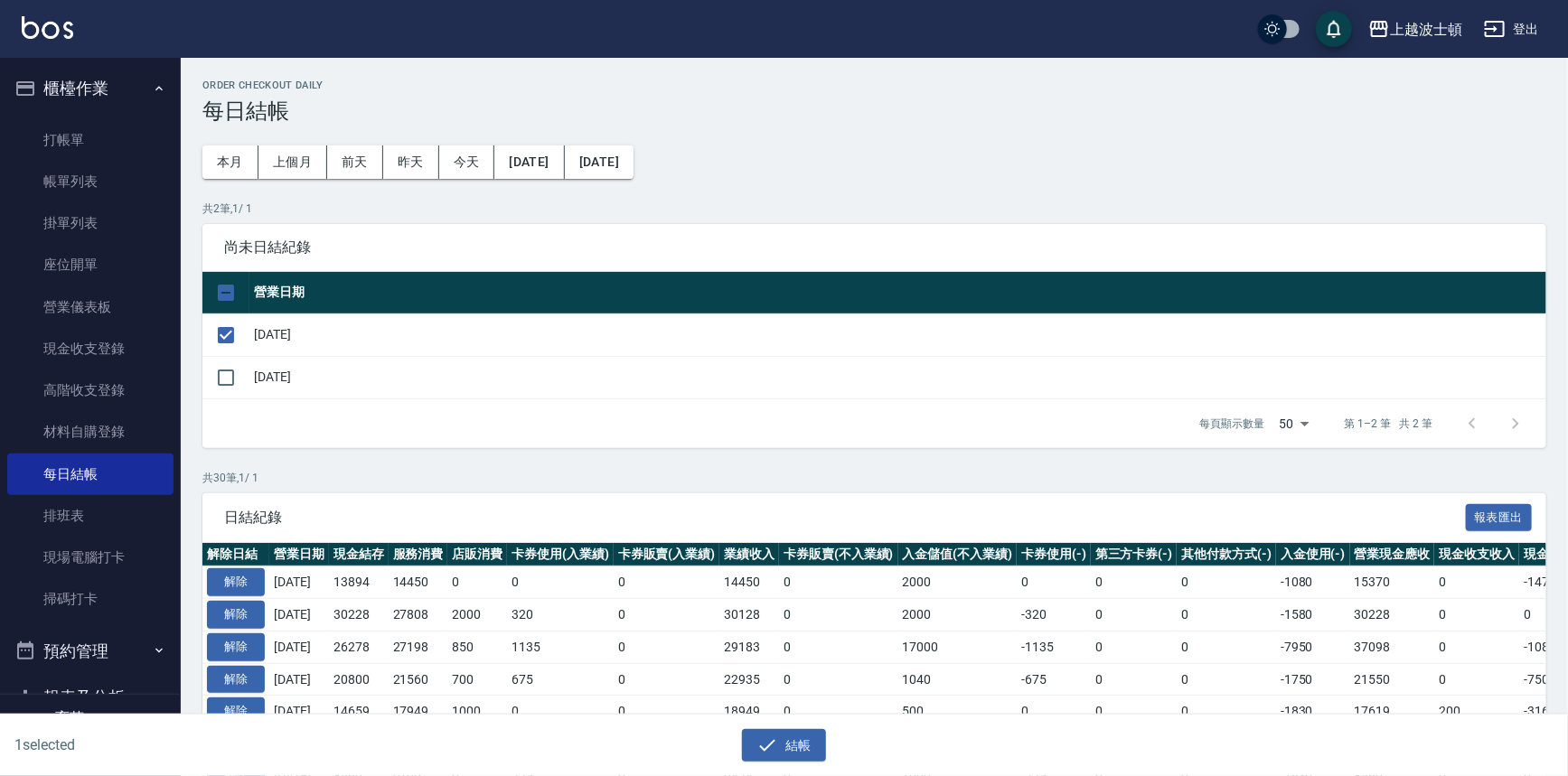
drag, startPoint x: 226, startPoint y: 379, endPoint x: 274, endPoint y: 381, distance: 48.0
click at [231, 378] on input "checkbox" at bounding box center [226, 378] width 38 height 38
checkbox input "true"
click at [766, 740] on icon "button" at bounding box center [767, 745] width 22 height 22
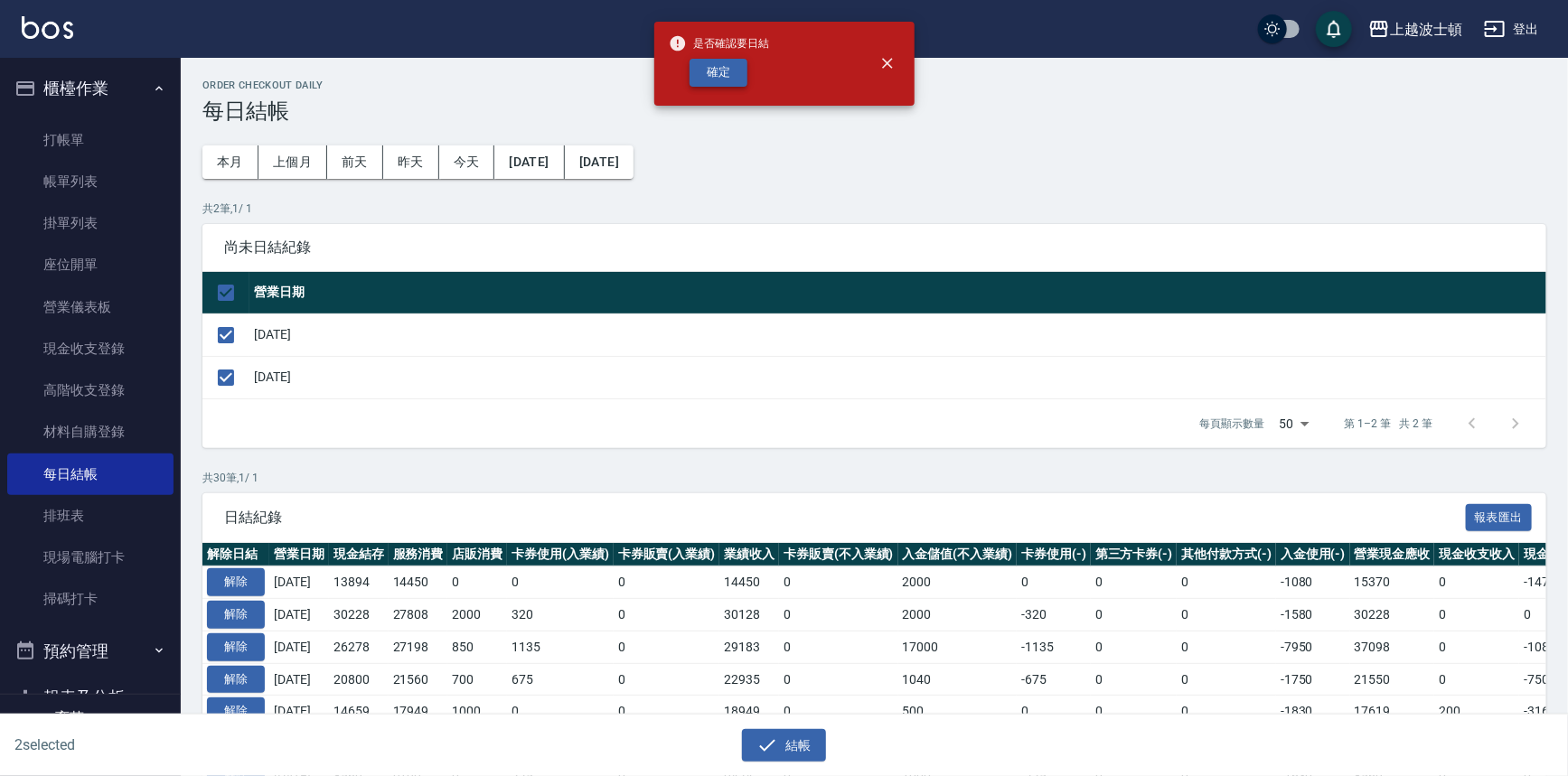
click at [729, 70] on button "確定" at bounding box center [719, 72] width 58 height 28
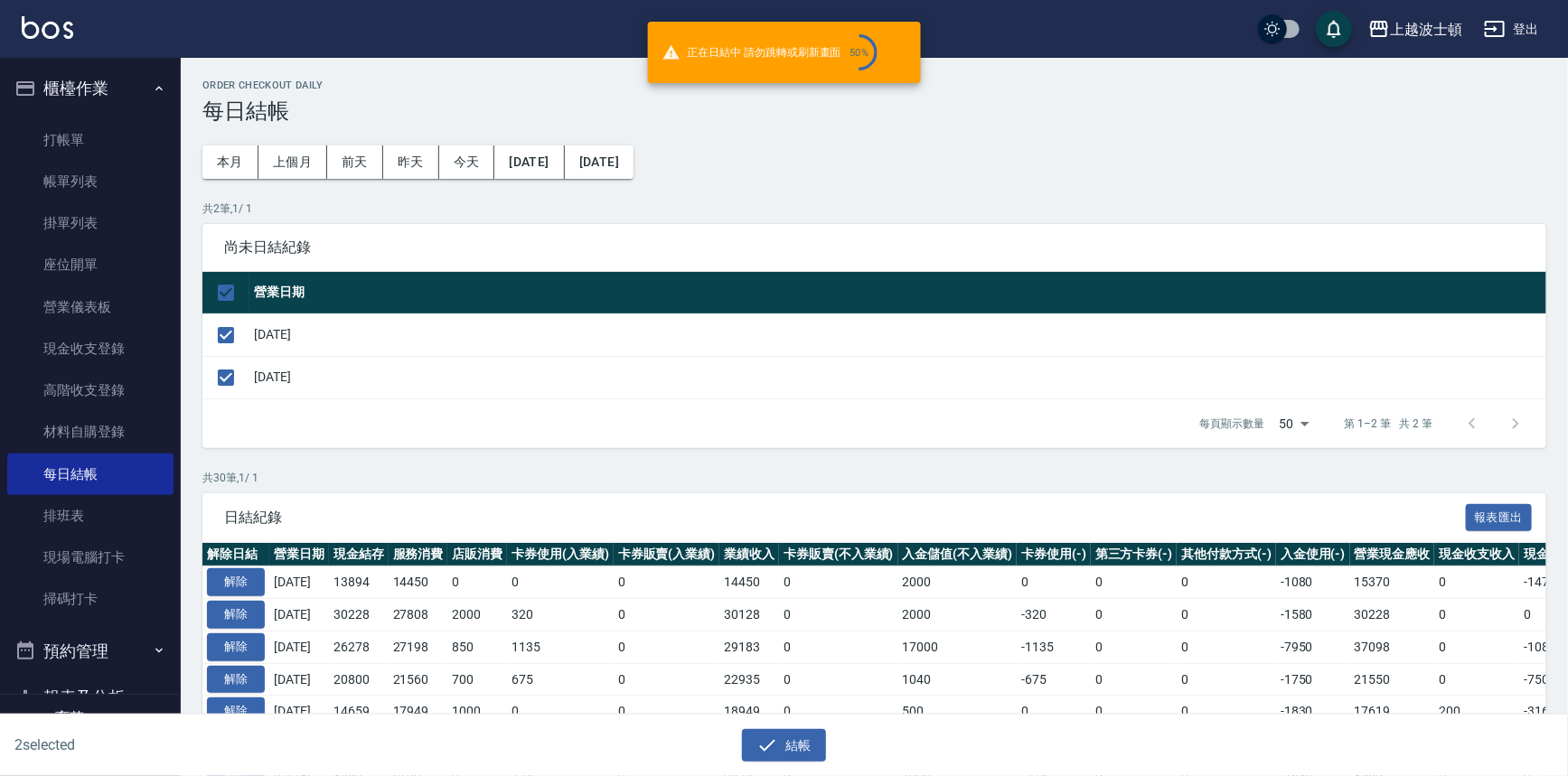
checkbox input "false"
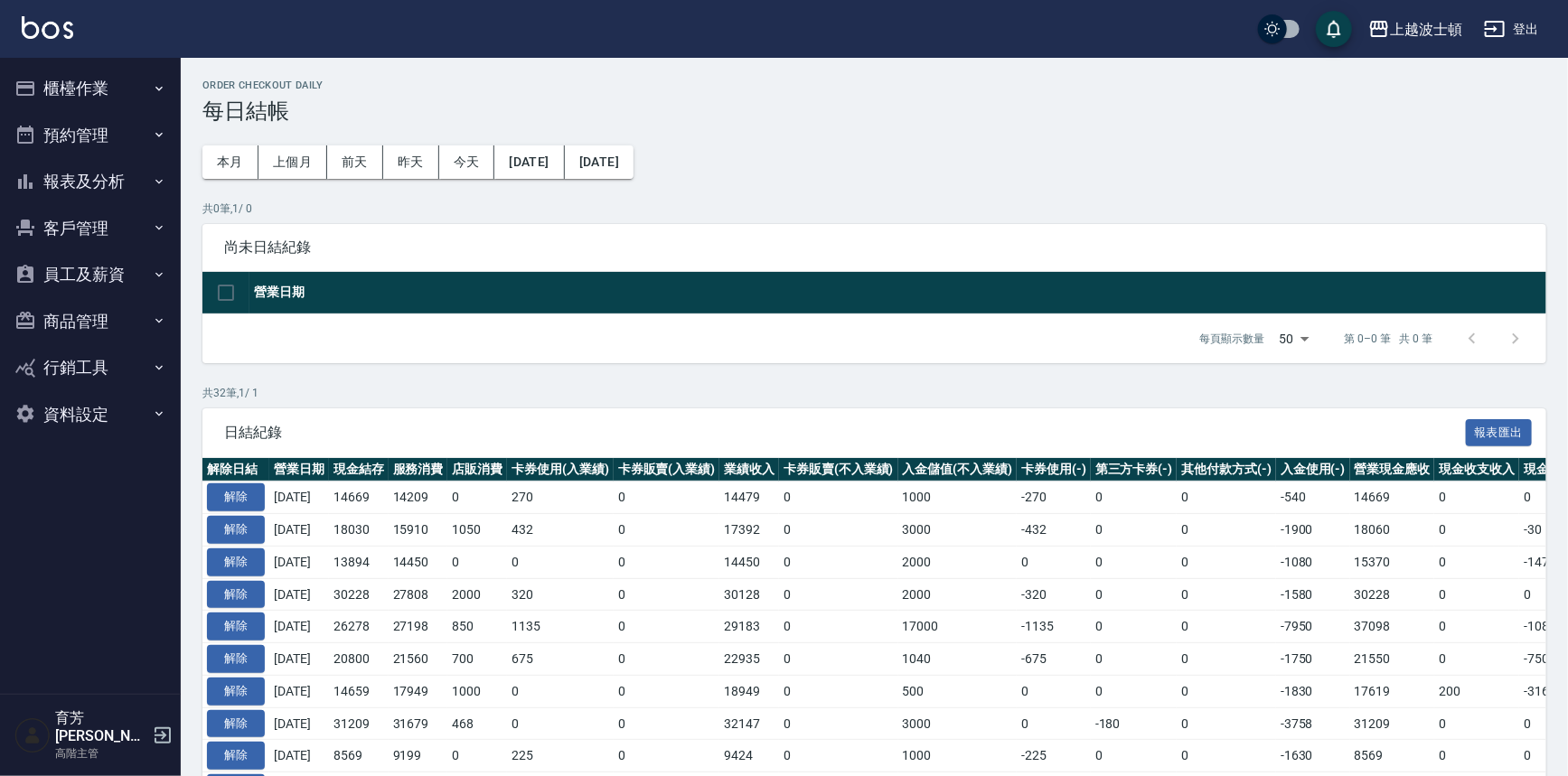
drag, startPoint x: 86, startPoint y: 189, endPoint x: 90, endPoint y: 217, distance: 28.3
click at [87, 189] on button "報表及分析" at bounding box center [90, 182] width 166 height 47
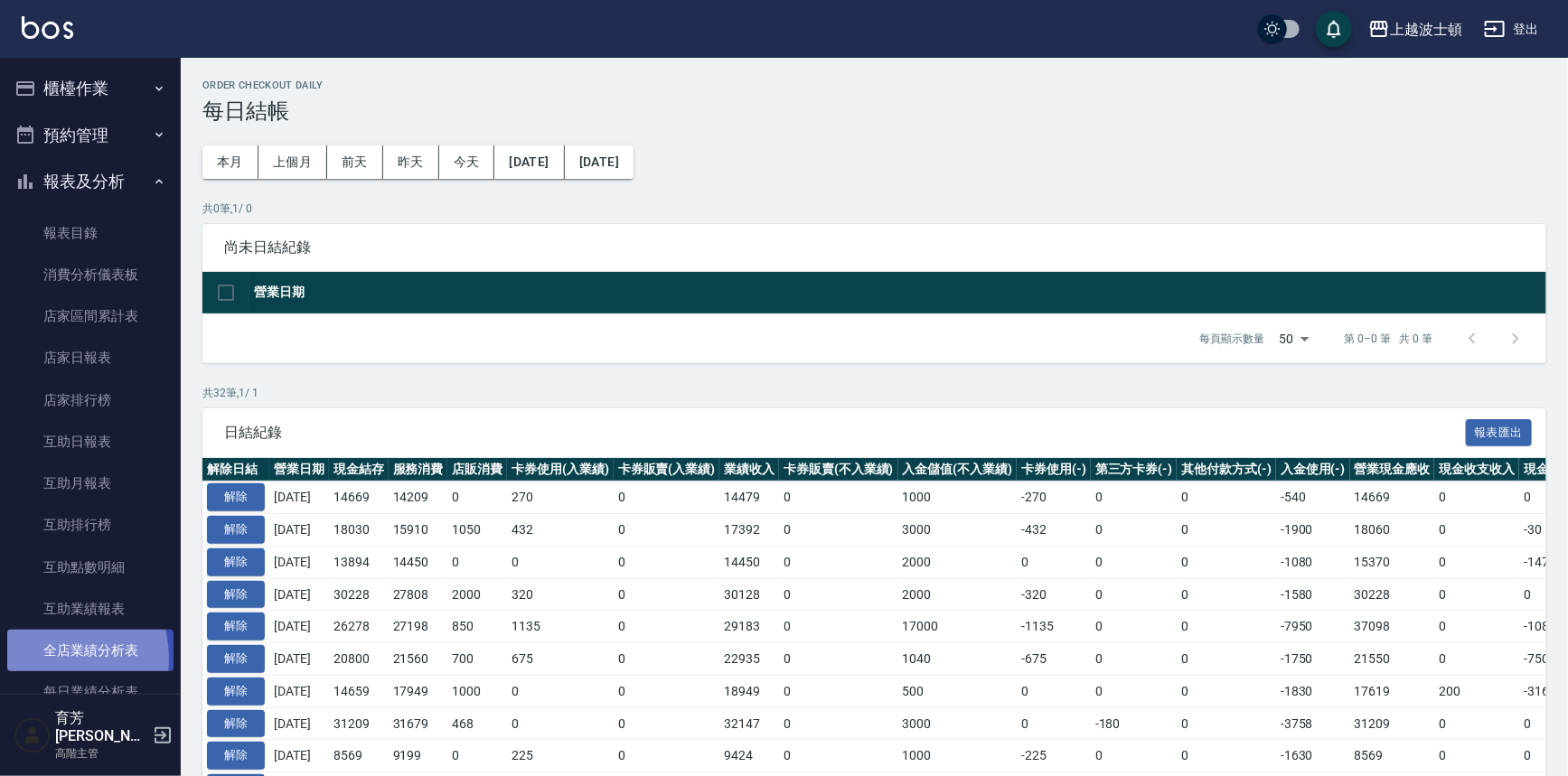
click at [45, 659] on link "全店業績分析表" at bounding box center [90, 650] width 166 height 41
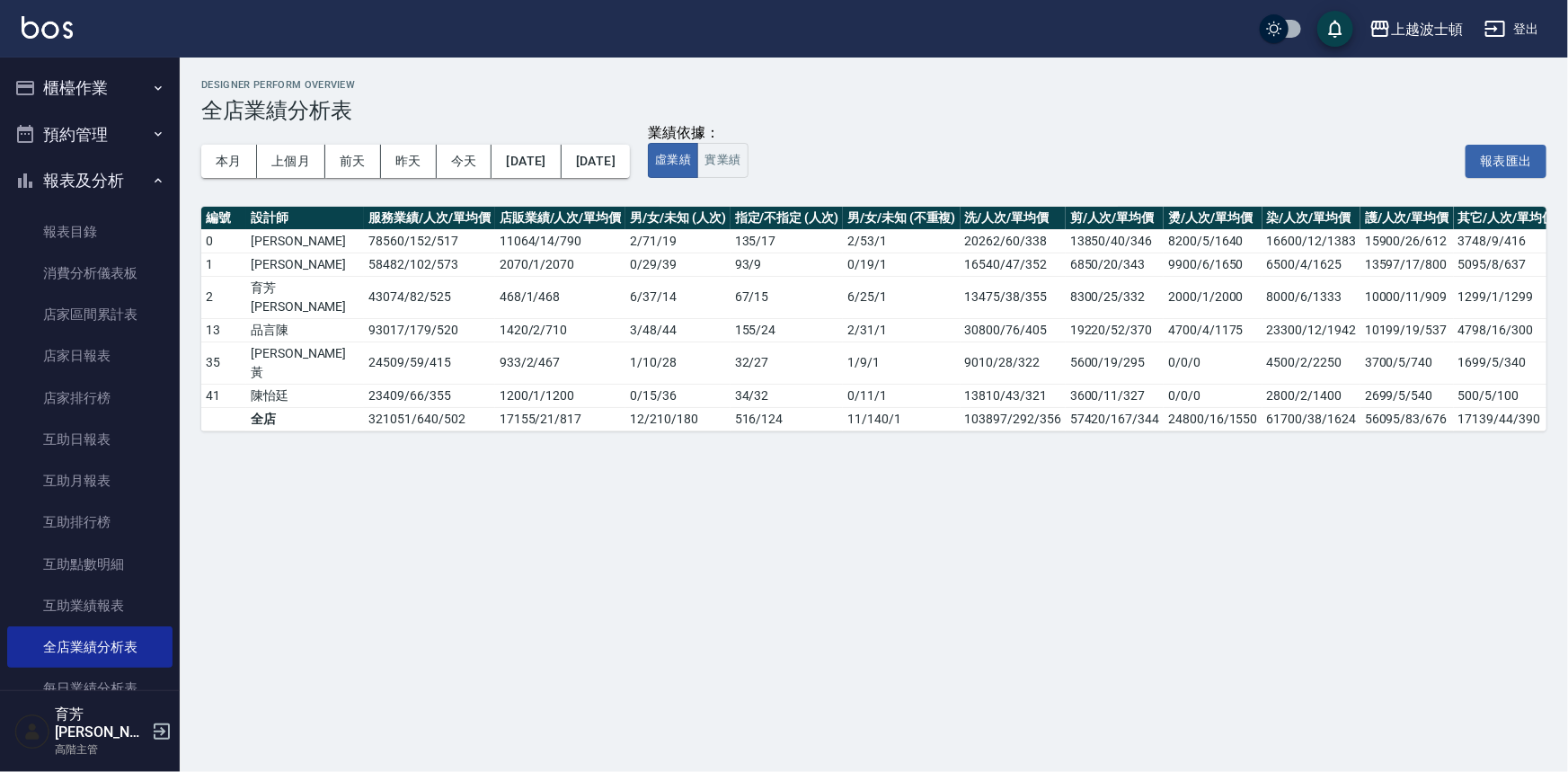
click at [83, 180] on button "報表及分析" at bounding box center [90, 181] width 165 height 47
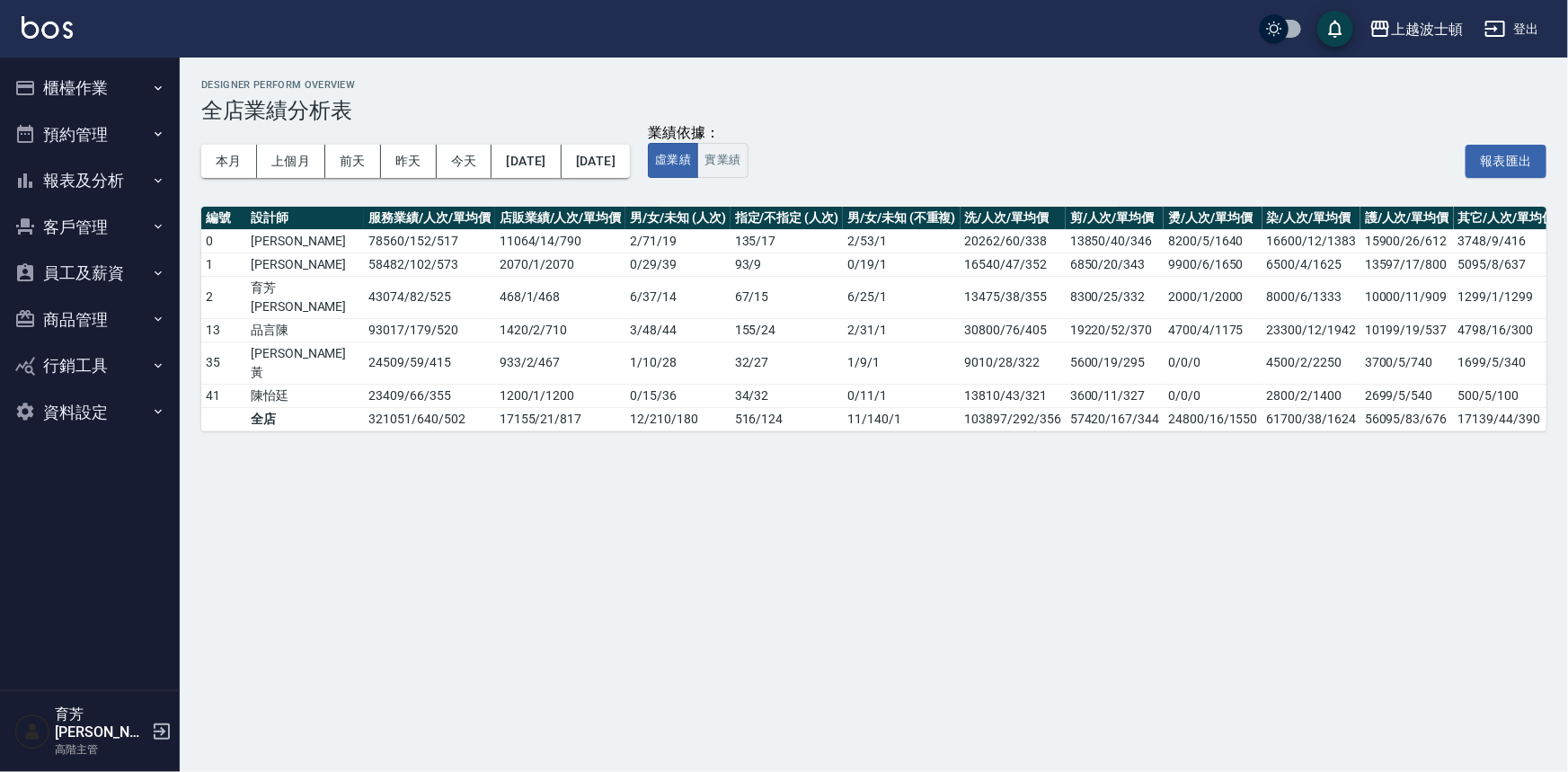
click at [100, 175] on button "報表及分析" at bounding box center [90, 181] width 165 height 47
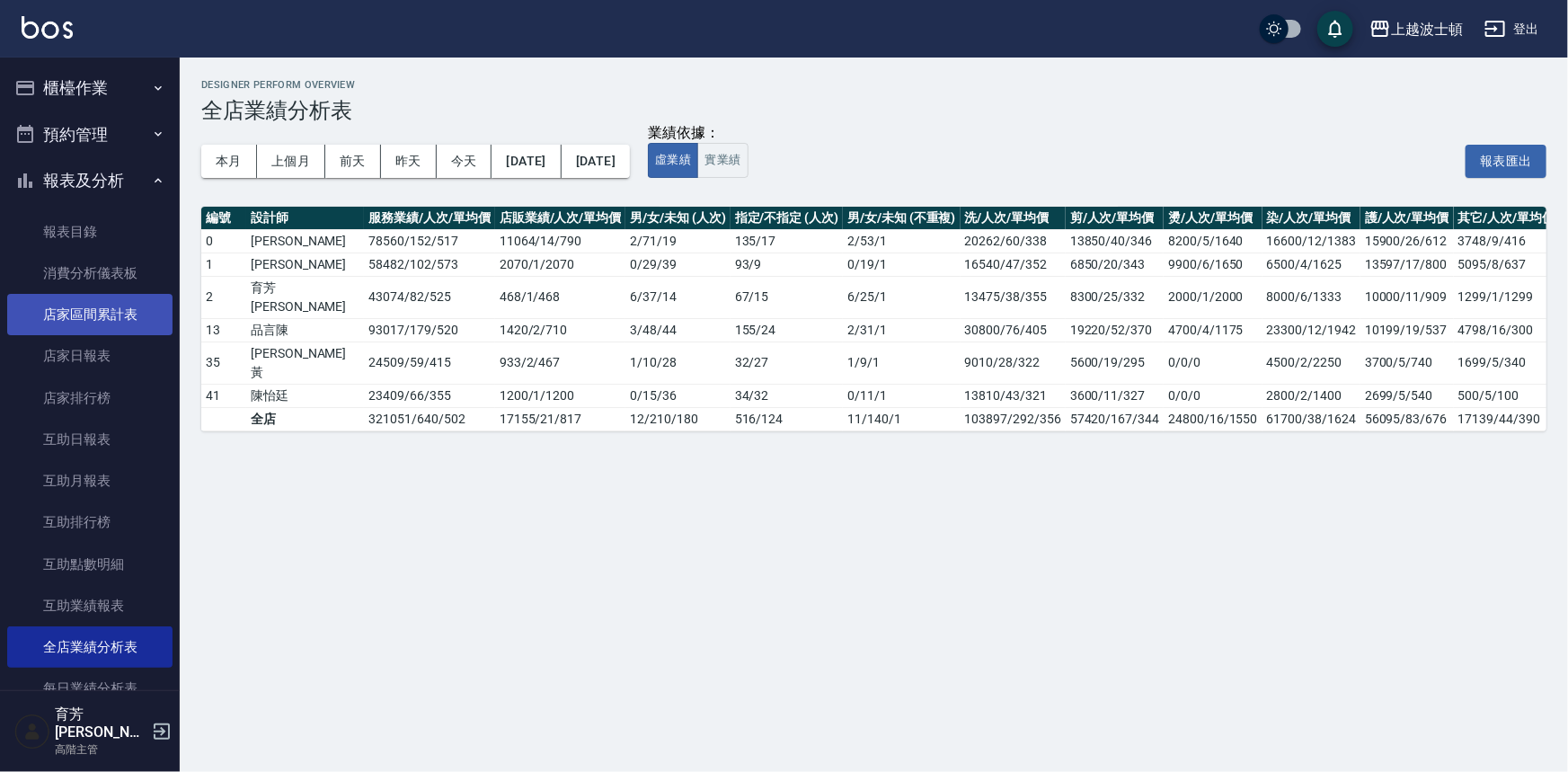
drag, startPoint x: 168, startPoint y: 196, endPoint x: 160, endPoint y: 305, distance: 109.3
click at [160, 305] on nav "櫃檯作業 打帳單 帳單列表 掛單列表 座位開單 營業儀表板 現金收支登錄 高階收支登錄 材料自購登錄 每日結帳 排班表 現場電腦打卡 掃碼打卡 預約管理 預約…" at bounding box center [90, 374] width 180 height 633
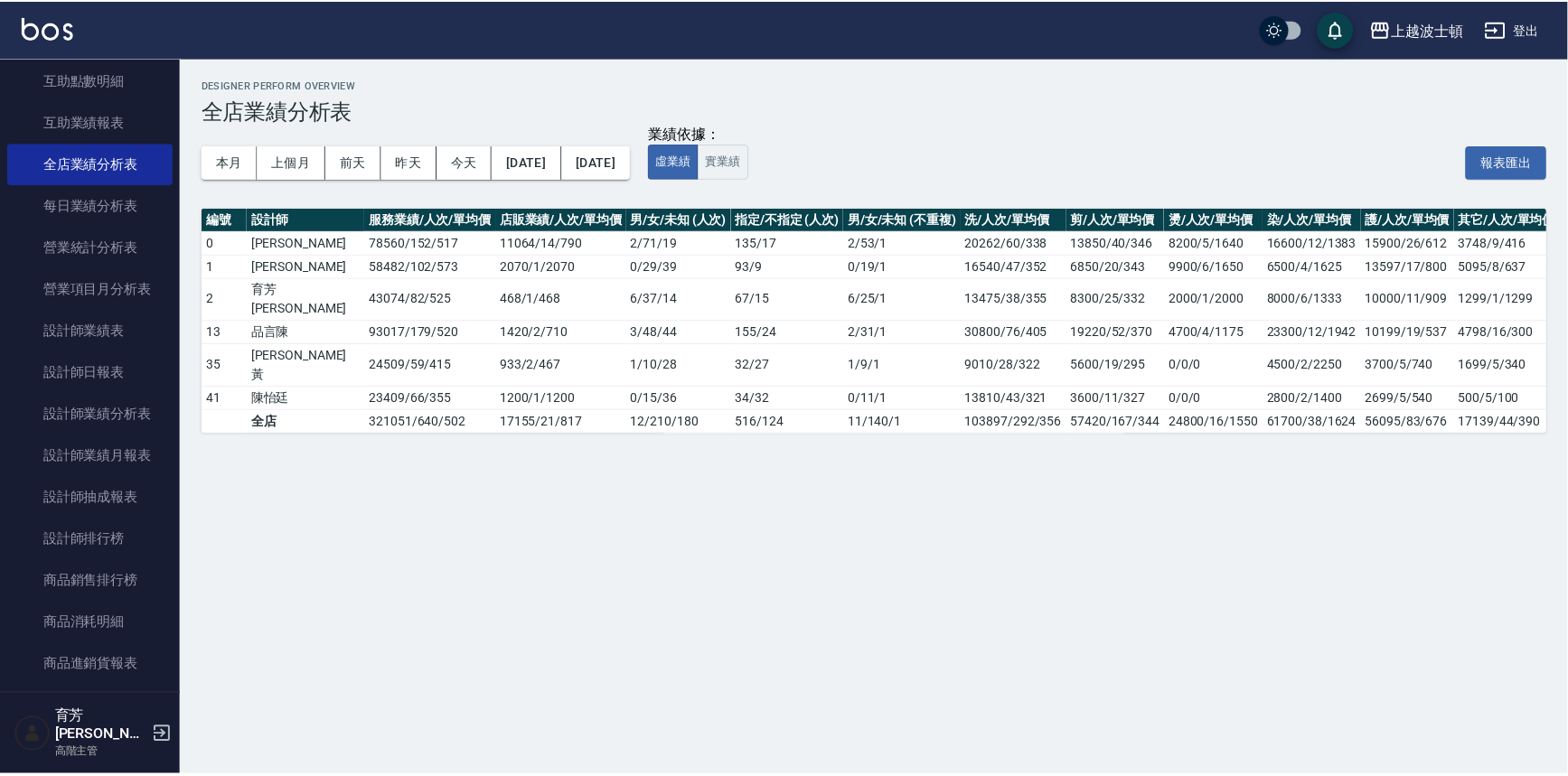
scroll to position [500, 0]
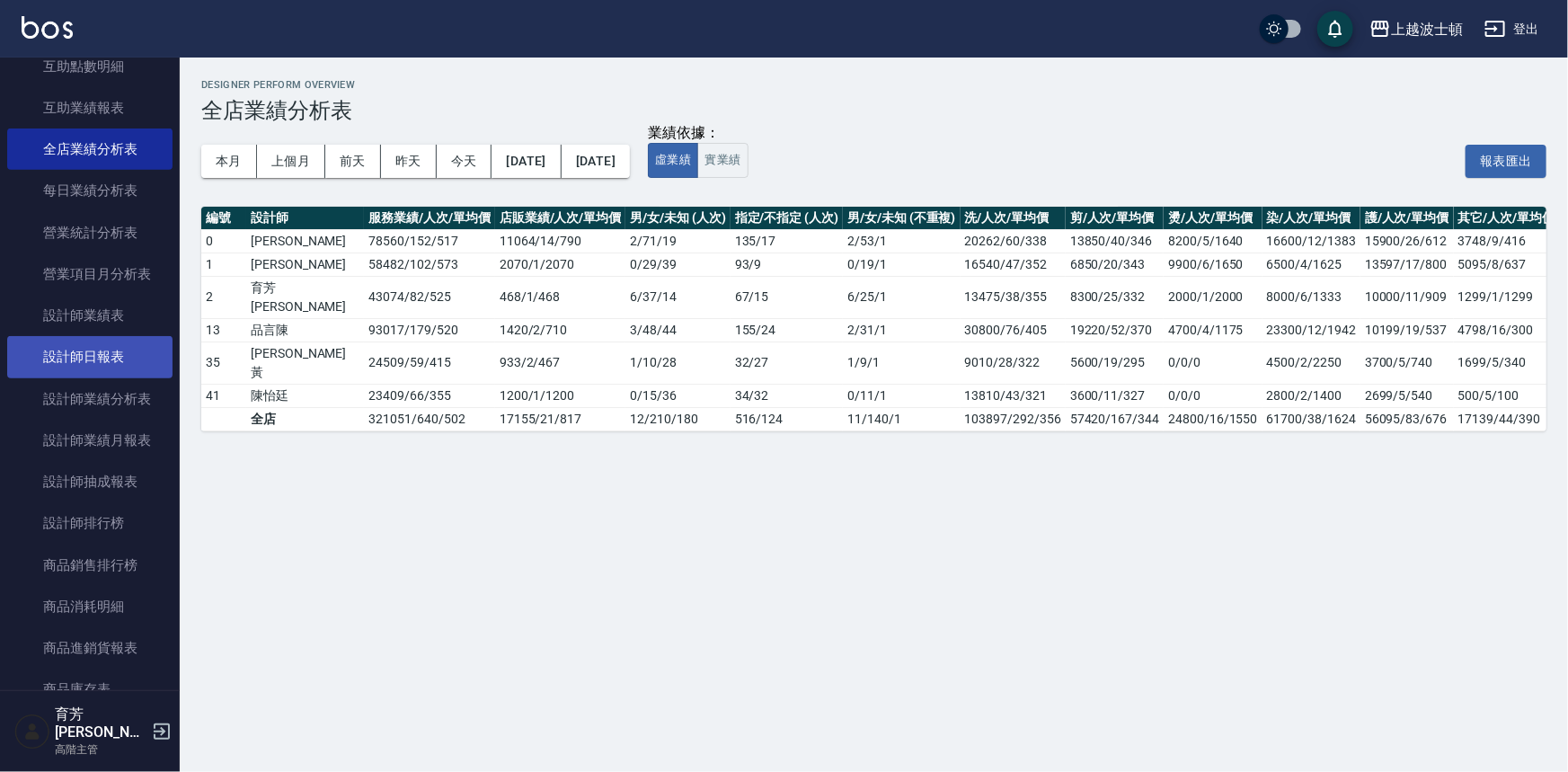
click at [82, 366] on link "設計師日報表" at bounding box center [90, 356] width 165 height 41
